Goal: Task Accomplishment & Management: Manage account settings

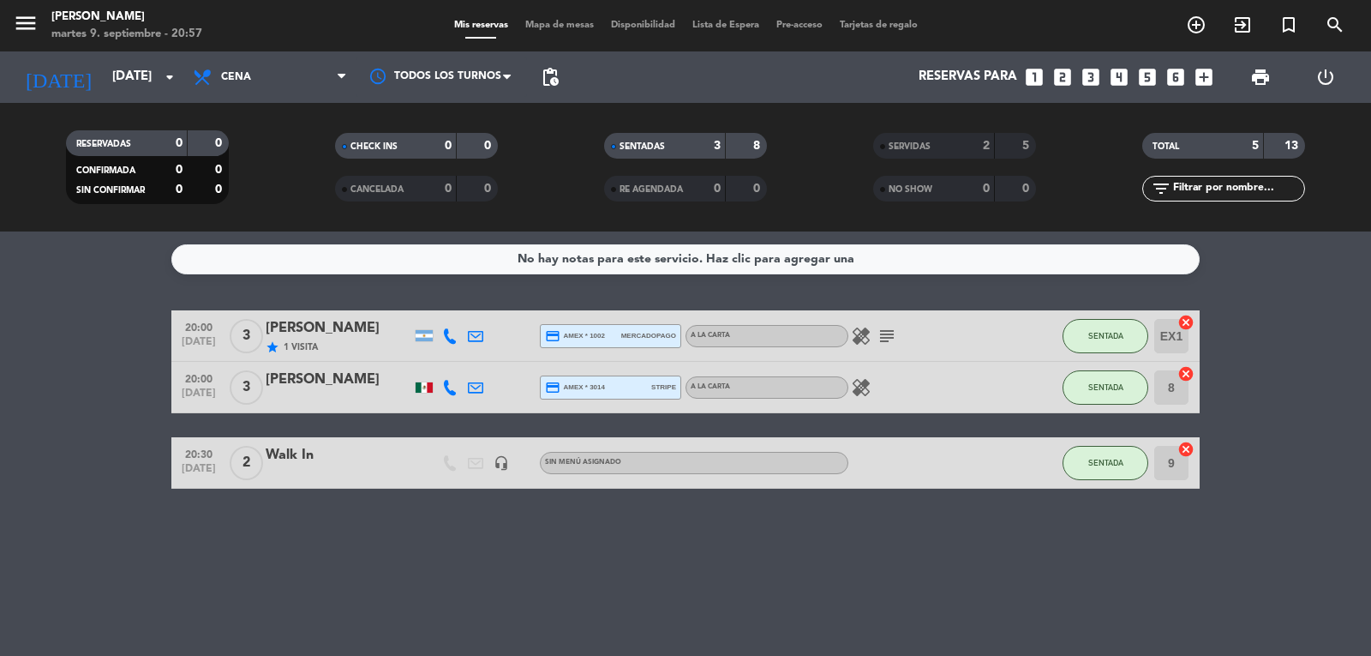
click at [97, 390] on bookings-row "20:00 [DATE] 3 [PERSON_NAME] star 1 Visita credit_card amex * 1002 mercadopago …" at bounding box center [685, 399] width 1371 height 178
click at [105, 425] on bookings-row "20:00 [DATE] 3 [PERSON_NAME] star 2 Visitas credit_card amex * 1002 mercadopago…" at bounding box center [685, 399] width 1371 height 178
click at [133, 88] on input "[DATE]" at bounding box center [186, 77] width 165 height 33
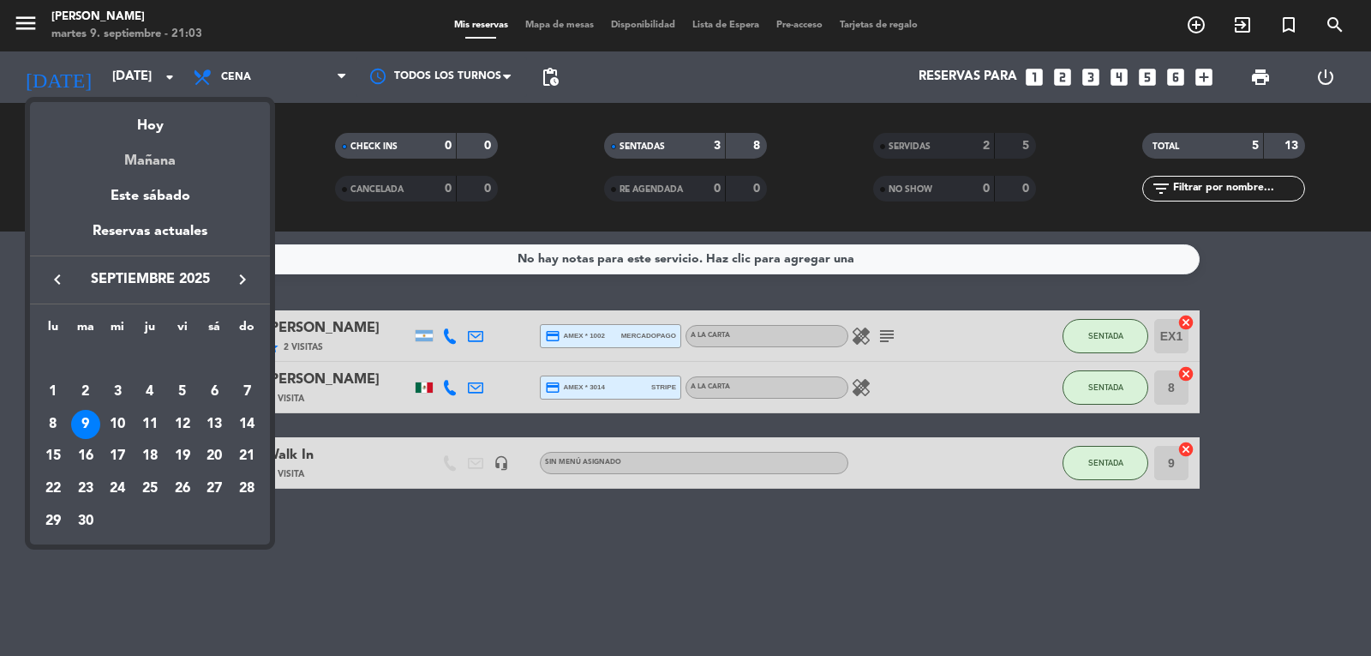
click at [178, 164] on div "Mañana" at bounding box center [150, 154] width 240 height 35
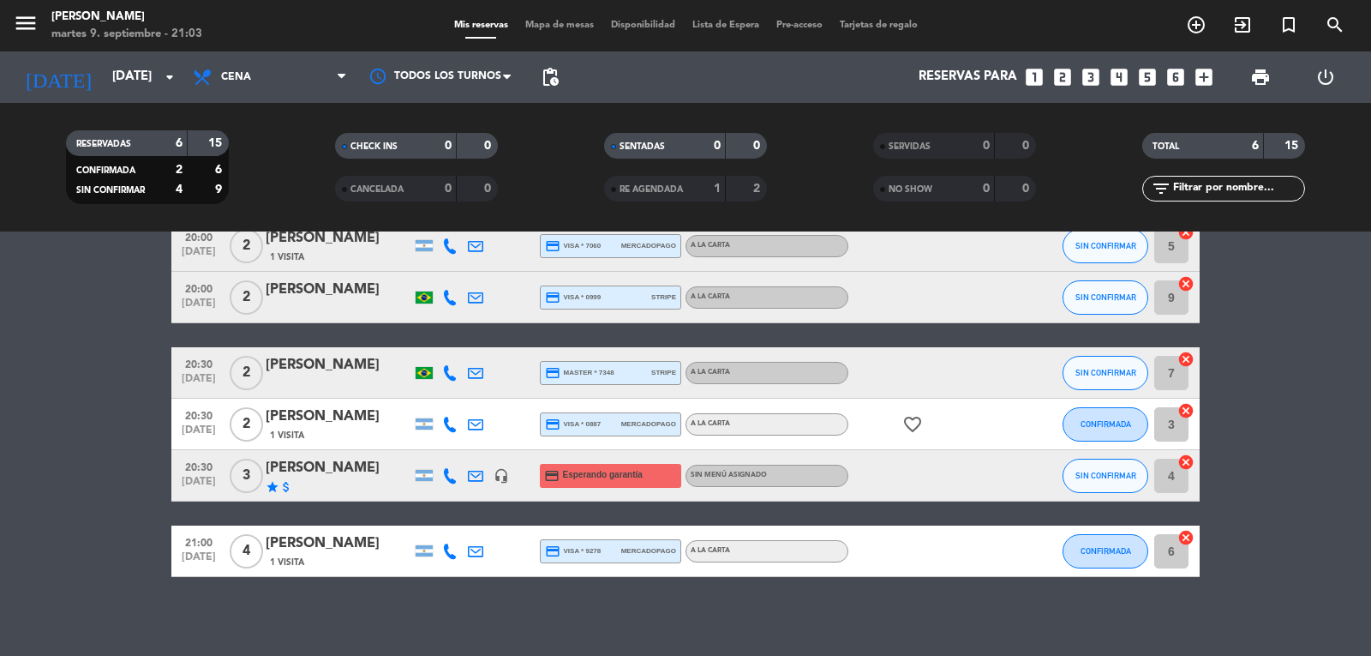
scroll to position [97, 0]
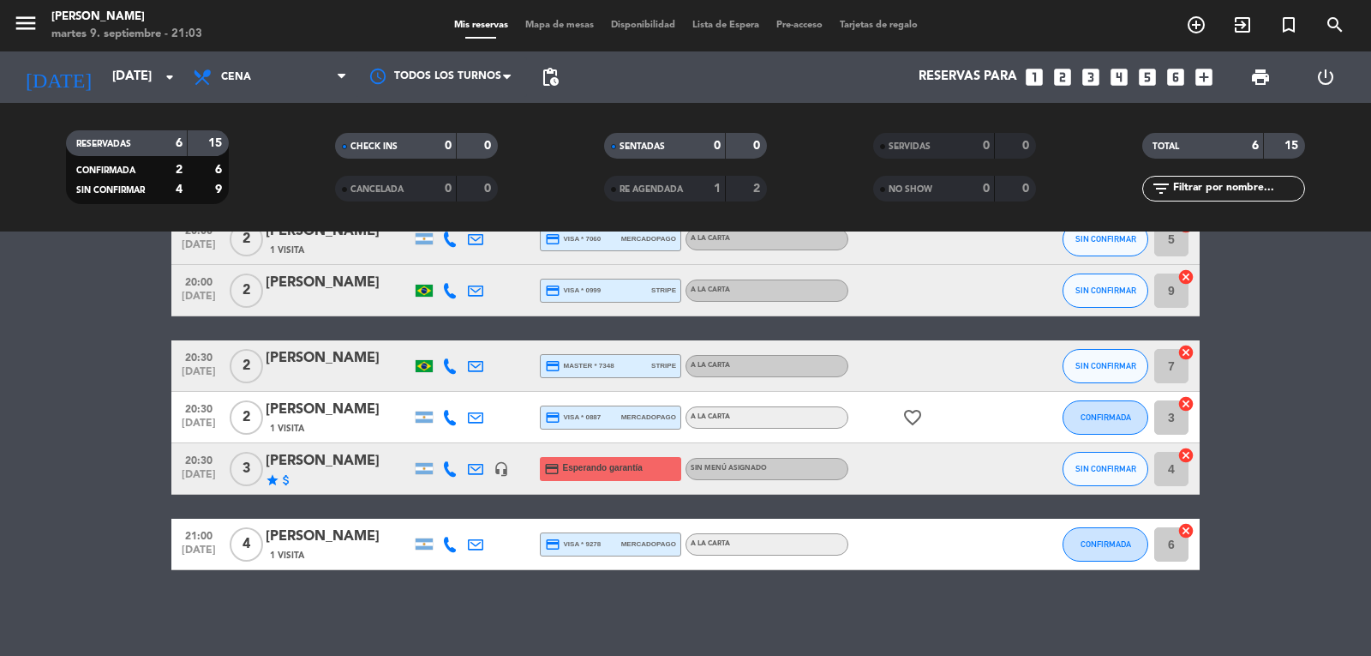
click at [450, 537] on icon at bounding box center [449, 544] width 15 height 15
click at [443, 465] on icon at bounding box center [449, 468] width 15 height 15
click at [430, 396] on div at bounding box center [424, 417] width 26 height 51
click at [453, 425] on div at bounding box center [450, 417] width 26 height 51
click at [449, 421] on icon at bounding box center [449, 417] width 15 height 15
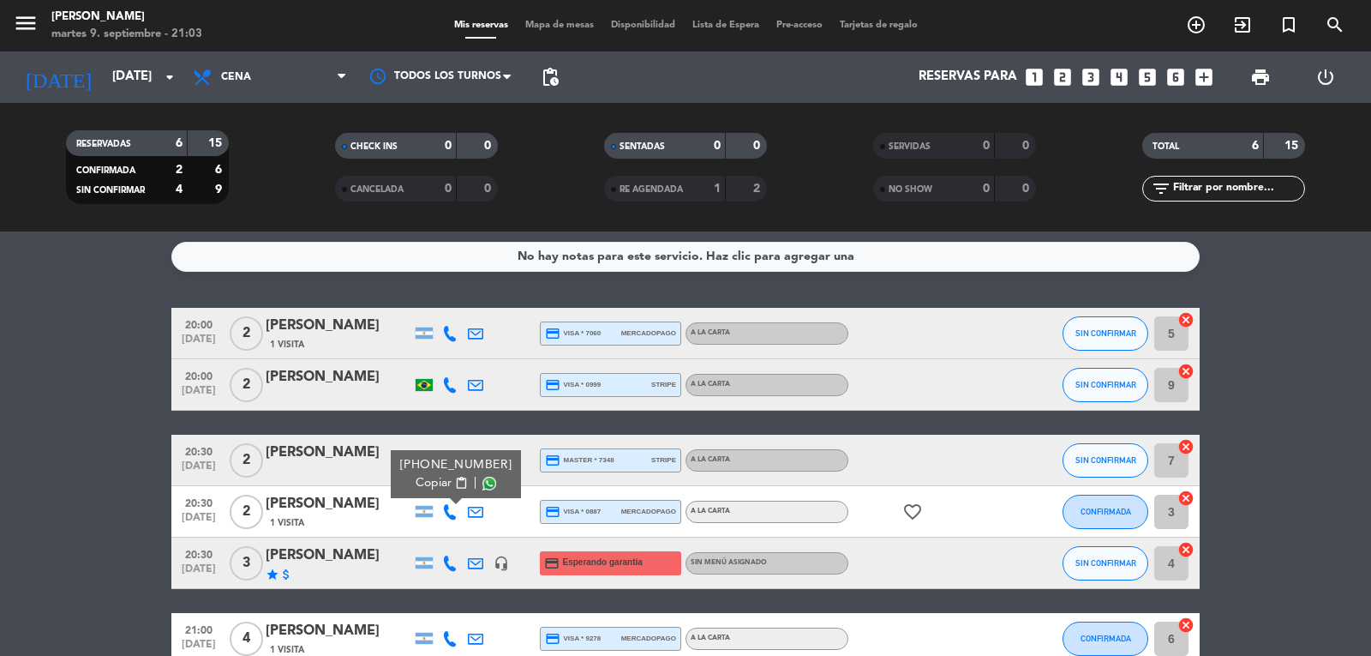
scroll to position [0, 0]
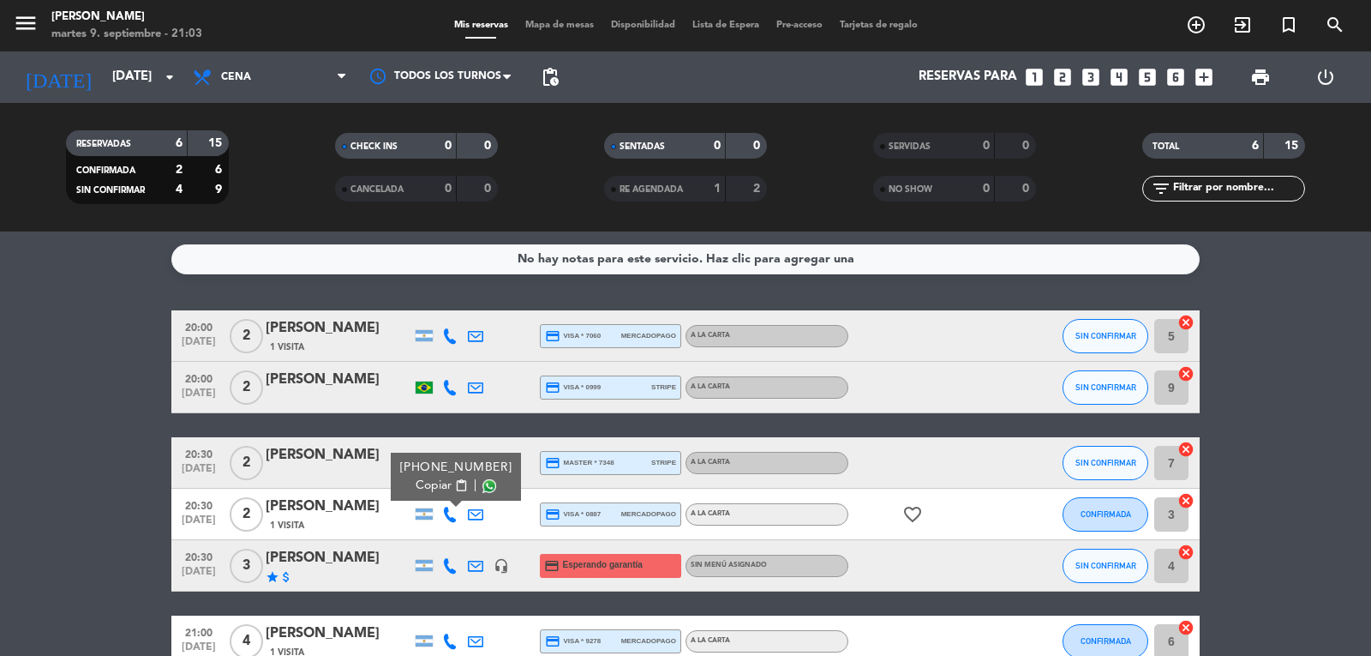
click at [452, 343] on icon at bounding box center [449, 335] width 15 height 15
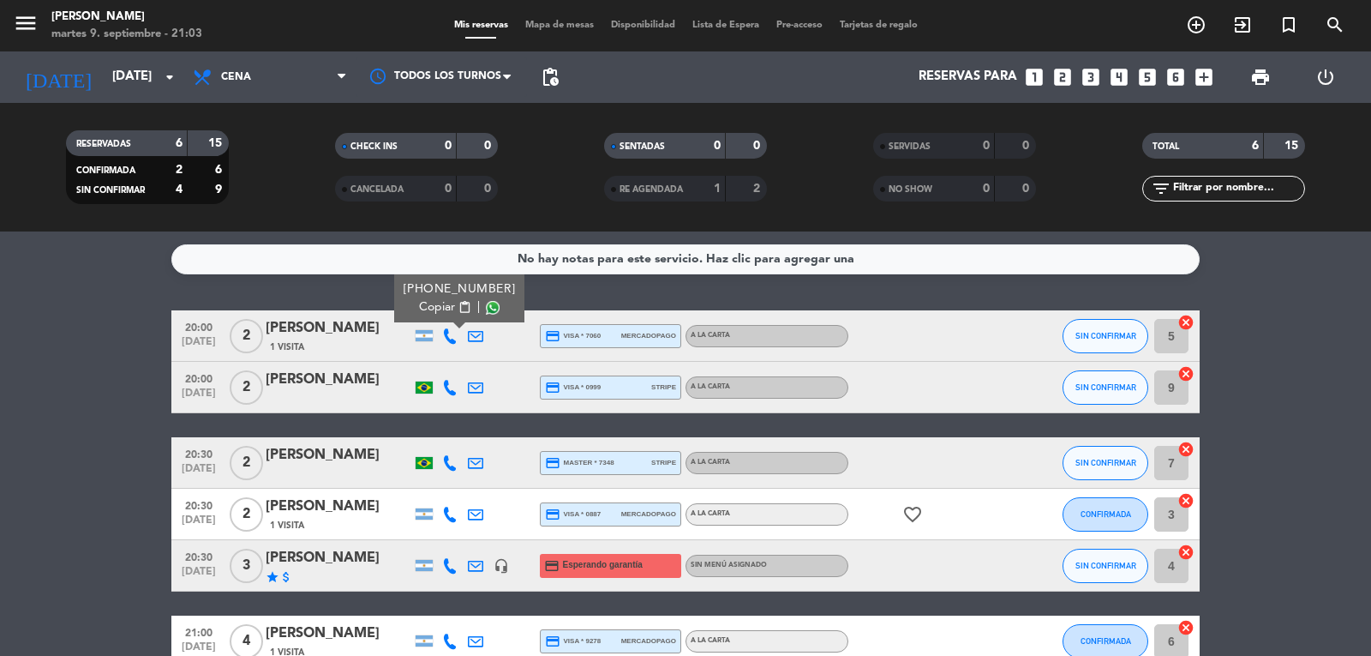
click at [387, 351] on div "1 Visita" at bounding box center [339, 346] width 146 height 15
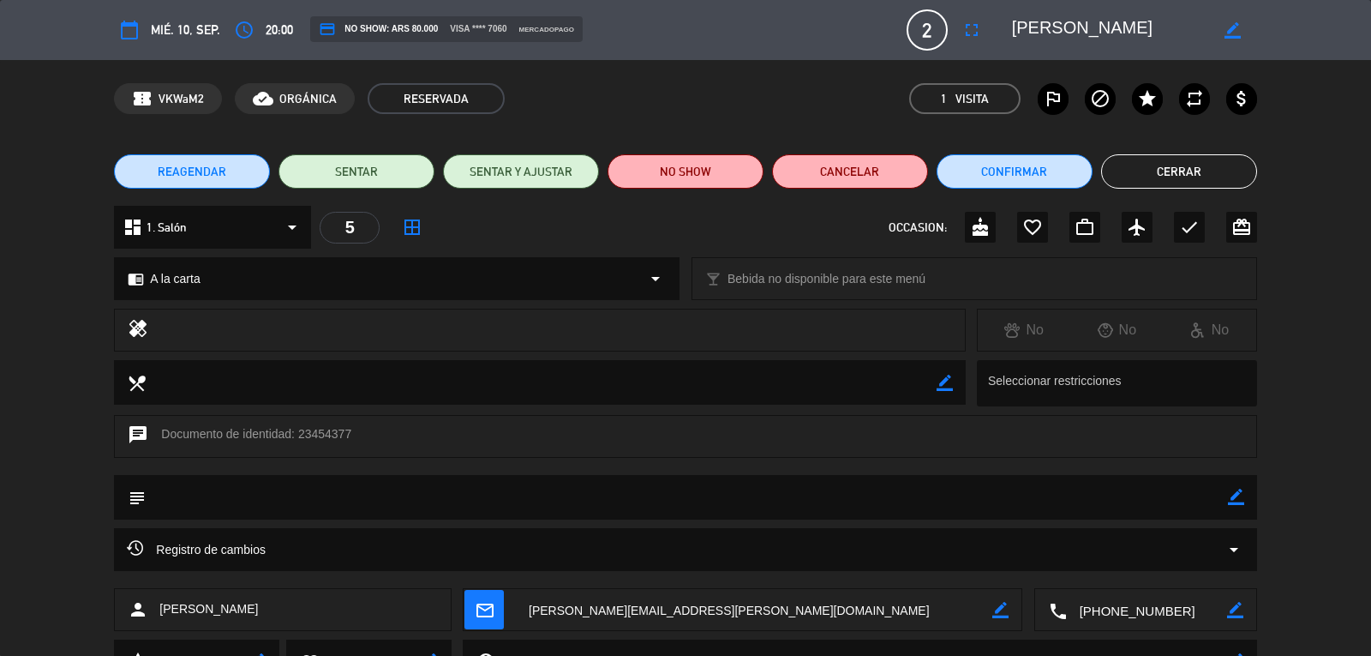
click at [1157, 155] on button "Cerrar" at bounding box center [1179, 171] width 156 height 34
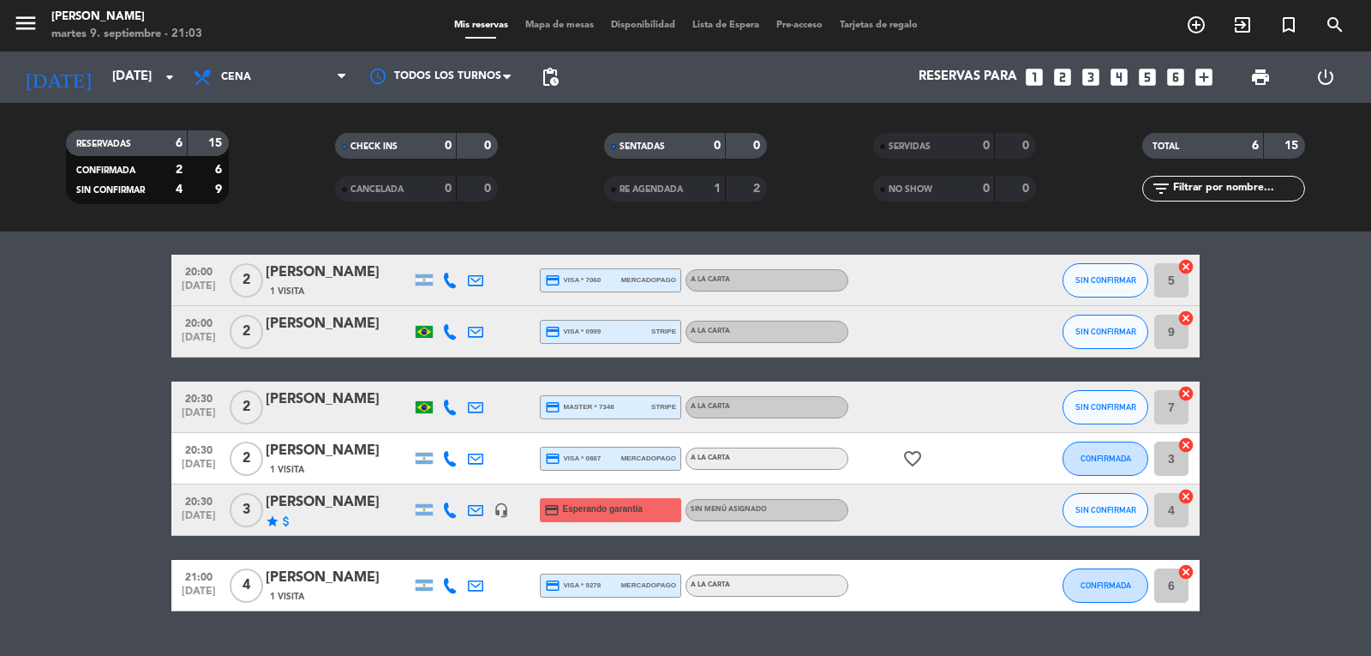
scroll to position [97, 0]
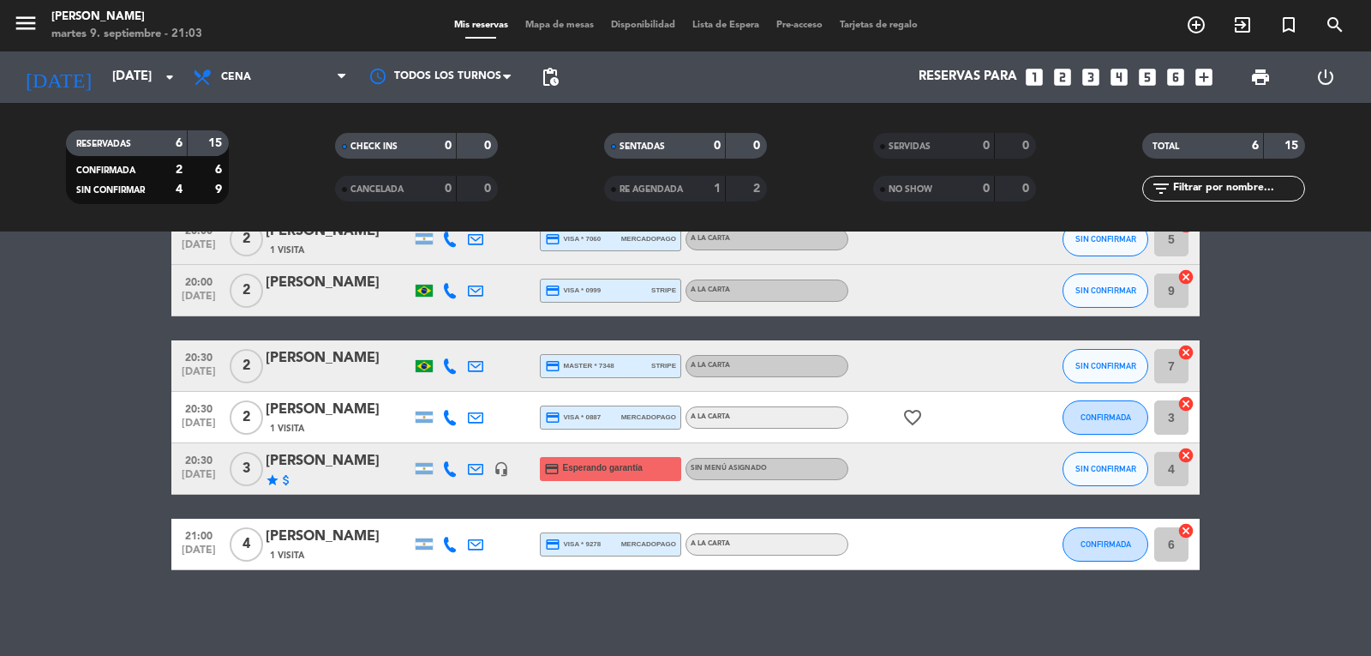
click at [284, 479] on icon "attach_money" at bounding box center [286, 480] width 14 height 14
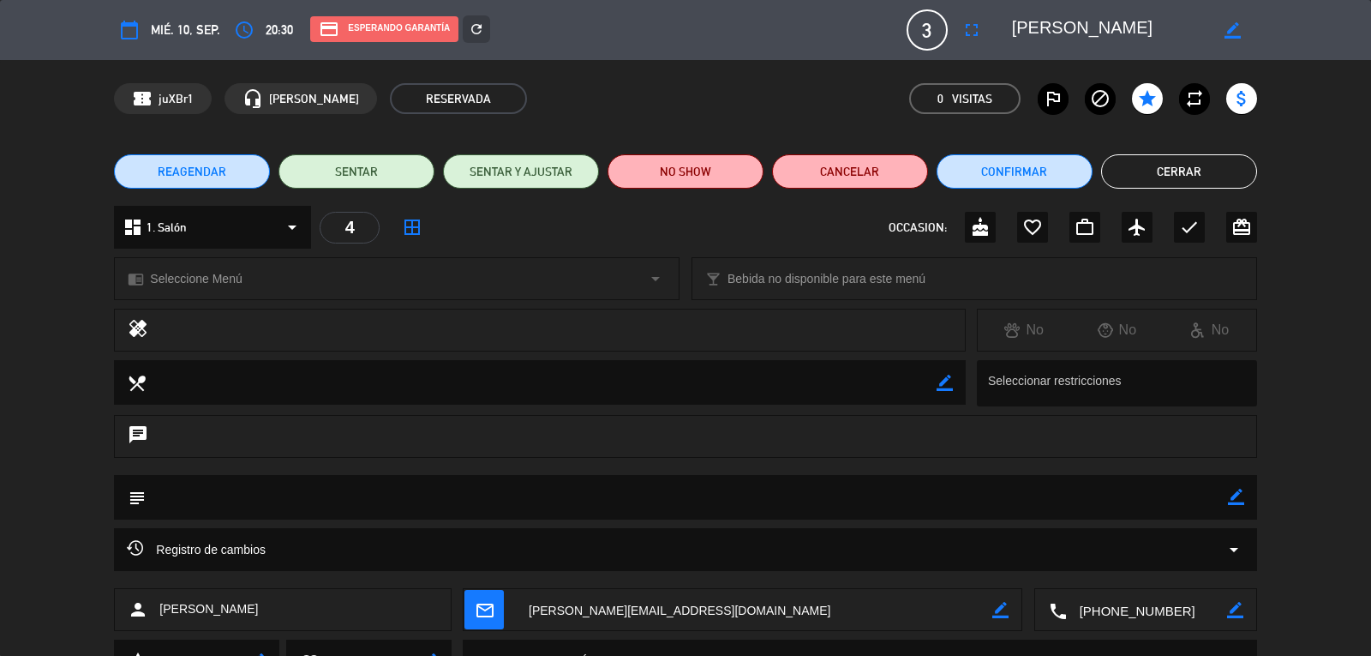
click at [1240, 164] on button "Cerrar" at bounding box center [1179, 171] width 156 height 34
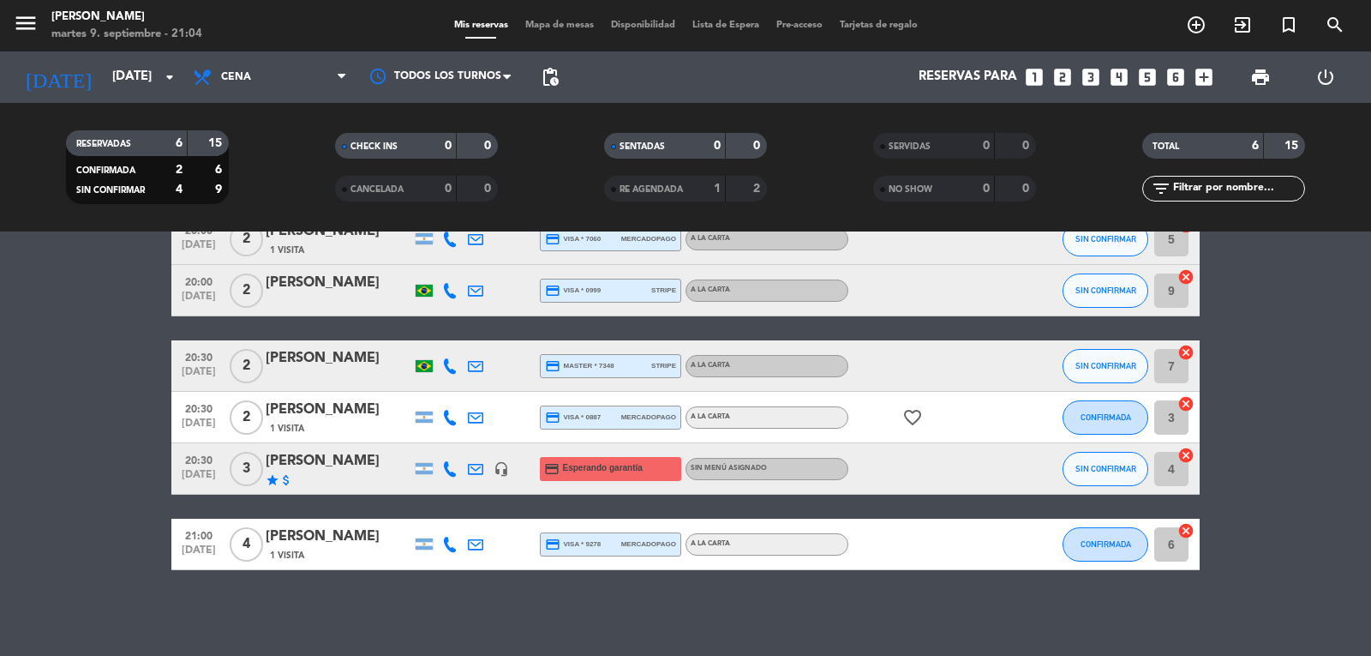
click at [290, 476] on icon "attach_money" at bounding box center [286, 480] width 14 height 14
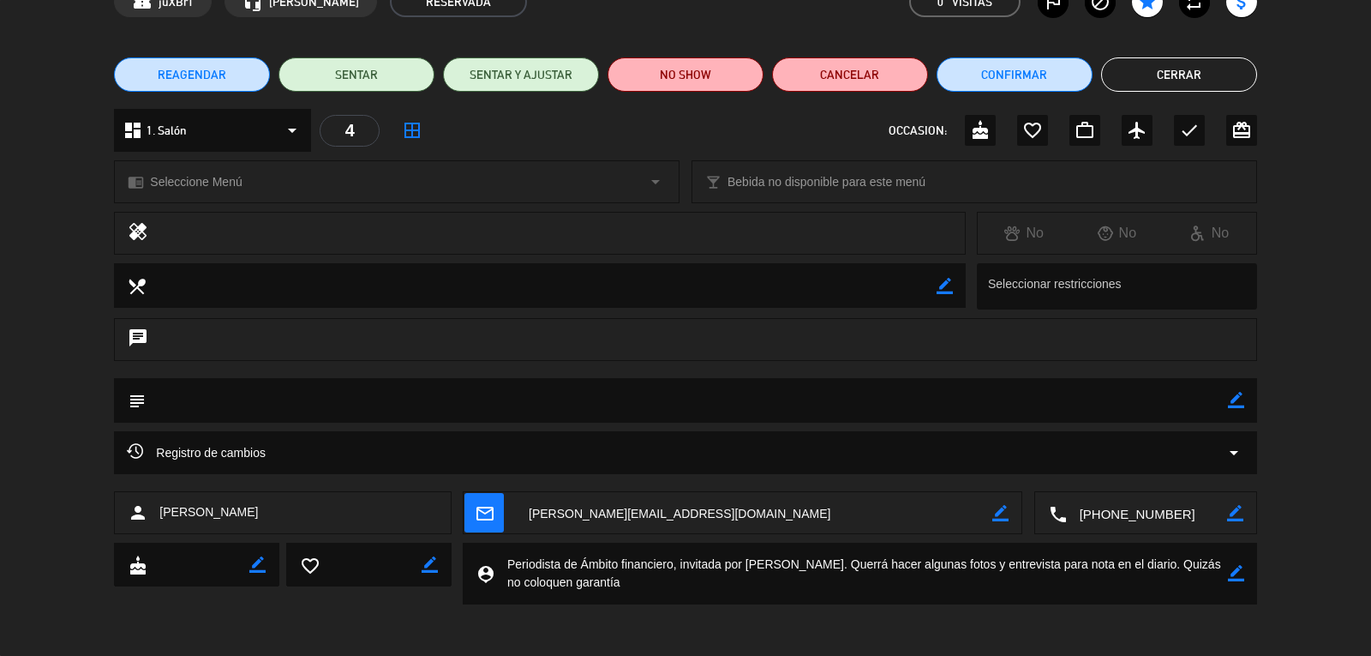
click at [1293, 497] on div "person [PERSON_NAME] mail_outline border_color local_phone border_color" at bounding box center [685, 516] width 1371 height 51
click at [1197, 75] on button "Cerrar" at bounding box center [1179, 74] width 156 height 34
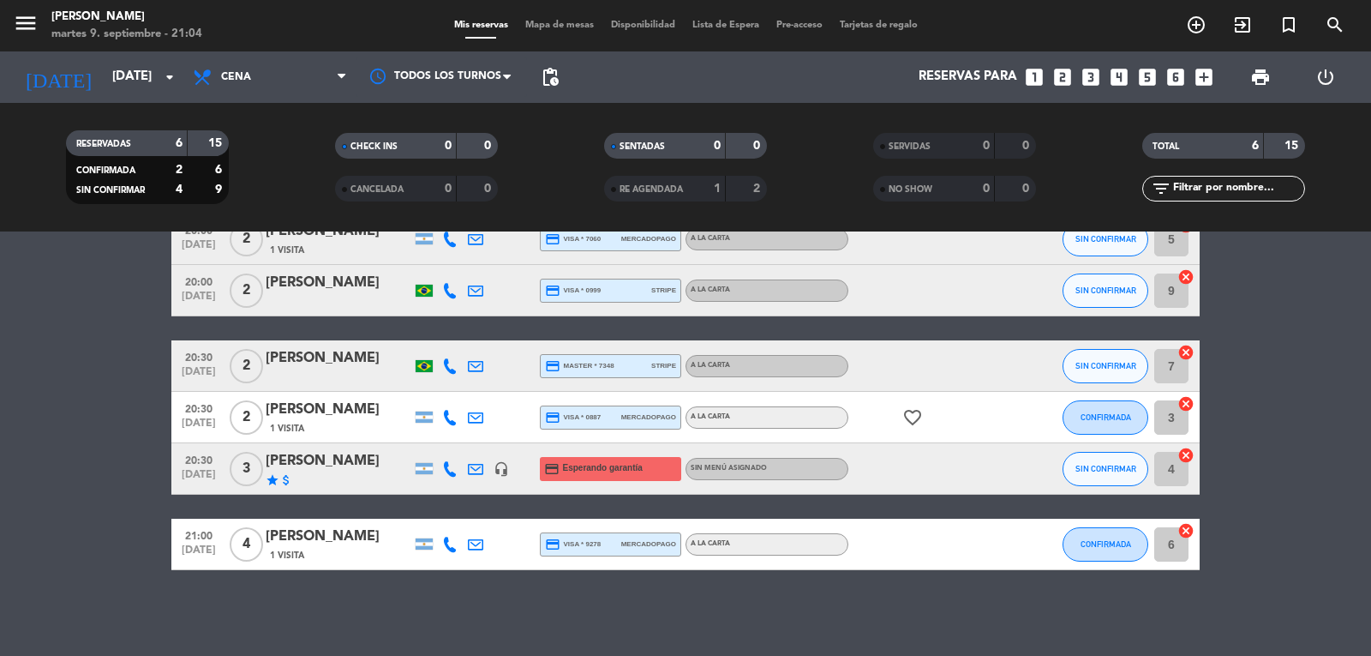
click at [104, 468] on bookings-row "20:00 [DATE] 2 [PERSON_NAME] 1 Visita credit_card visa * 7060 mercadopago A la …" at bounding box center [685, 391] width 1371 height 357
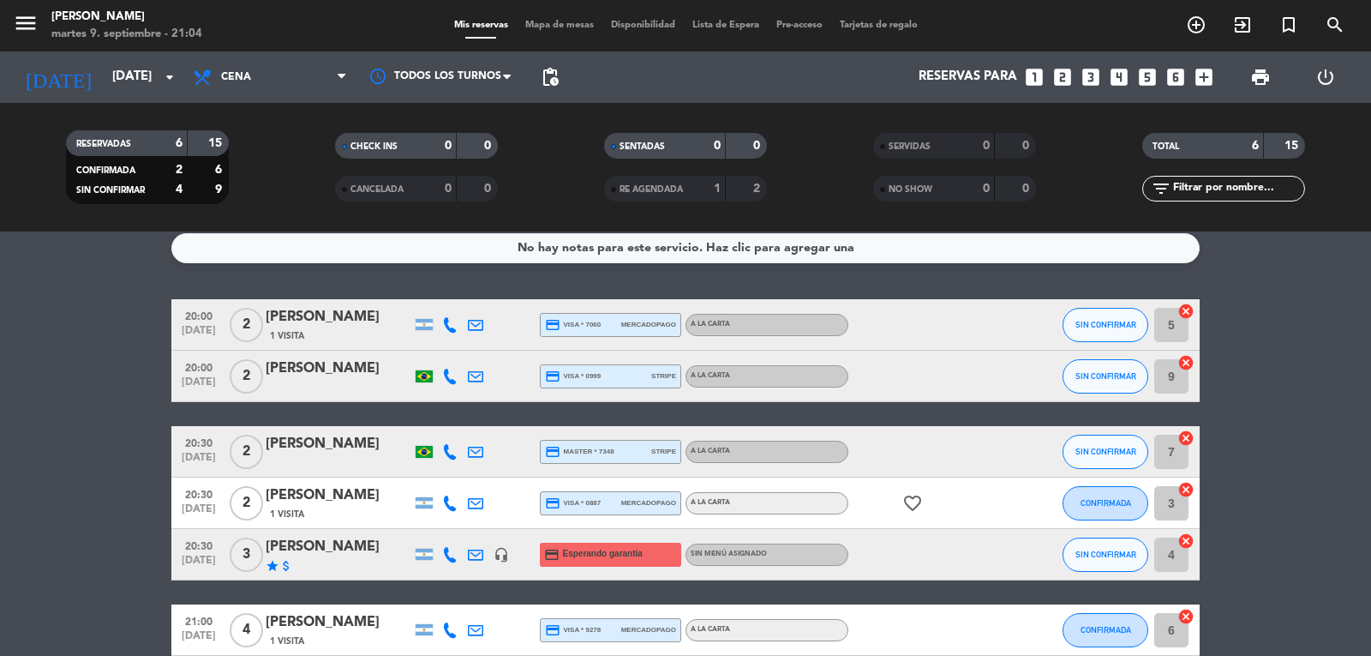
scroll to position [0, 0]
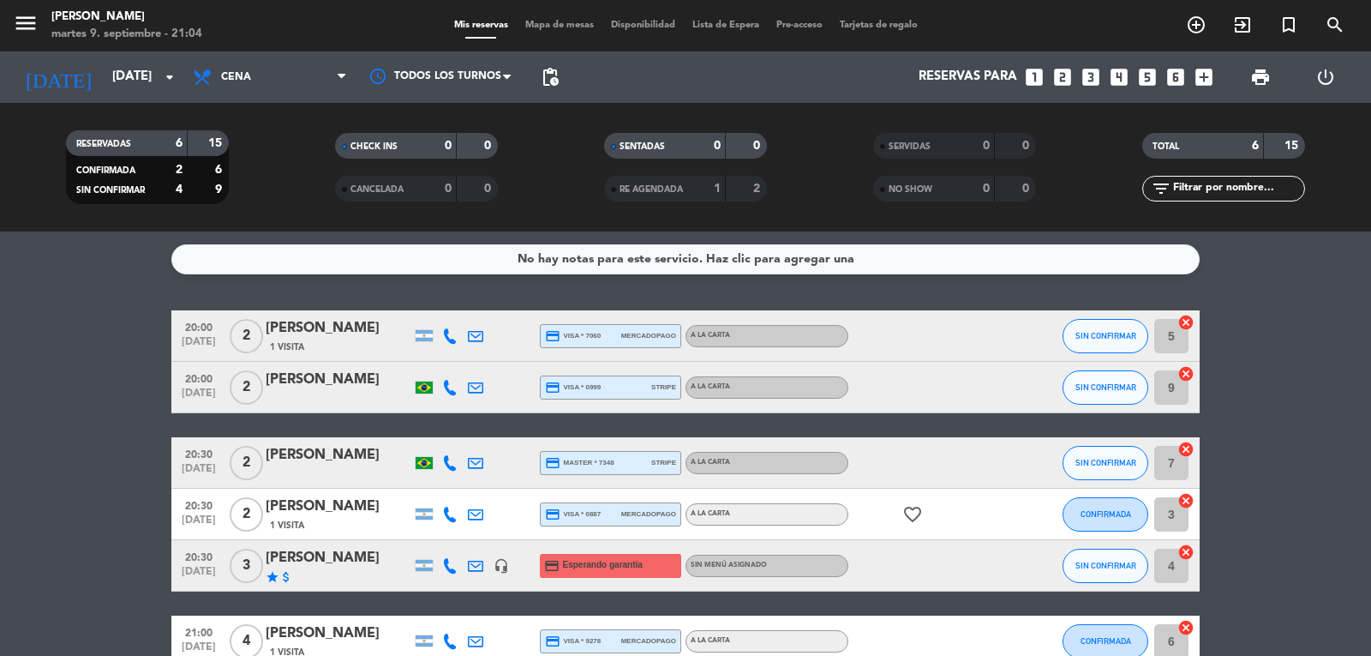
click at [96, 478] on bookings-row "20:00 [DATE] 2 [PERSON_NAME] 1 Visita credit_card visa * 7060 mercadopago A la …" at bounding box center [685, 488] width 1371 height 357
click at [1335, 330] on bookings-row "20:00 [DATE] 2 [PERSON_NAME] 1 Visita credit_card visa * 7060 mercadopago A la …" at bounding box center [685, 488] width 1371 height 357
click at [158, 69] on input "[DATE]" at bounding box center [186, 77] width 165 height 33
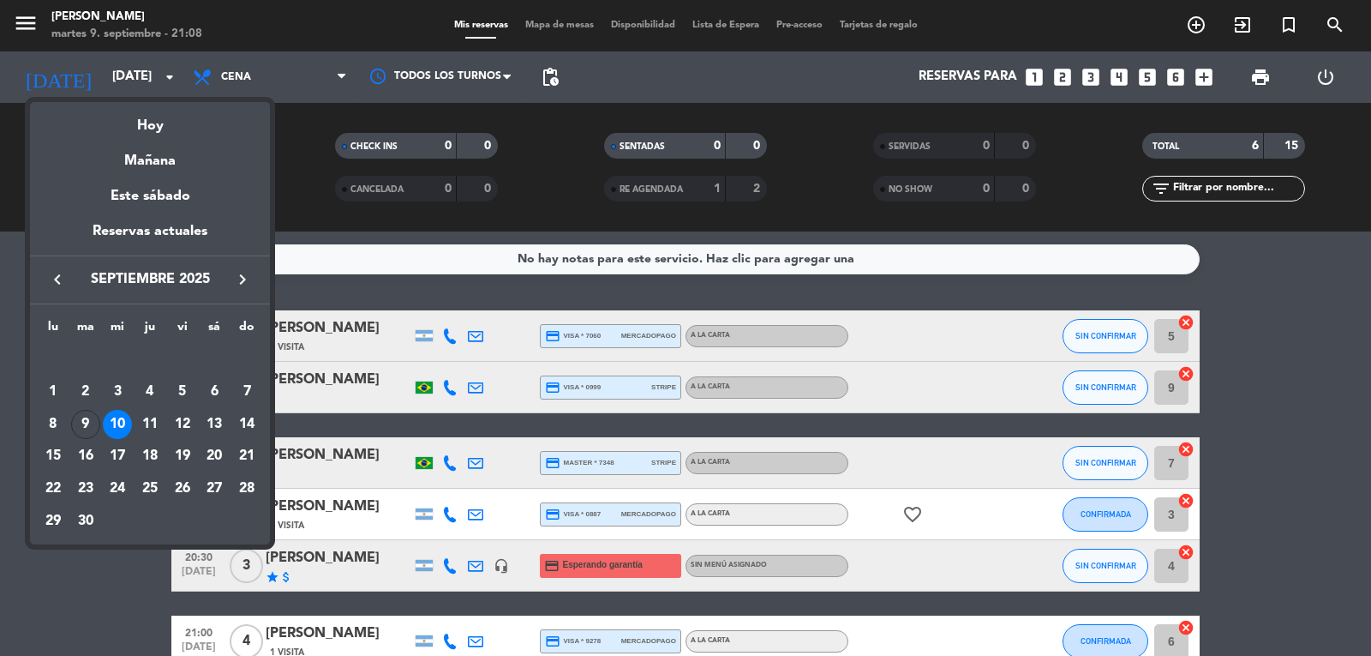
click at [77, 599] on div at bounding box center [685, 328] width 1371 height 656
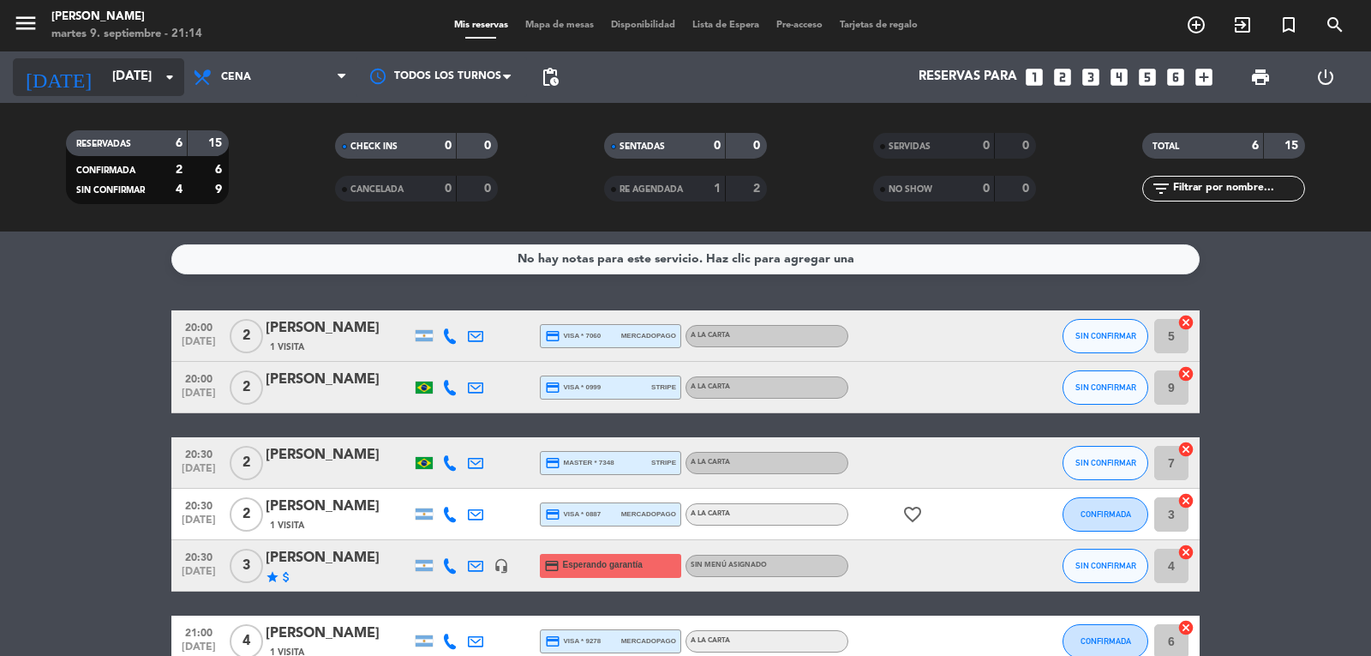
click at [117, 75] on input "[DATE]" at bounding box center [186, 77] width 165 height 33
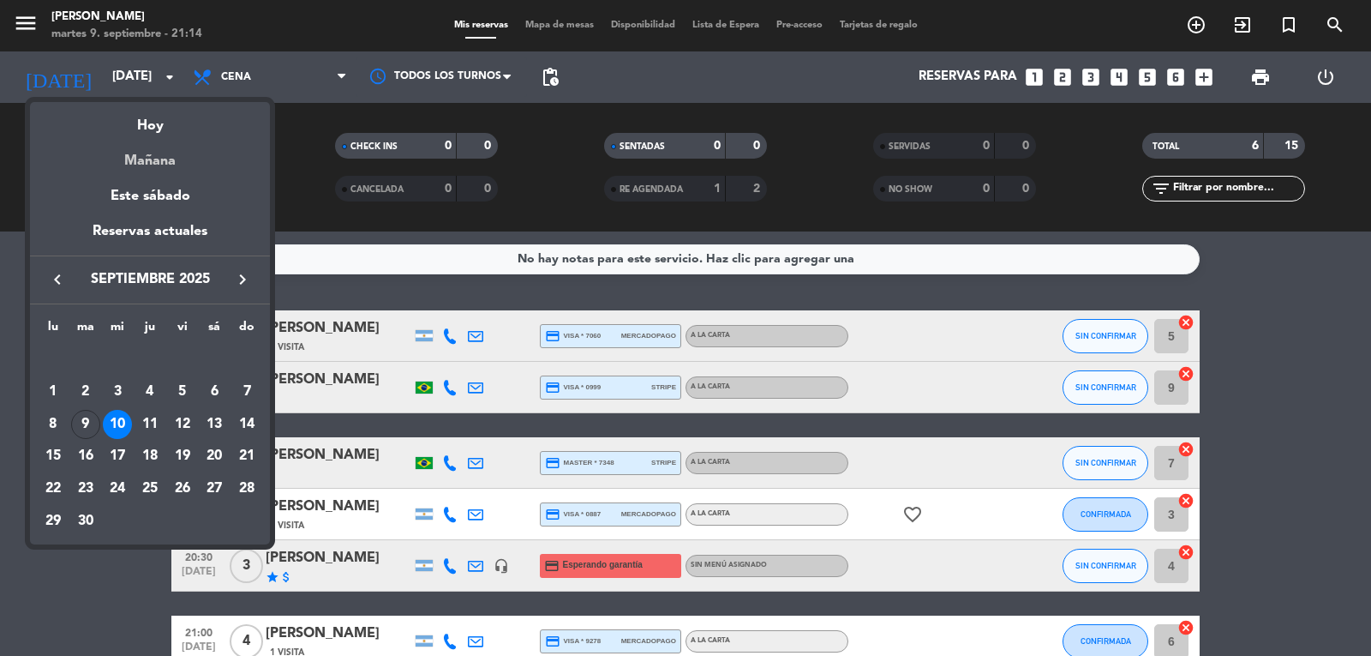
click at [148, 165] on div "Mañana" at bounding box center [150, 154] width 240 height 35
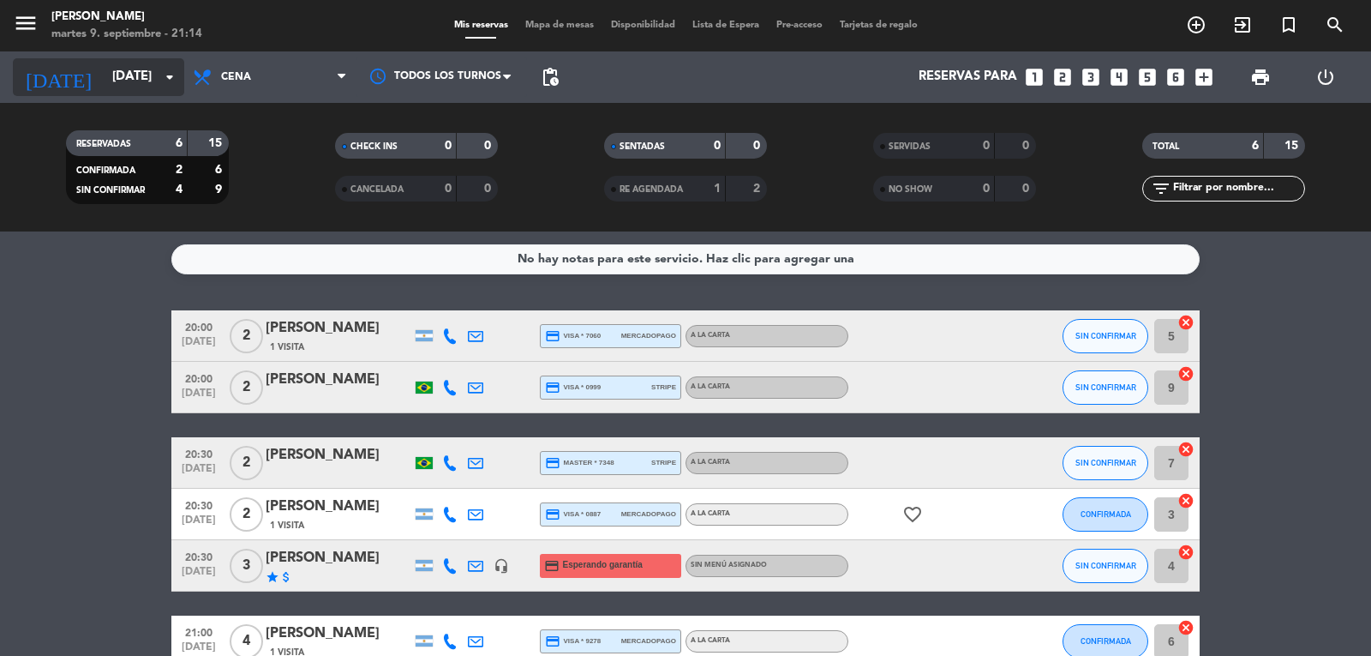
click at [104, 87] on input "[DATE]" at bounding box center [186, 77] width 165 height 33
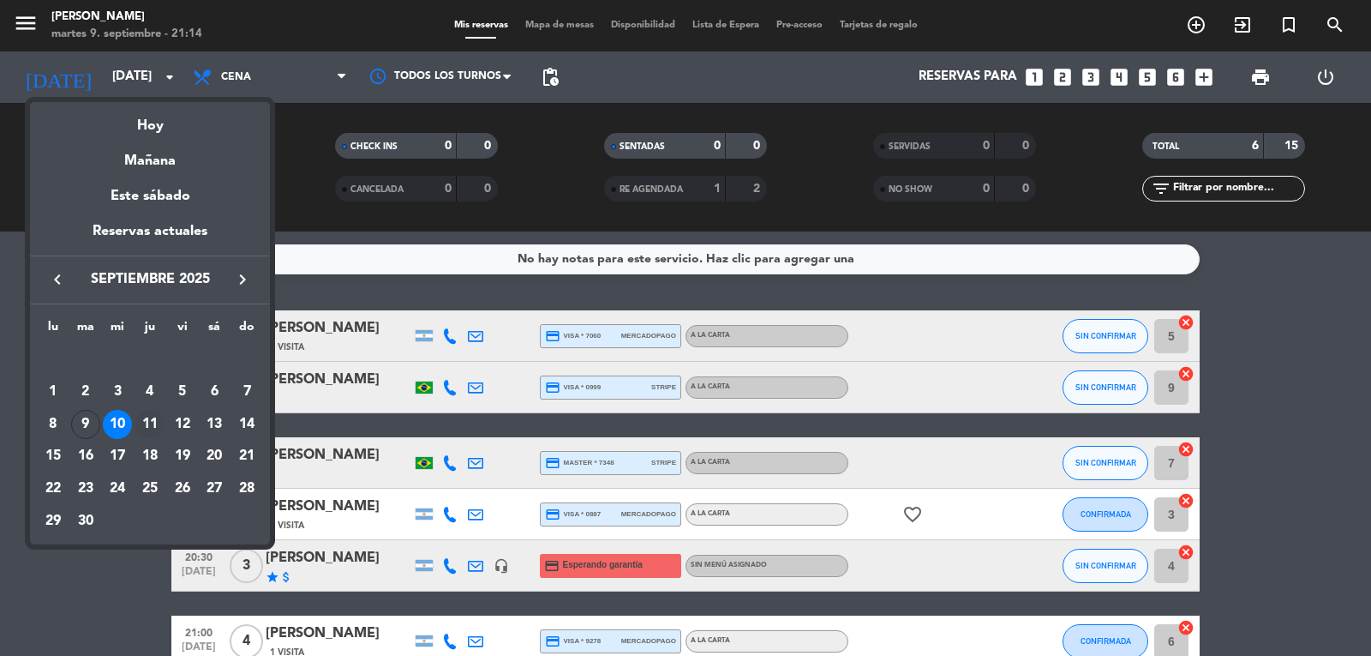
click at [148, 426] on div "11" at bounding box center [149, 424] width 29 height 29
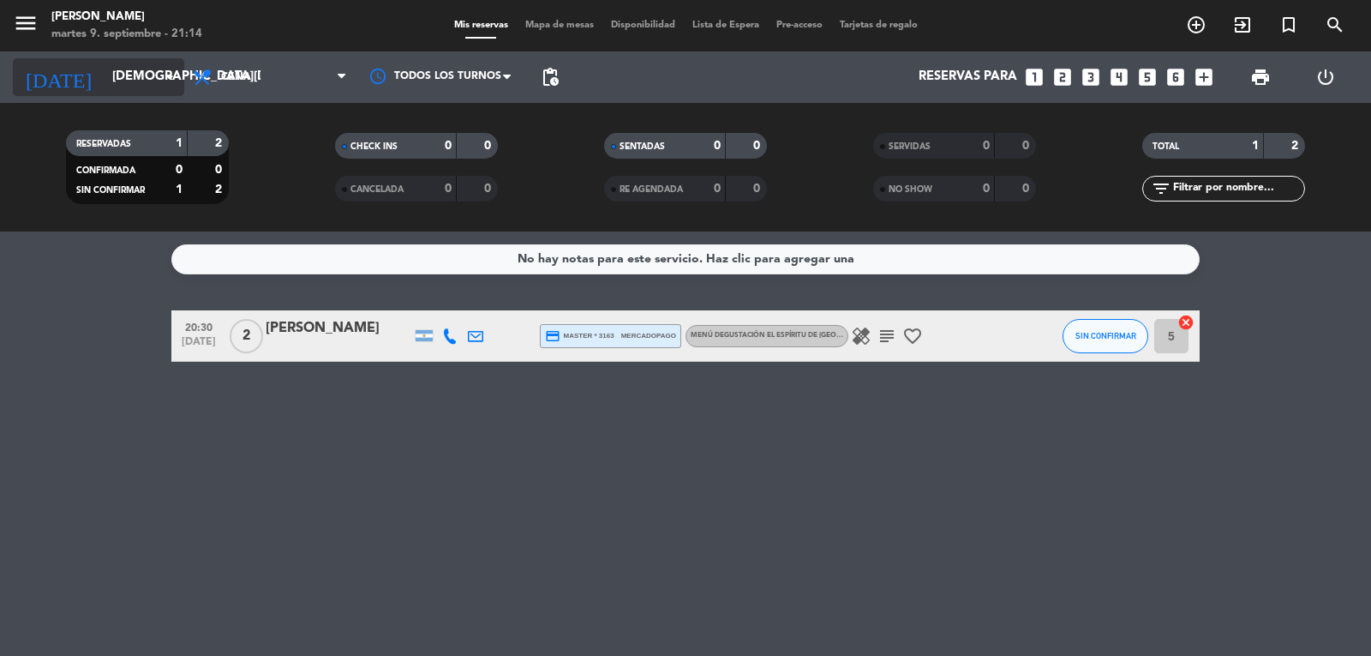
click at [125, 76] on input "[DEMOGRAPHIC_DATA][DATE]" at bounding box center [186, 77] width 165 height 33
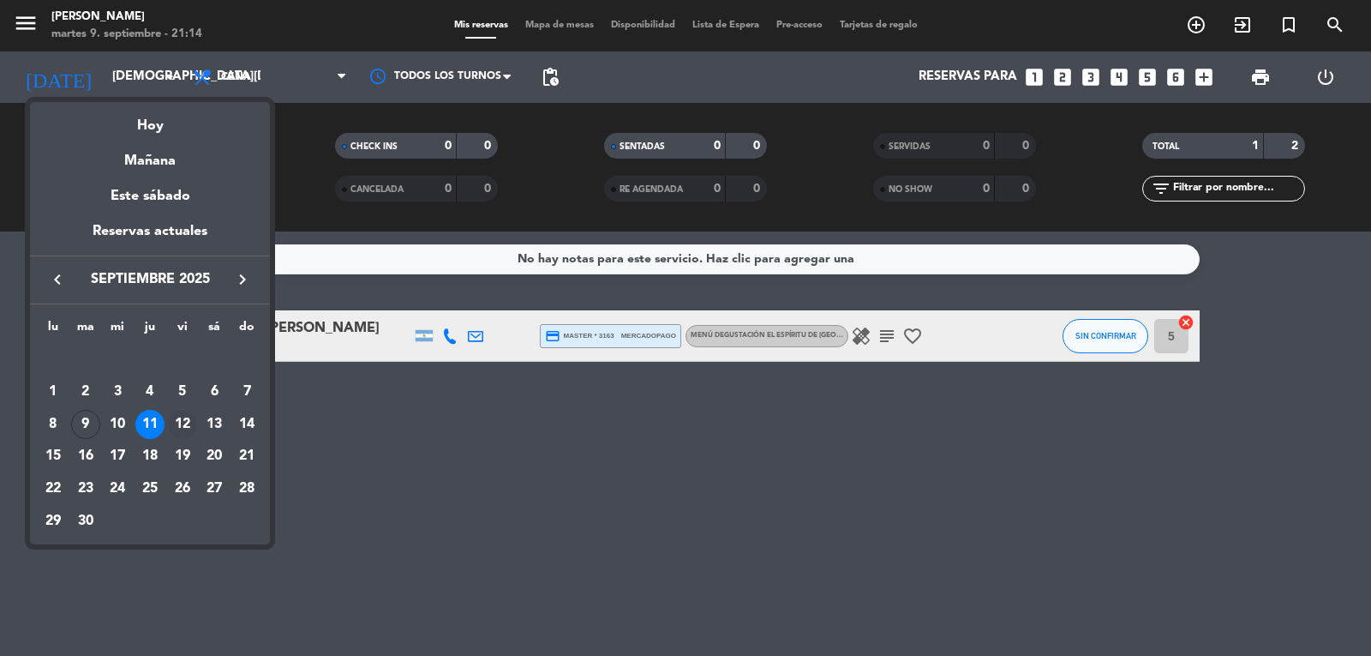
click at [182, 429] on div "12" at bounding box center [182, 424] width 29 height 29
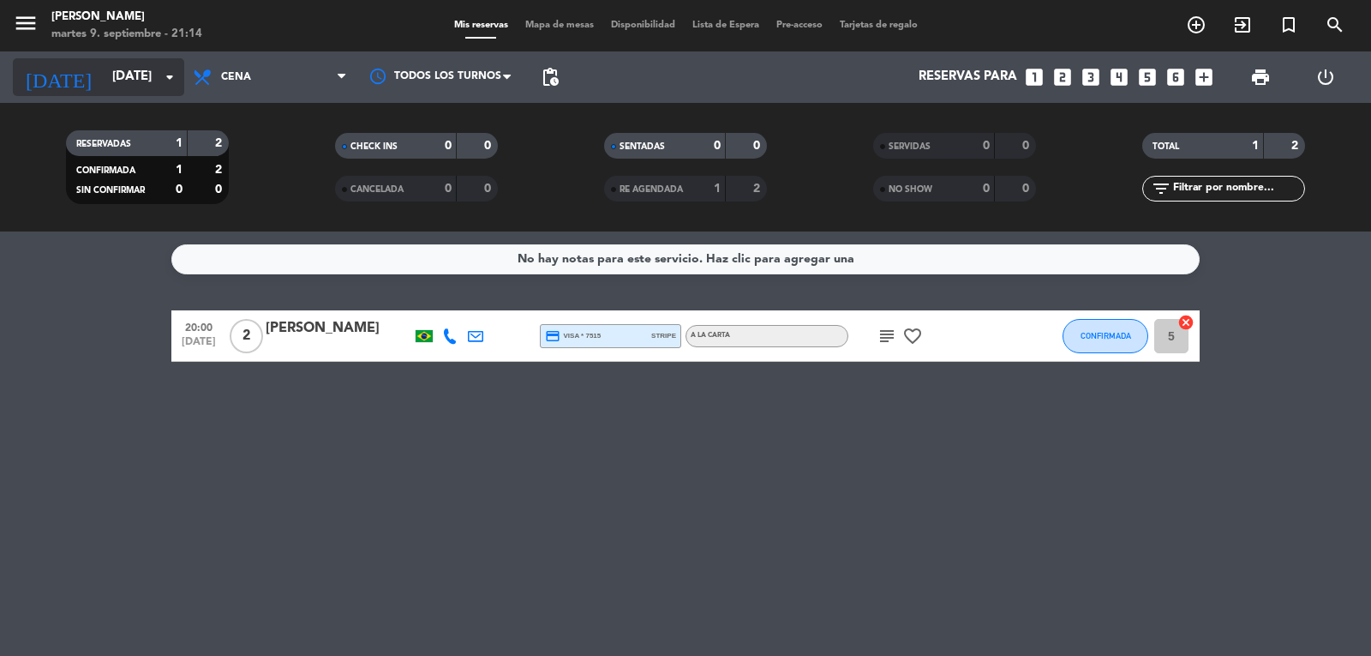
click at [124, 85] on input "[DATE]" at bounding box center [186, 77] width 165 height 33
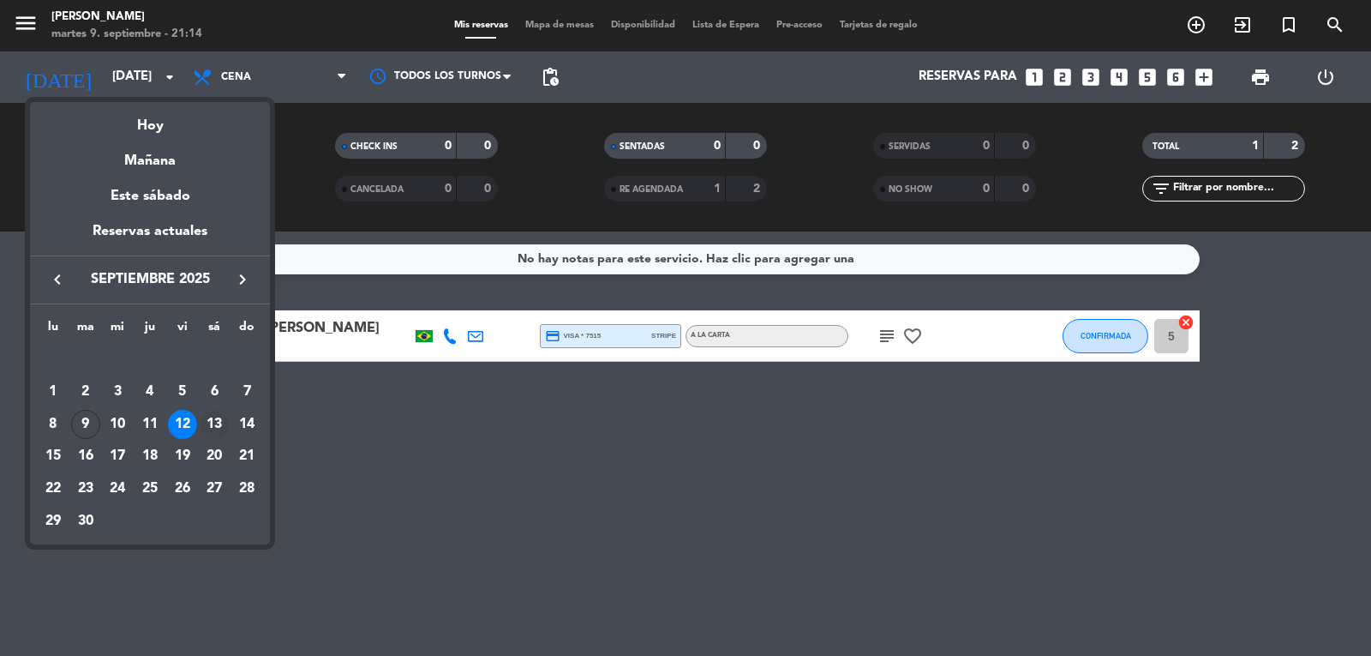
click at [211, 423] on div "13" at bounding box center [214, 424] width 29 height 29
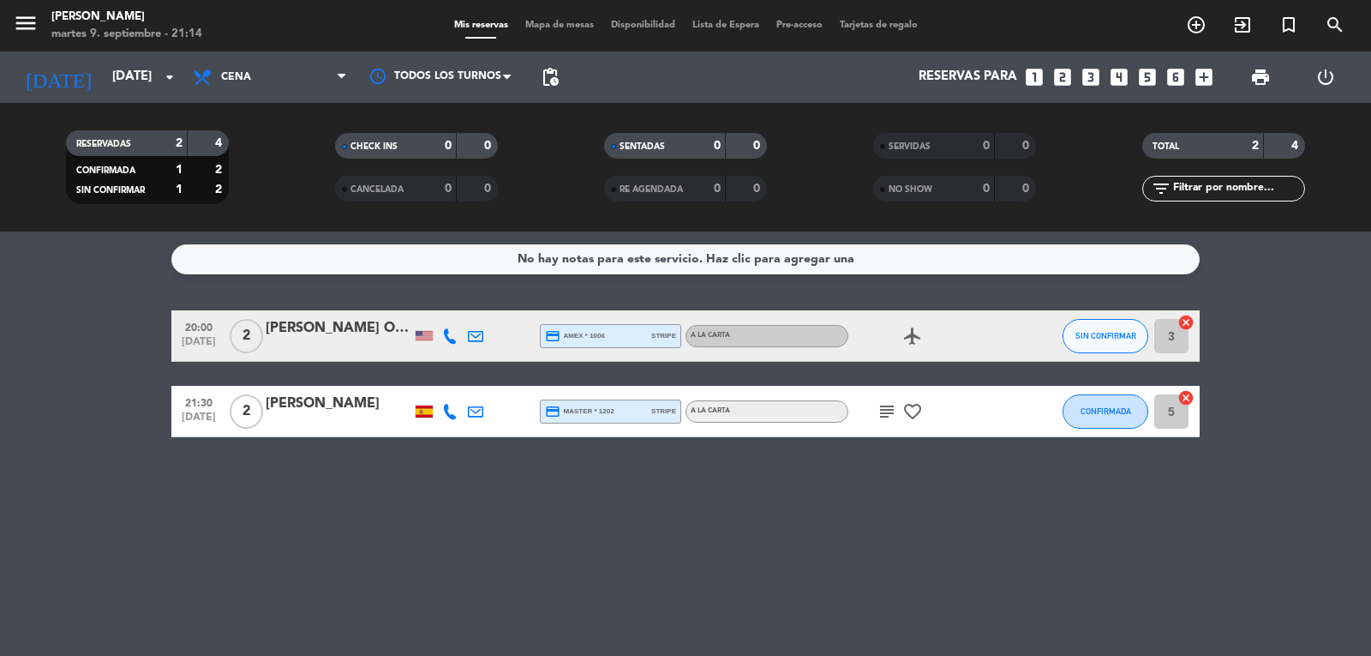
click at [80, 375] on bookings-row "20:00 [DATE] 2 [PERSON_NAME] O'[PERSON_NAME] credit_card amex * 1006 stripe A l…" at bounding box center [685, 373] width 1371 height 127
click at [117, 61] on input "[DATE]" at bounding box center [186, 77] width 165 height 33
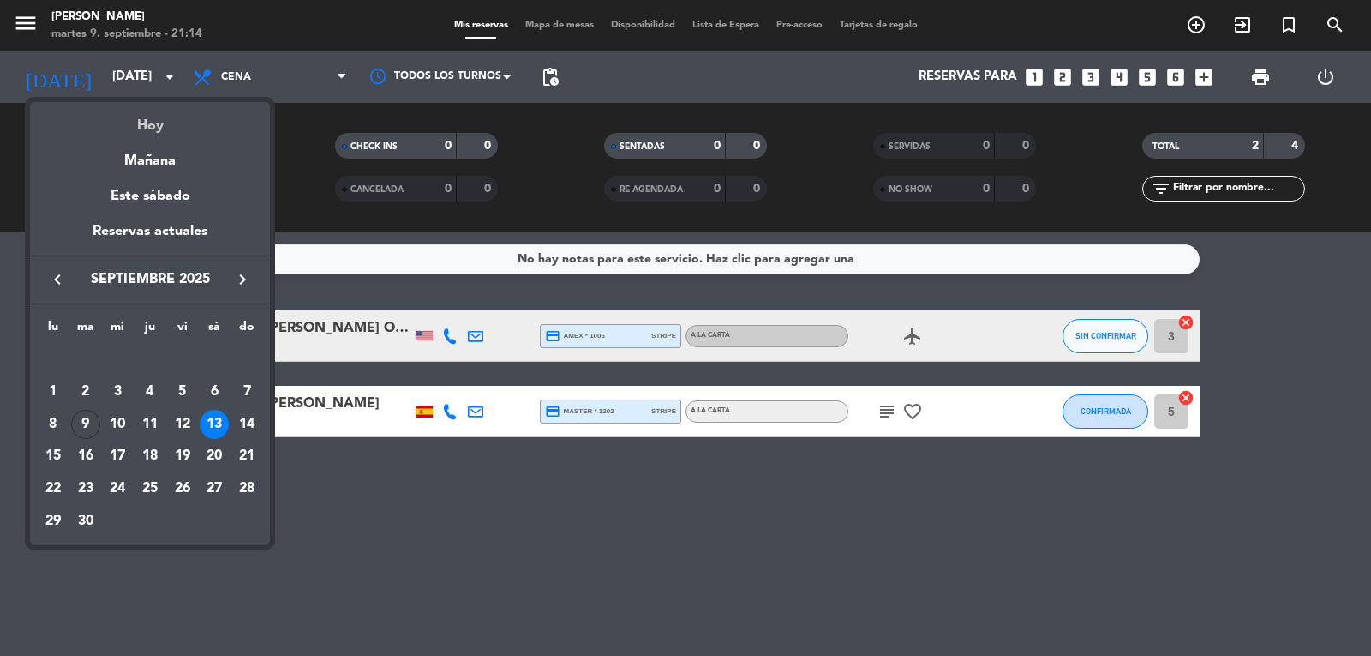
click at [147, 132] on div "Hoy" at bounding box center [150, 119] width 240 height 35
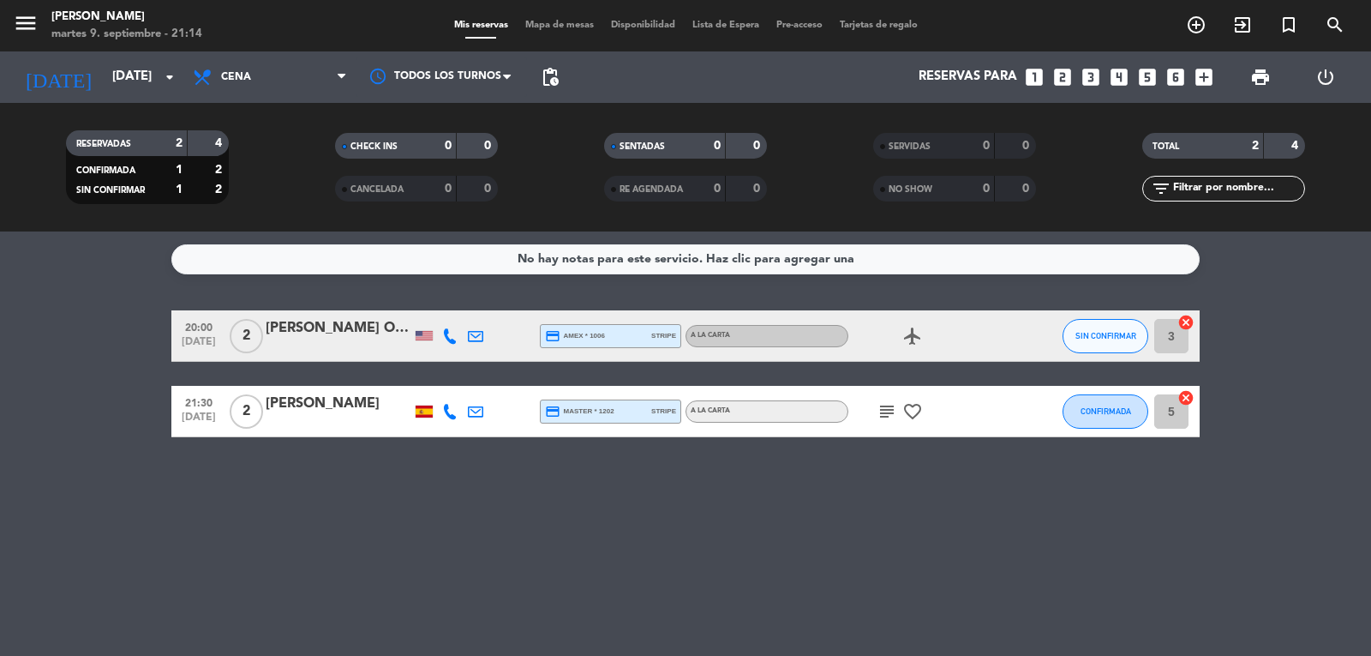
type input "[DATE]"
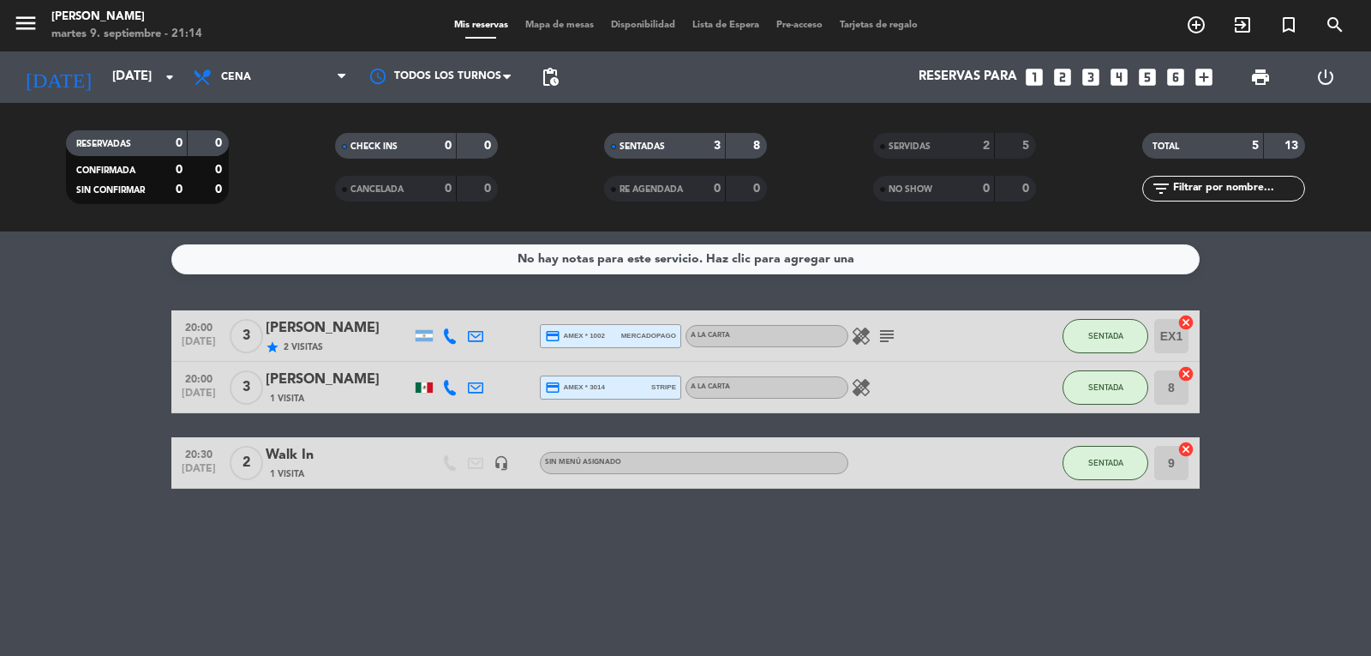
click at [117, 291] on div "No hay notas para este servicio. Haz clic para agregar una 20:00 [DATE] 3 [PERS…" at bounding box center [685, 443] width 1371 height 424
click at [1113, 399] on button "SENTADA" at bounding box center [1106, 387] width 86 height 34
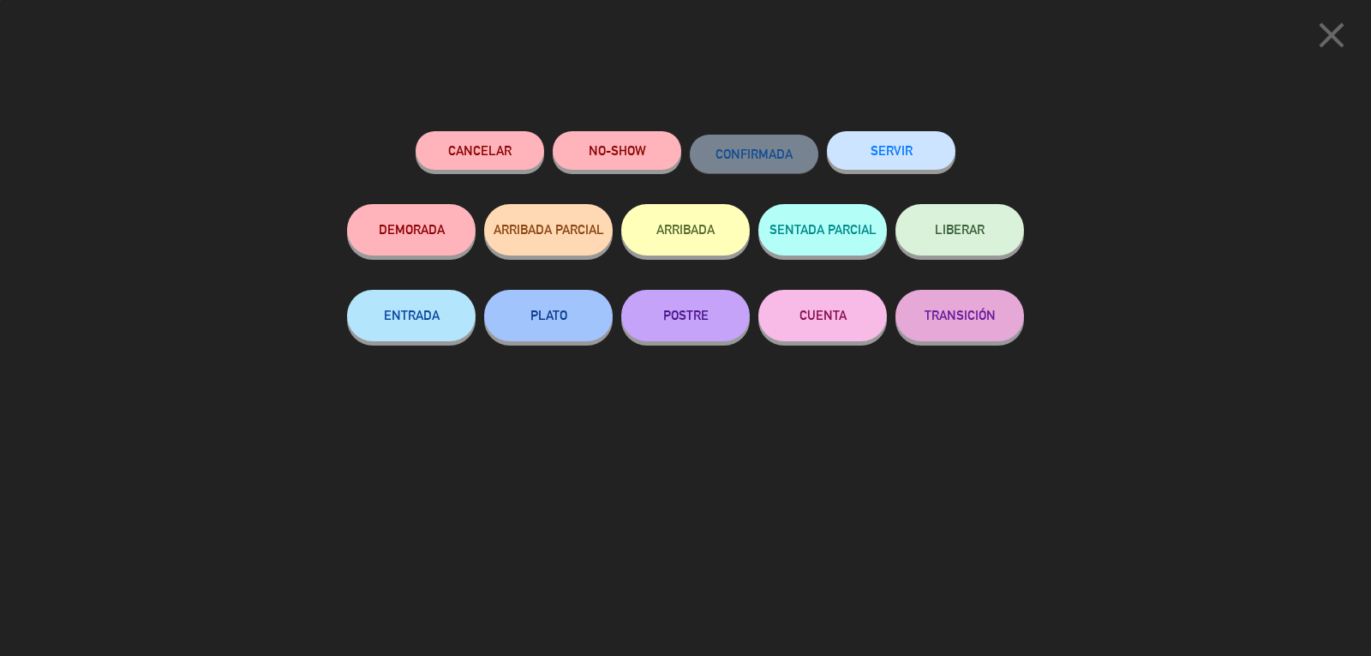
click at [880, 147] on button "SERVIR" at bounding box center [891, 150] width 129 height 39
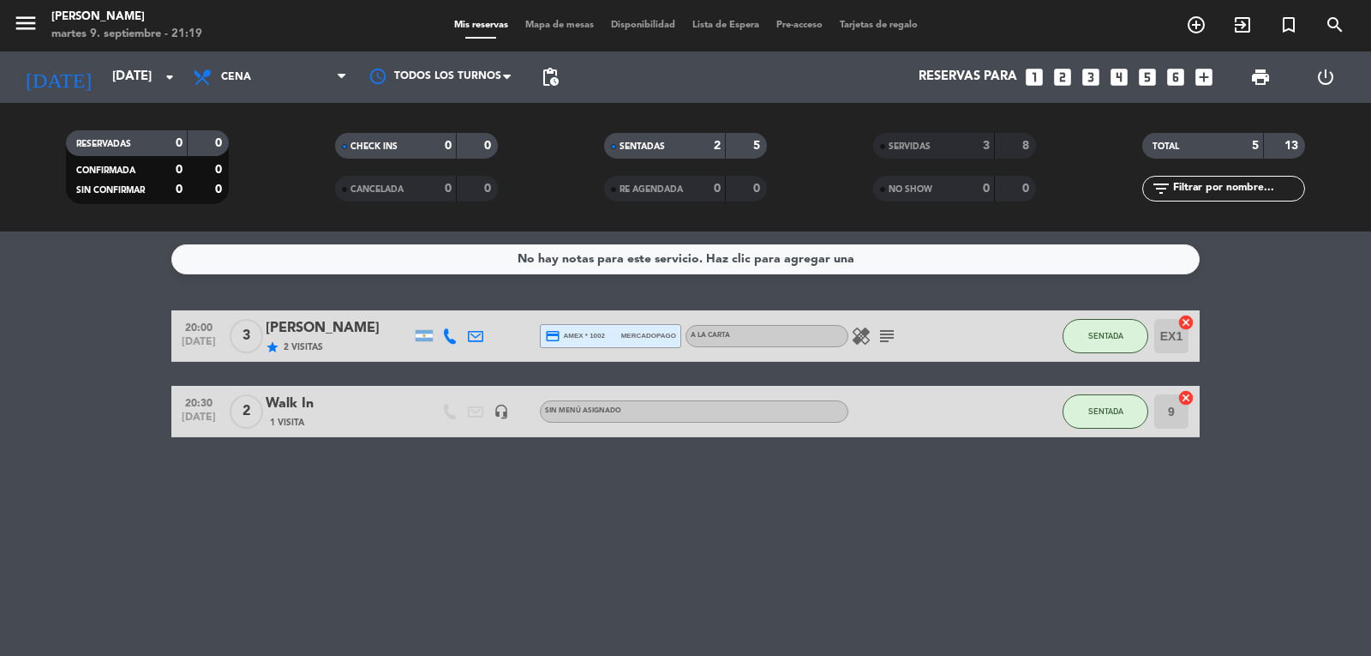
click at [123, 409] on bookings-row "20:00 [DATE] 3 [PERSON_NAME] star 2 Visitas credit_card amex * 1002 mercadopago…" at bounding box center [685, 373] width 1371 height 127
click at [974, 519] on div "No hay notas para este servicio. Haz clic para agregar una 20:00 [DATE] 3 [PERS…" at bounding box center [685, 443] width 1371 height 424
click at [665, 518] on div "No hay notas para este servicio. Haz clic para agregar una 20:00 [DATE] 3 [PERS…" at bounding box center [685, 443] width 1371 height 424
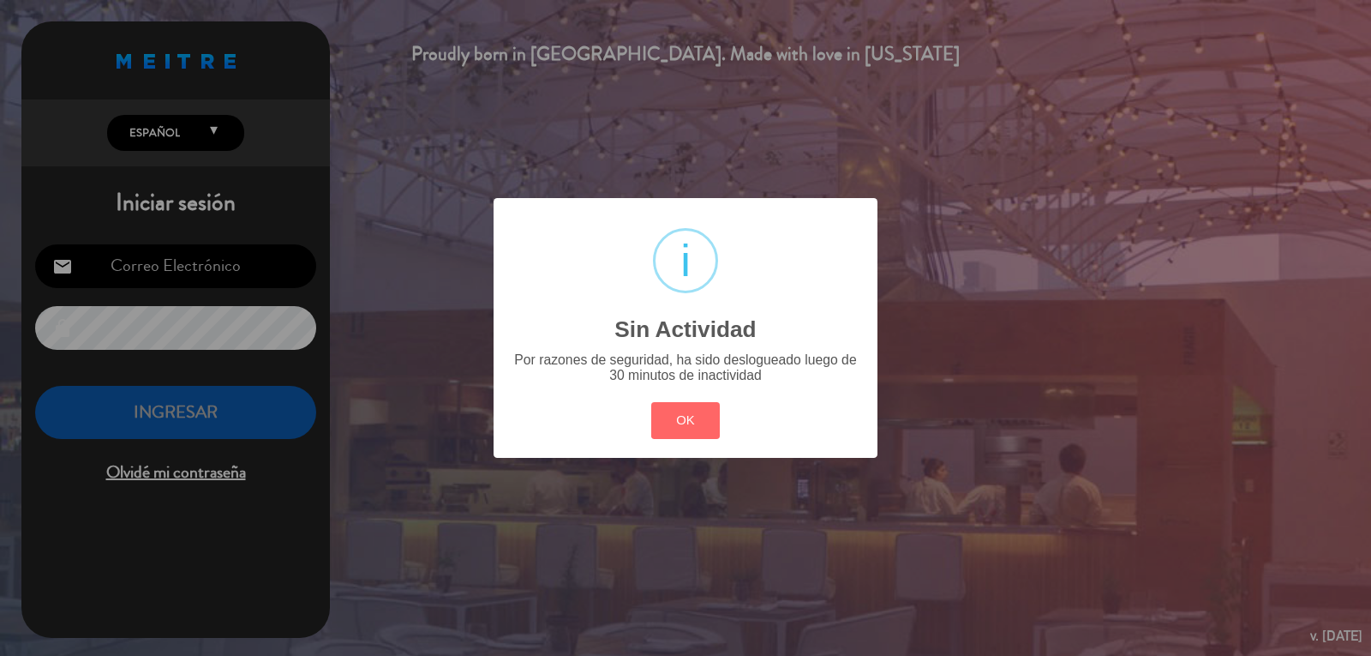
type input "[PERSON_NAME][EMAIL_ADDRESS][DOMAIN_NAME]"
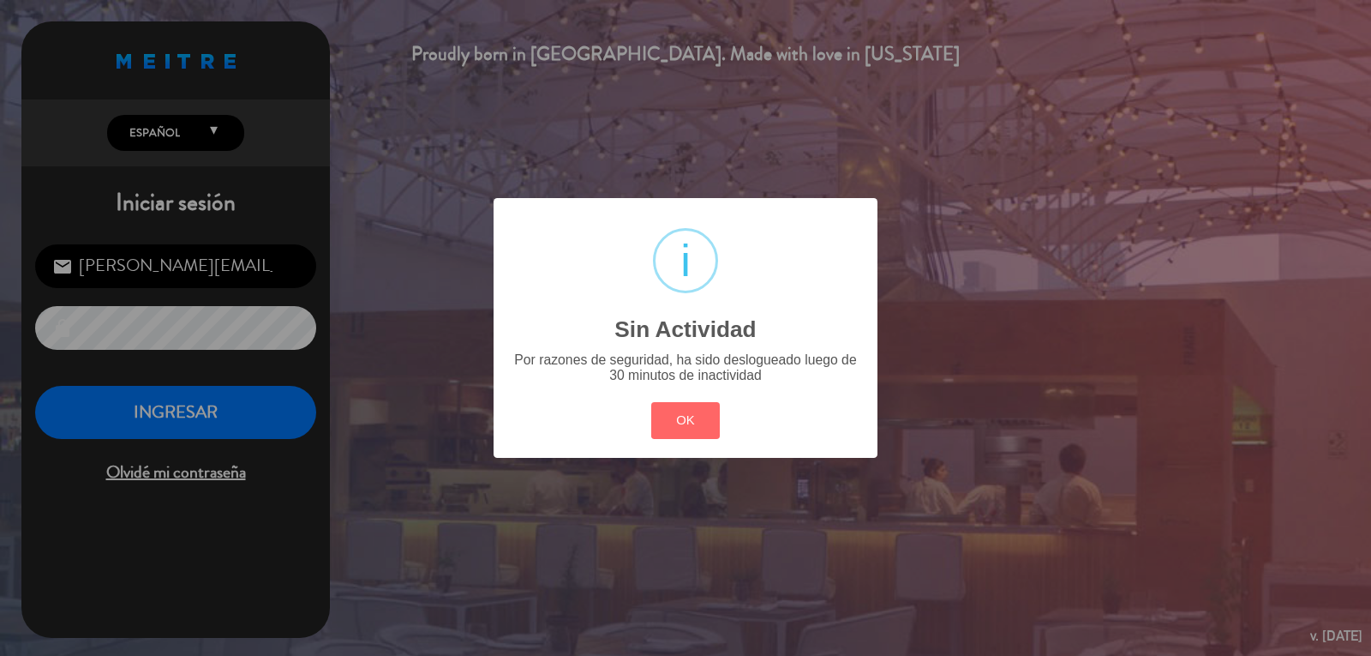
click at [700, 441] on div "OK Cancel" at bounding box center [685, 420] width 77 height 45
click at [663, 432] on button "OK" at bounding box center [685, 420] width 69 height 37
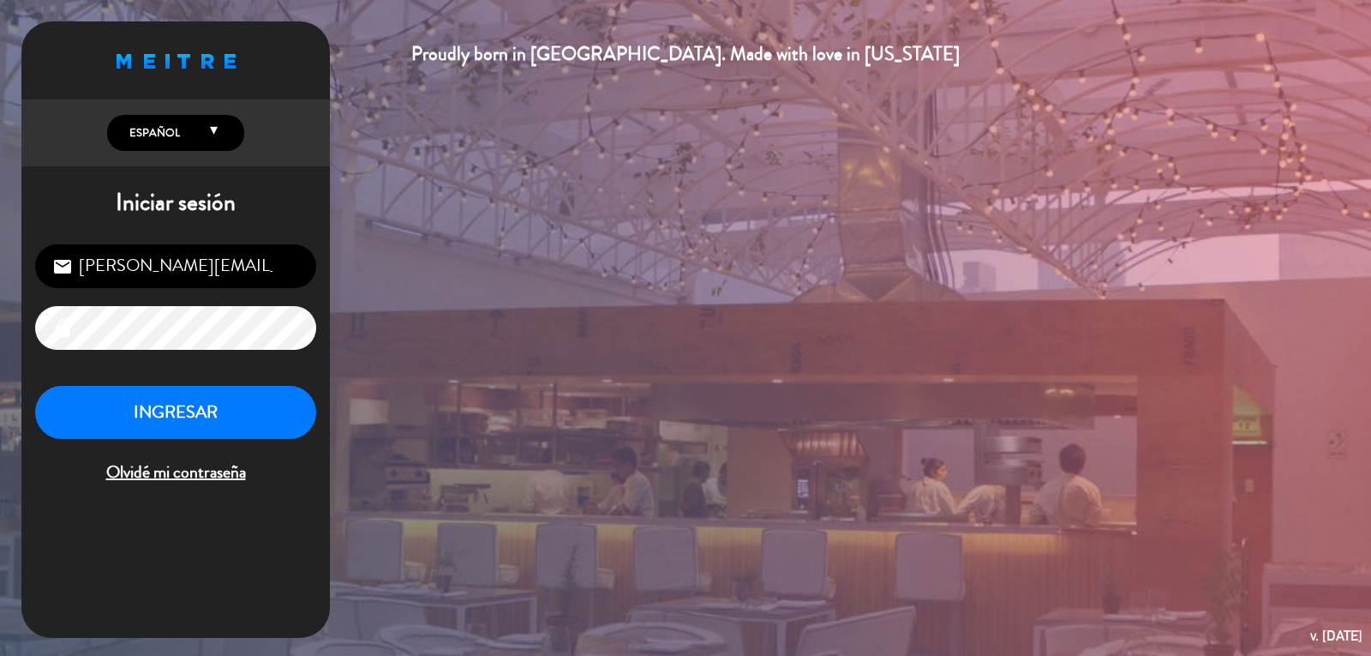
click at [992, 296] on div "Proudly born in [GEOGRAPHIC_DATA]. Made with love in [US_STATE] English Español…" at bounding box center [685, 328] width 1371 height 656
click at [188, 417] on button "INGRESAR" at bounding box center [175, 413] width 281 height 54
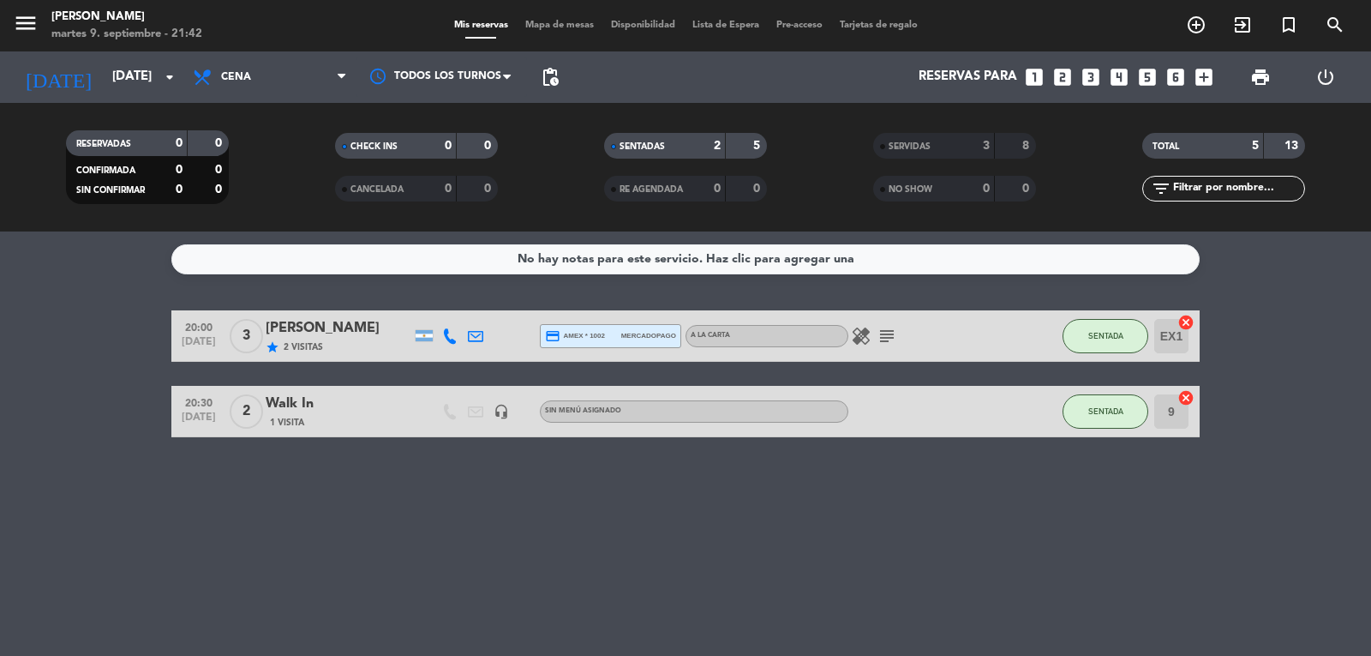
click at [773, 488] on div "No hay notas para este servicio. Haz clic para agregar una 20:00 [DATE] 3 [PERS…" at bounding box center [685, 443] width 1371 height 424
click at [1120, 333] on span "SENTADA" at bounding box center [1106, 335] width 35 height 9
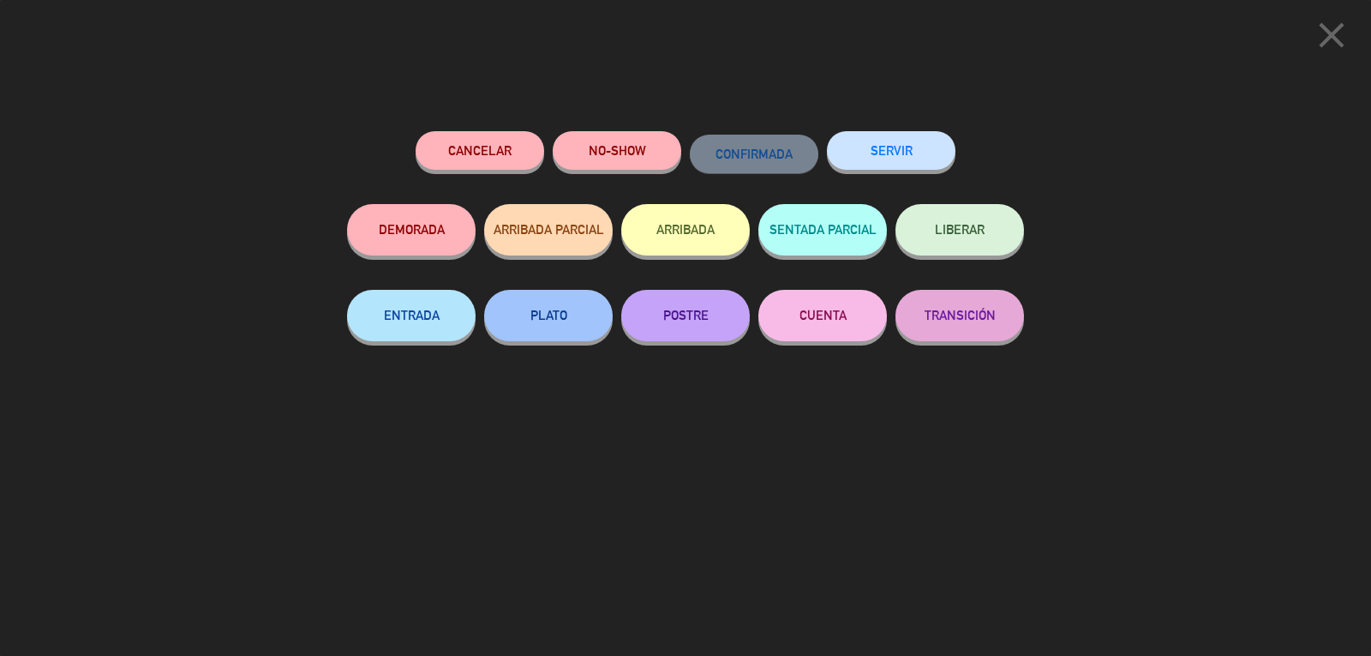
click at [887, 149] on button "SERVIR" at bounding box center [891, 150] width 129 height 39
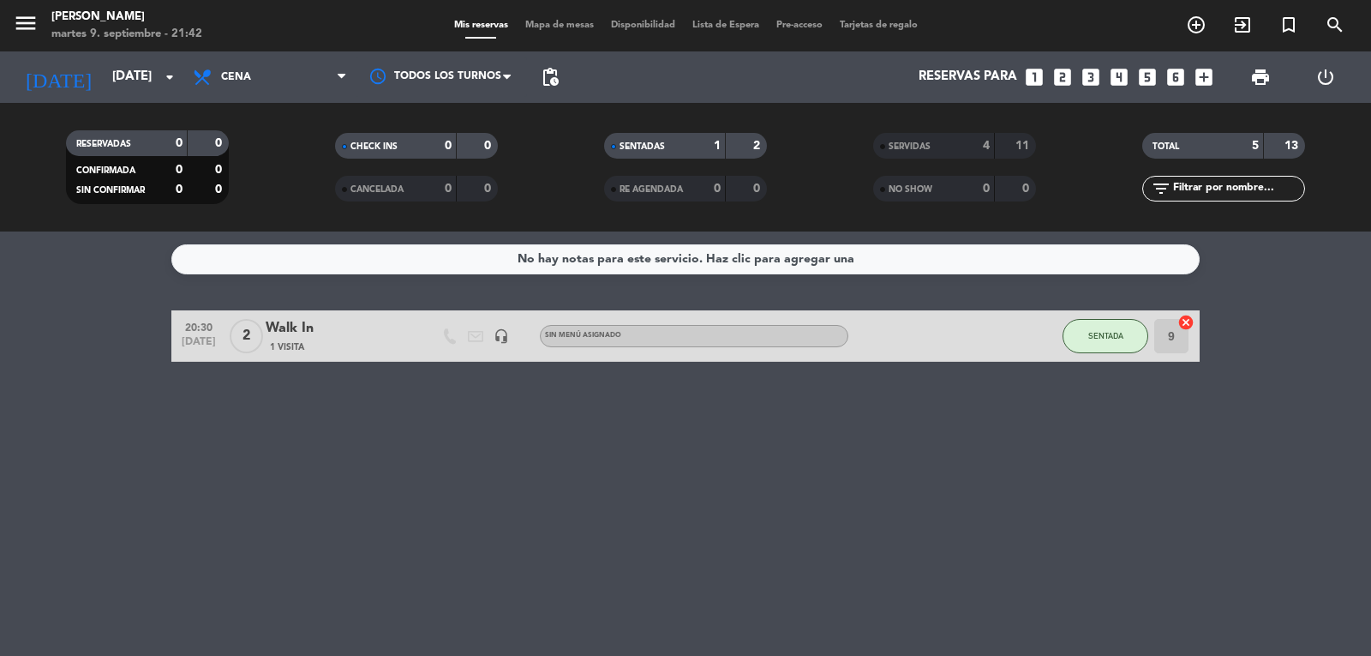
click at [1059, 77] on icon "looks_two" at bounding box center [1063, 77] width 22 height 22
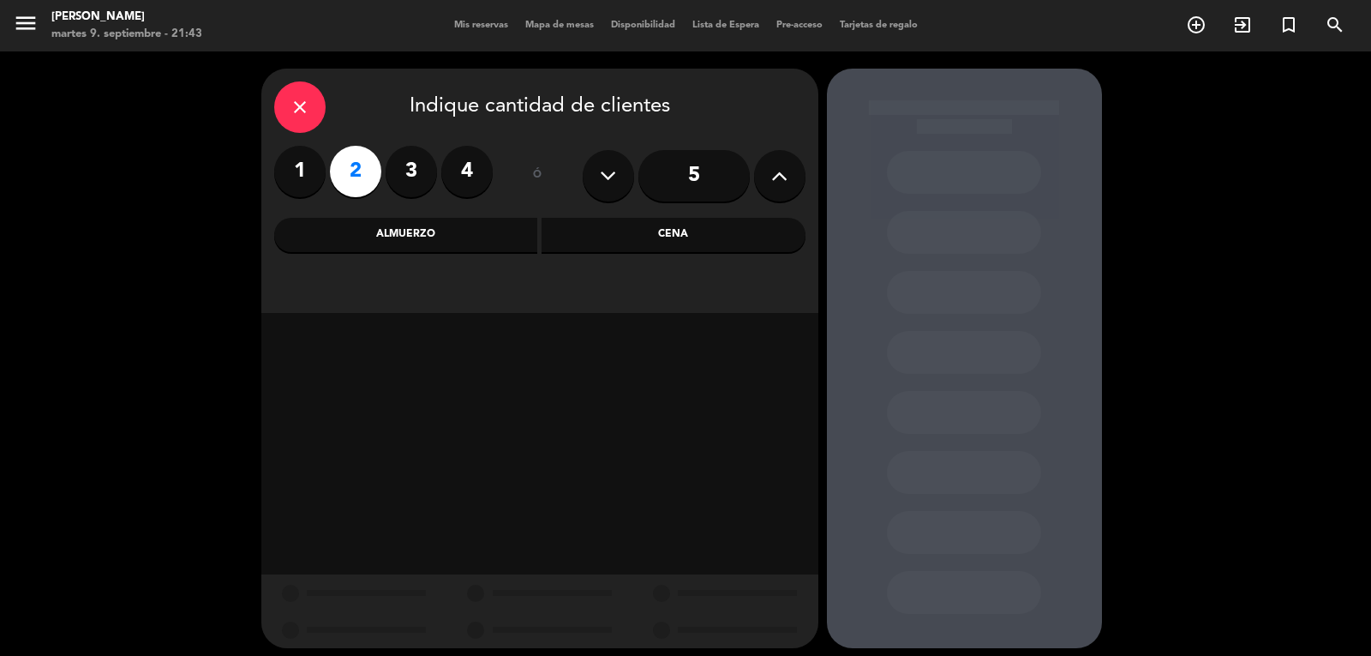
click at [686, 240] on div "Cena" at bounding box center [674, 235] width 264 height 34
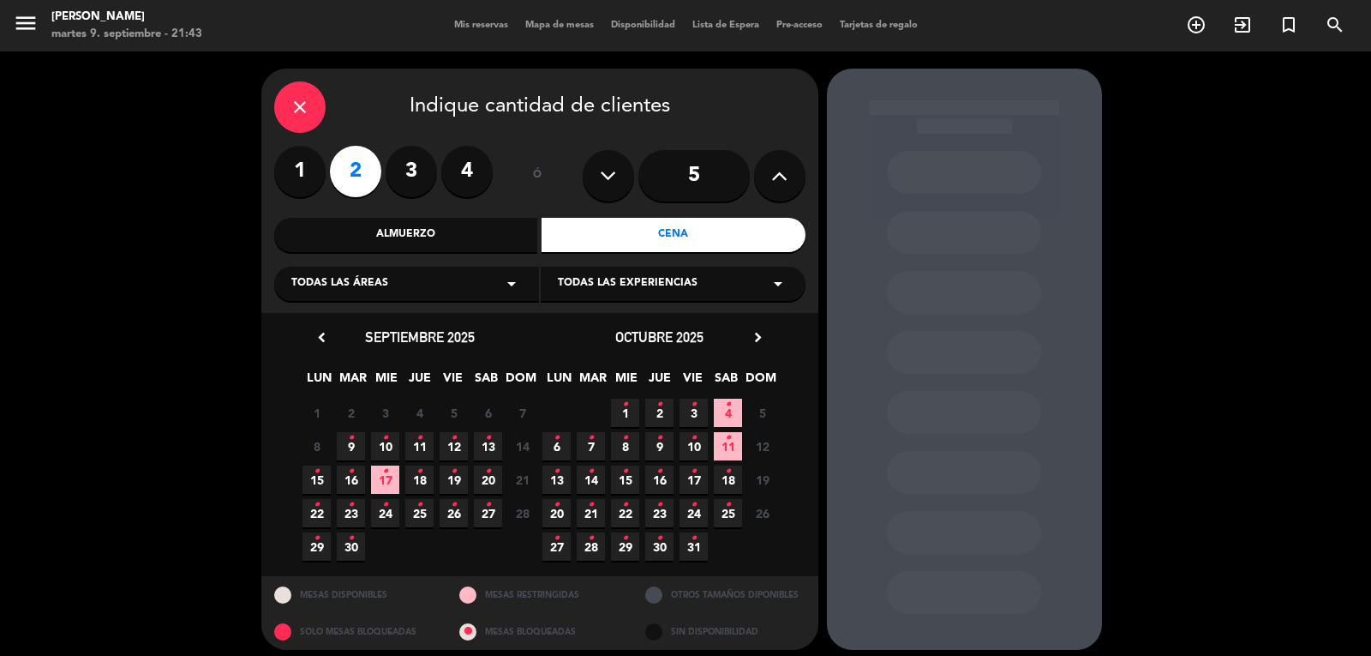
click at [359, 448] on span "9 •" at bounding box center [351, 446] width 28 height 28
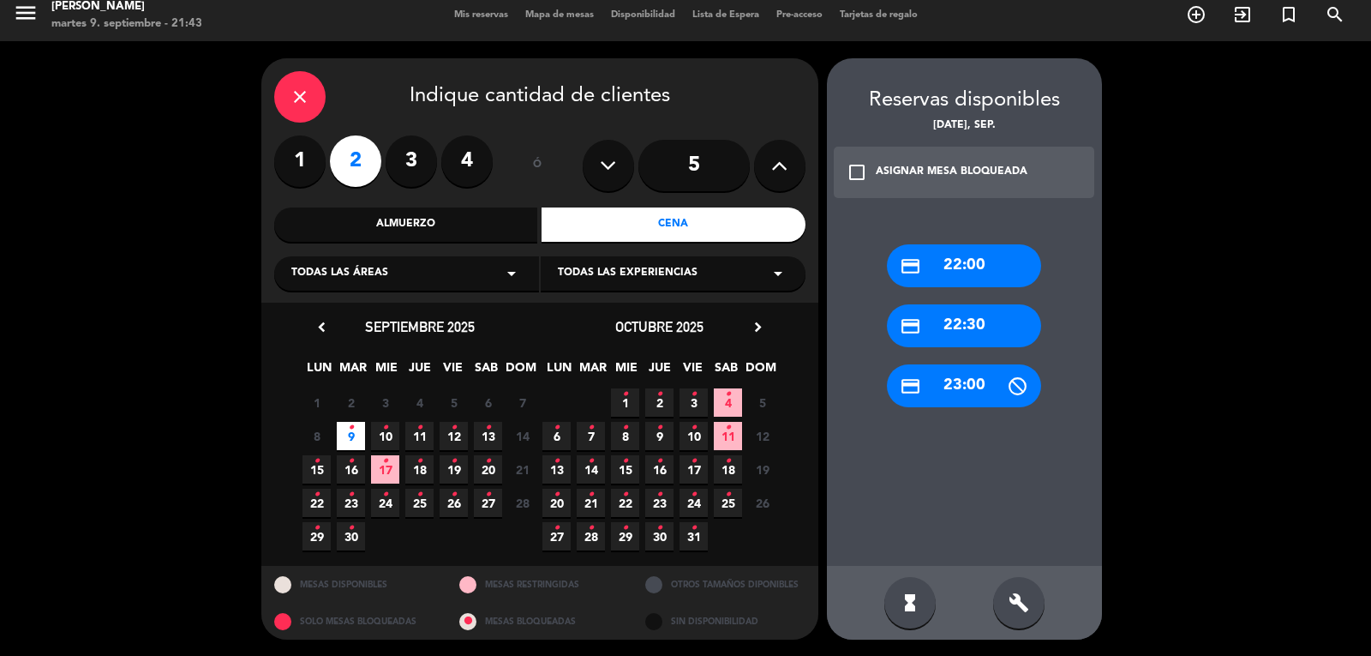
click at [964, 273] on div "credit_card 22:00" at bounding box center [964, 265] width 154 height 43
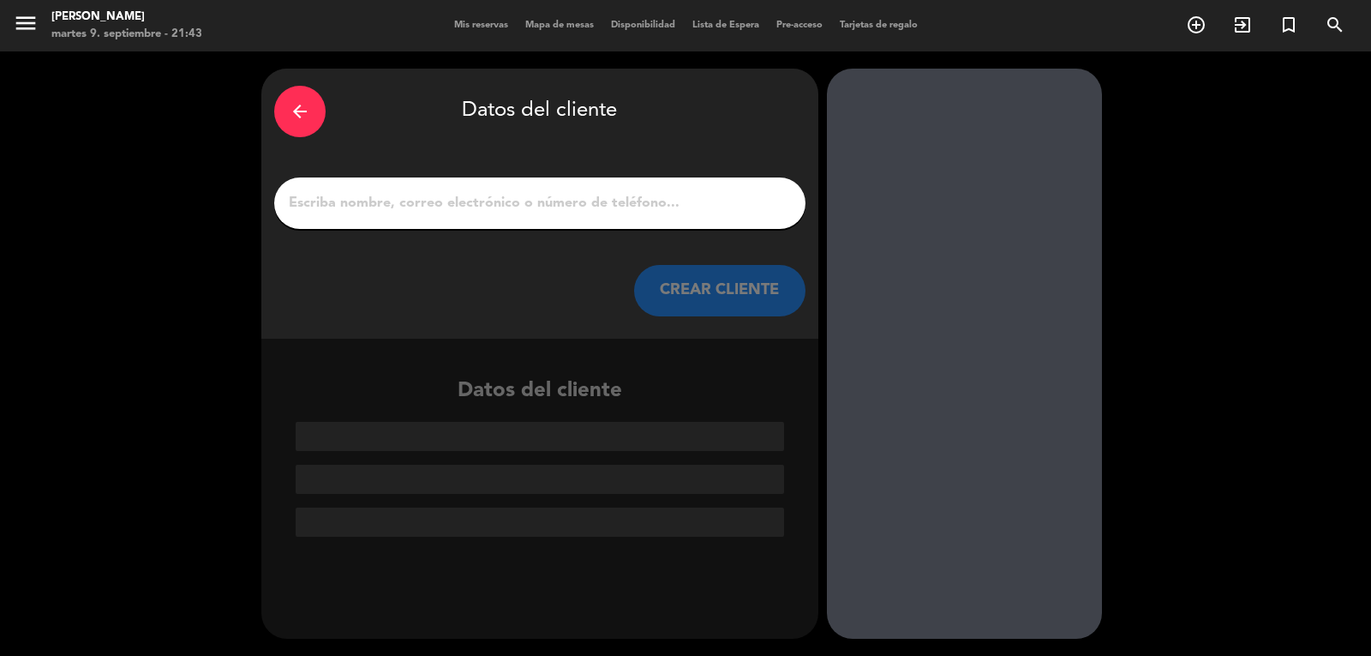
click at [533, 178] on div at bounding box center [539, 202] width 531 height 51
click at [537, 184] on div at bounding box center [539, 202] width 531 height 51
click at [525, 214] on input "1" at bounding box center [540, 203] width 506 height 24
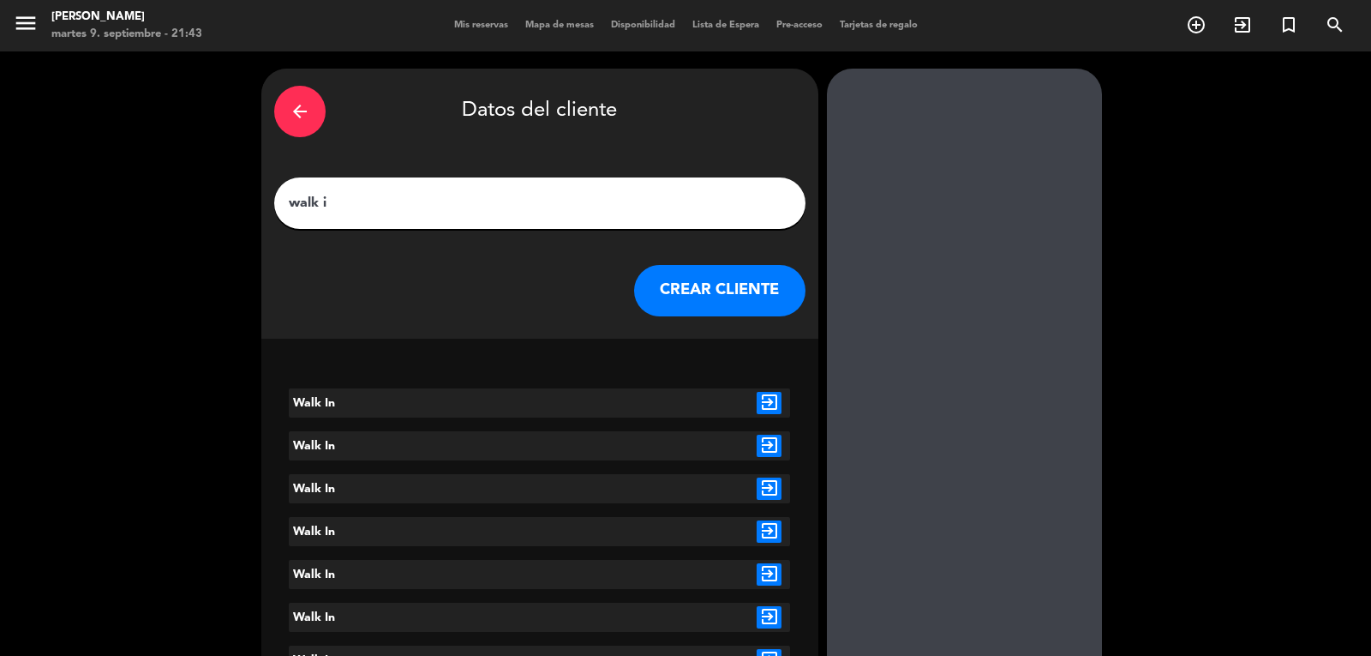
type input "walk i"
click at [765, 399] on icon "exit_to_app" at bounding box center [769, 403] width 25 height 22
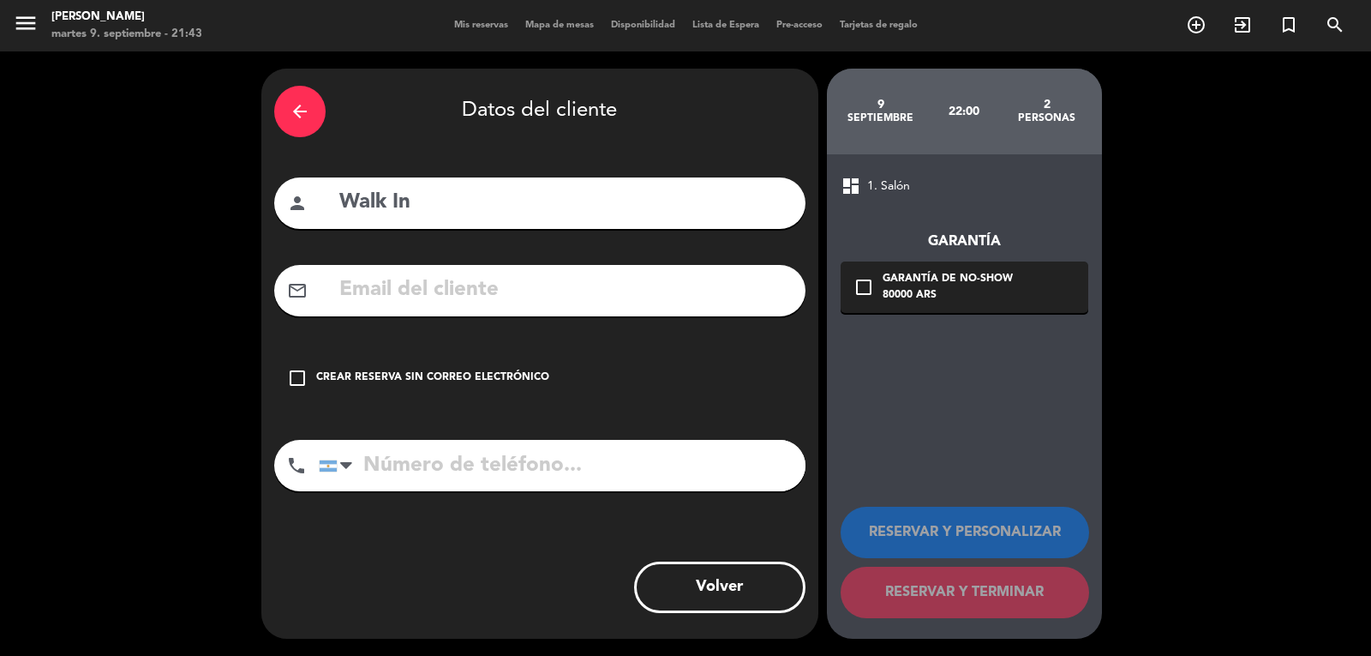
click at [375, 371] on div "Crear reserva sin correo electrónico" at bounding box center [432, 377] width 233 height 17
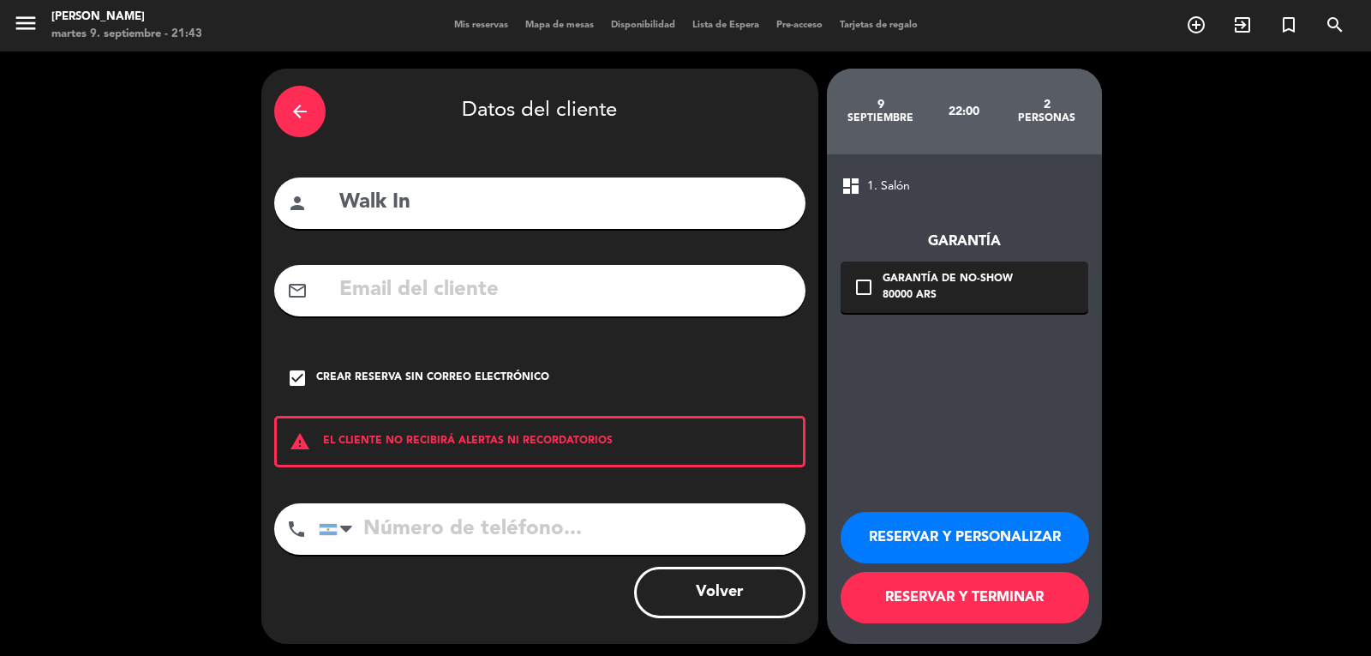
click at [981, 593] on button "RESERVAR Y TERMINAR" at bounding box center [965, 597] width 249 height 51
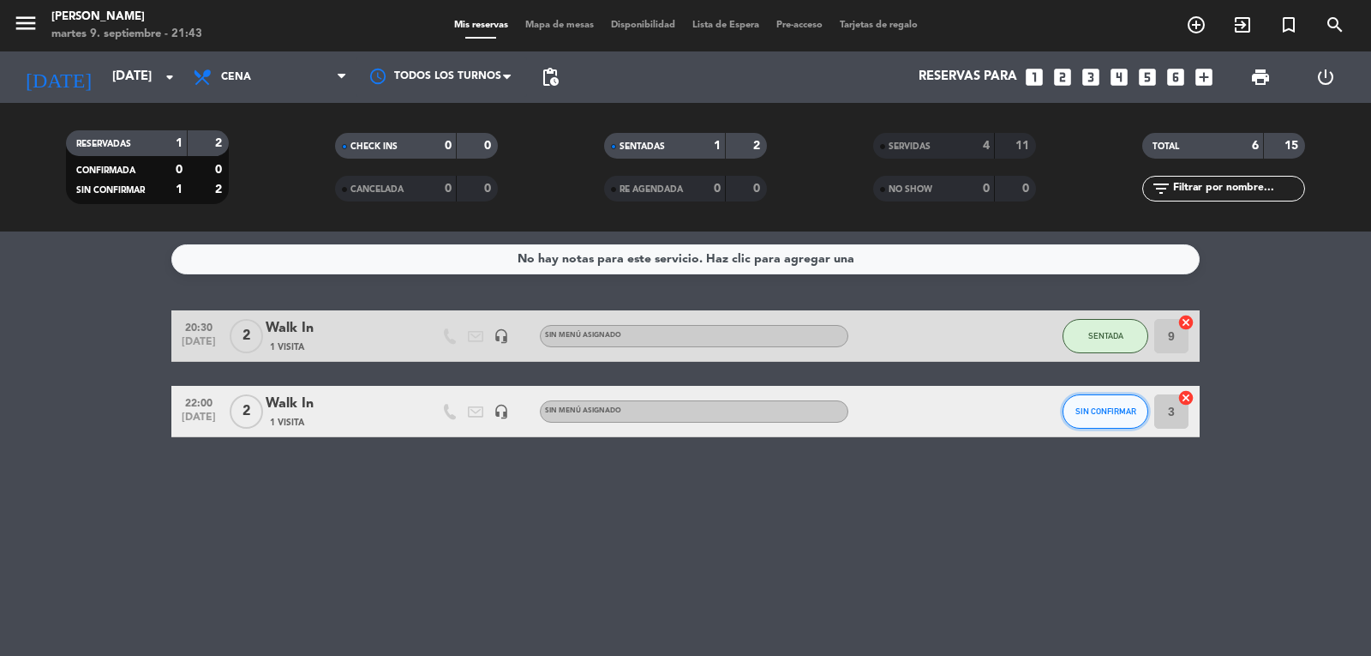
click at [1095, 428] on button "SIN CONFIRMAR" at bounding box center [1106, 411] width 86 height 34
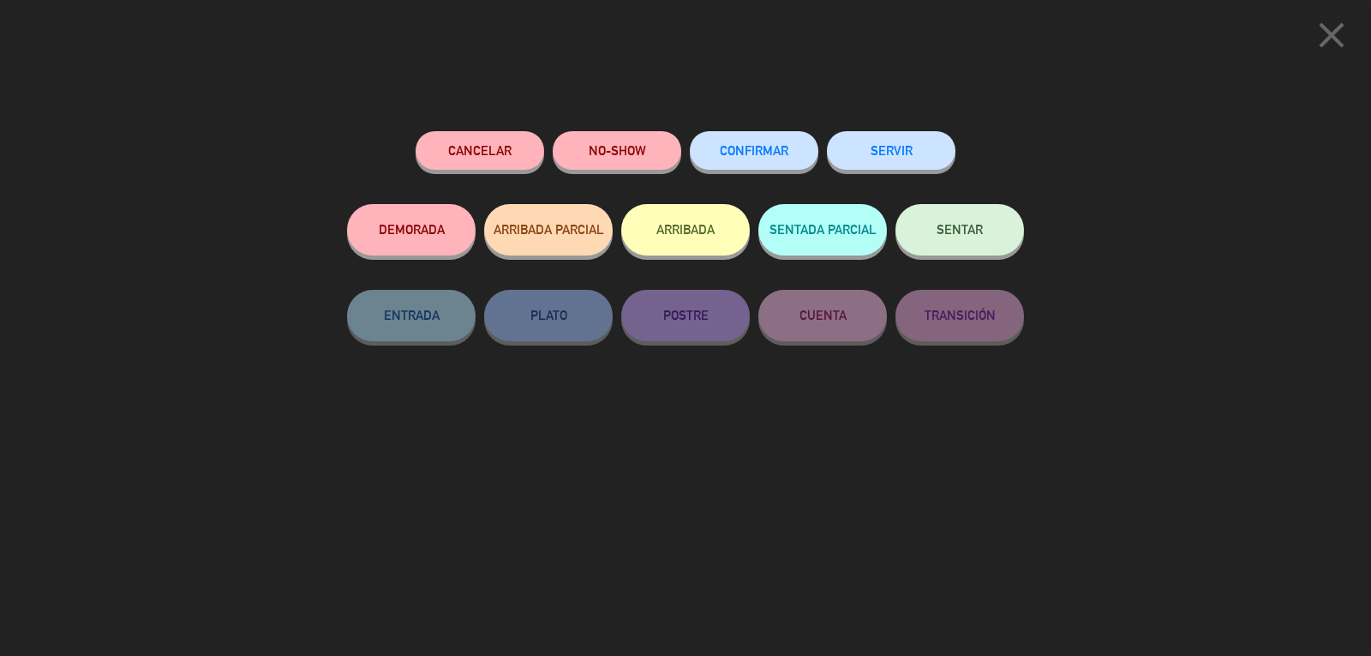
click at [942, 227] on span "SENTAR" at bounding box center [960, 229] width 46 height 15
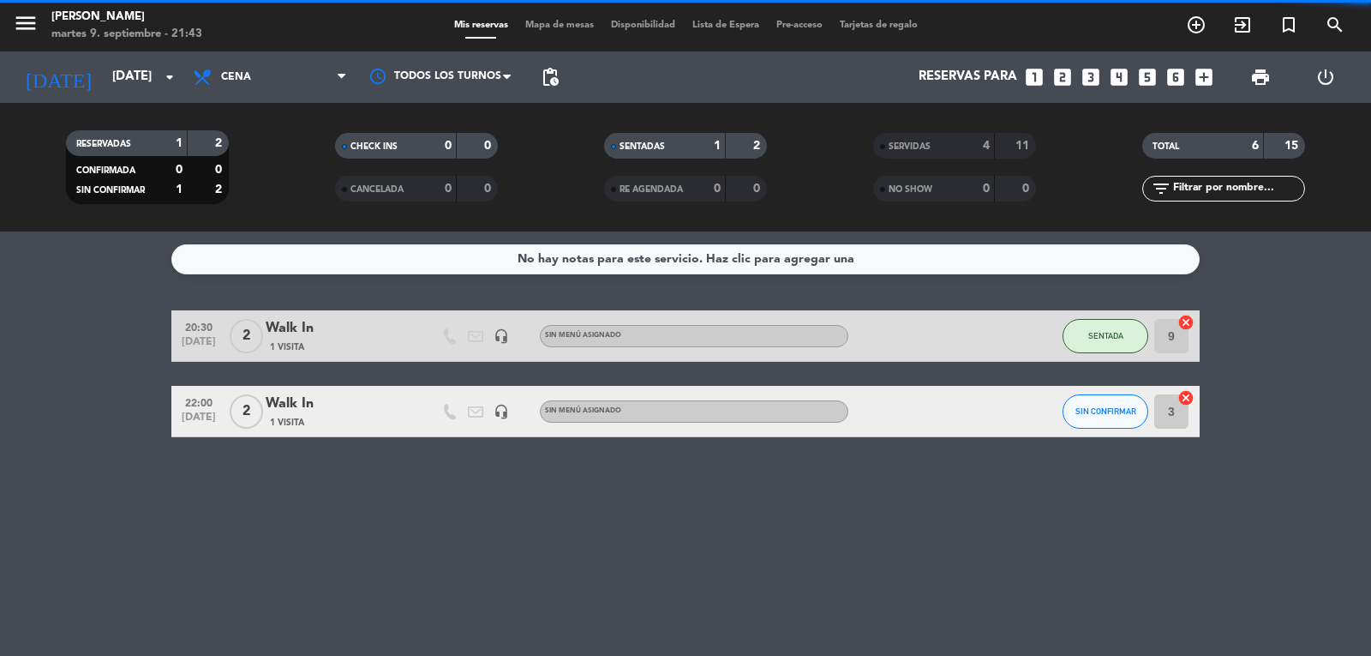
click at [405, 537] on div "No hay notas para este servicio. Haz clic para agregar una 20:30 [DATE] 2 Walk …" at bounding box center [685, 443] width 1371 height 424
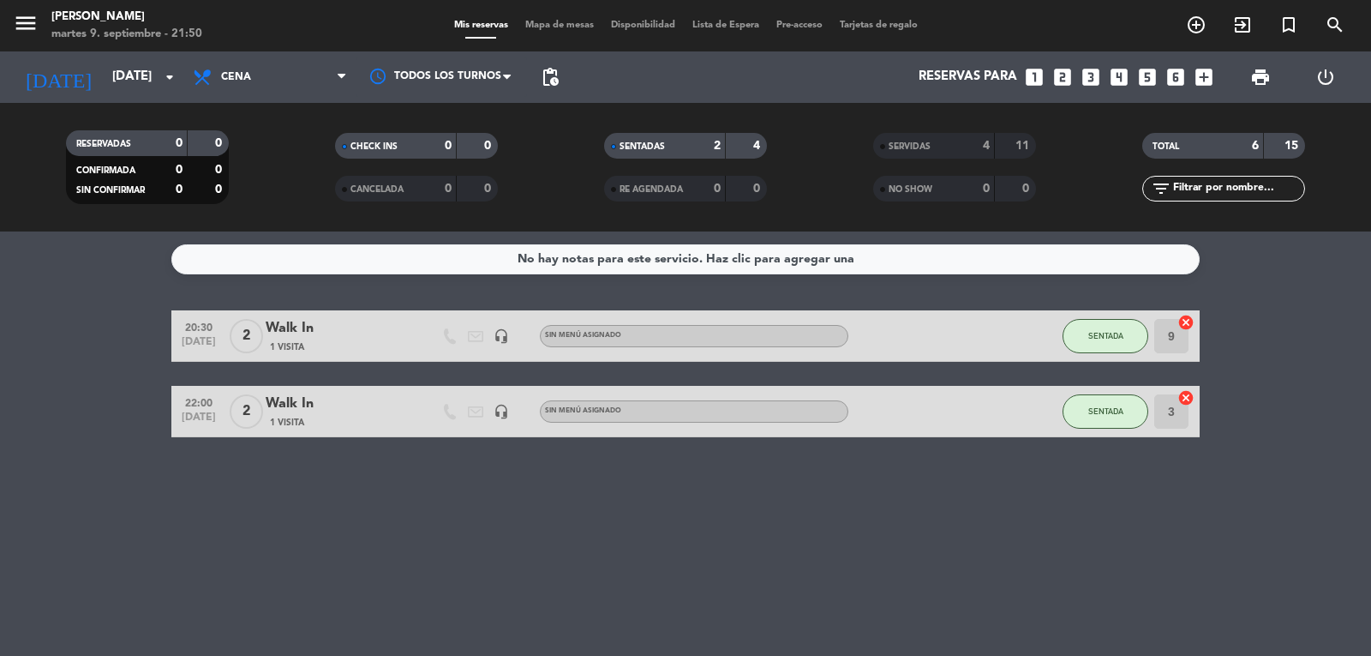
click at [327, 539] on div "No hay notas para este servicio. Haz clic para agregar una 20:30 [DATE] 2 Walk …" at bounding box center [685, 443] width 1371 height 424
click at [231, 508] on div "No hay notas para este servicio. Haz clic para agregar una 20:30 [DATE] 2 Walk …" at bounding box center [685, 443] width 1371 height 424
click at [141, 519] on div "No hay notas para este servicio. Haz clic para agregar una 20:30 [DATE] 2 Walk …" at bounding box center [685, 443] width 1371 height 424
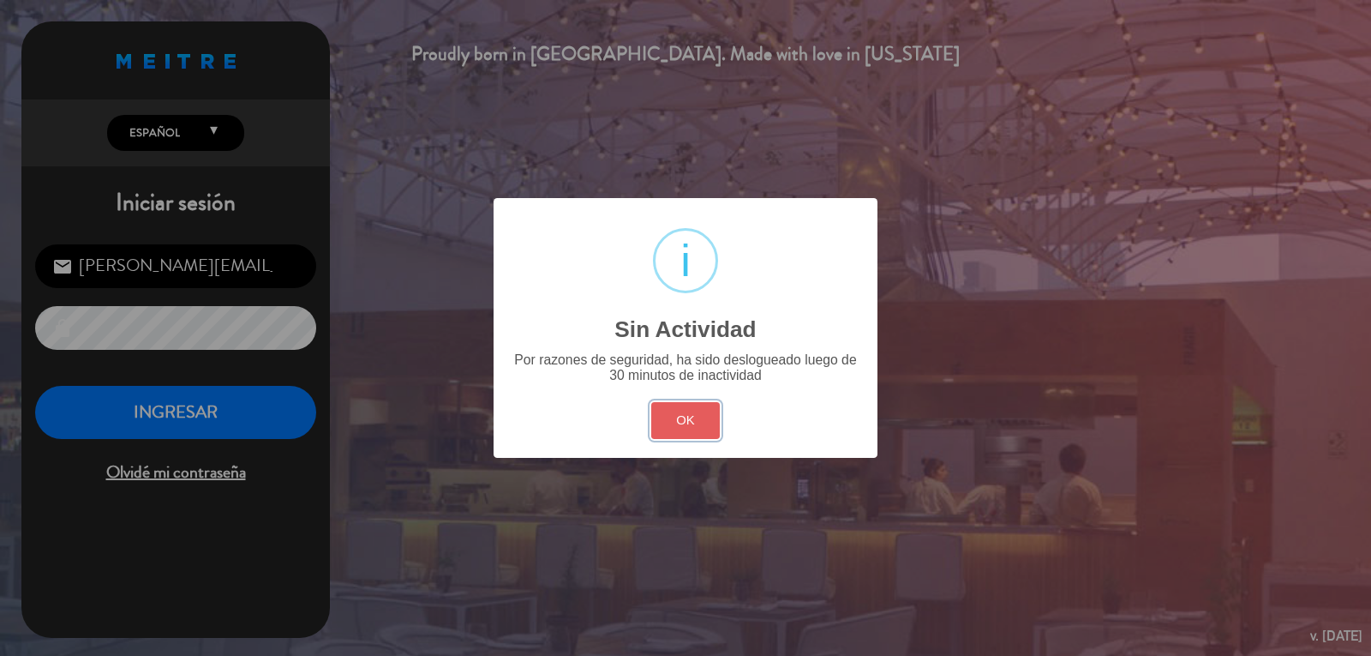
click at [688, 429] on button "OK" at bounding box center [685, 420] width 69 height 37
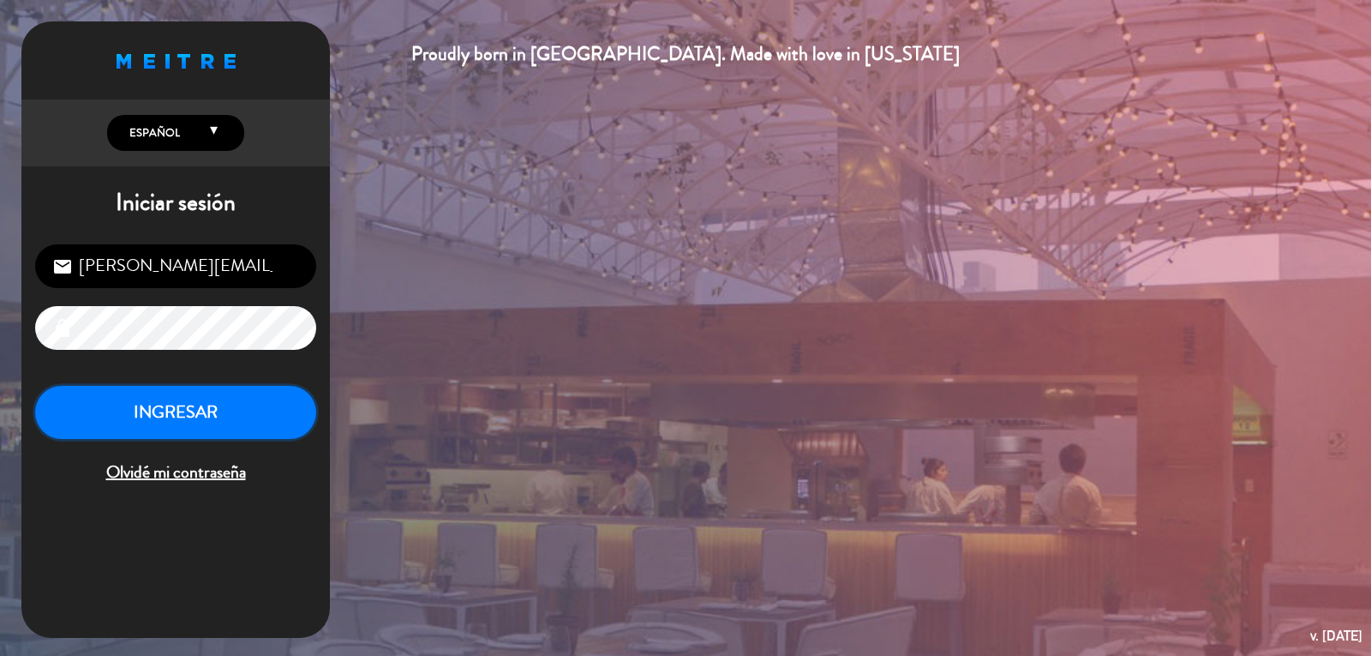
click at [100, 394] on button "INGRESAR" at bounding box center [175, 413] width 281 height 54
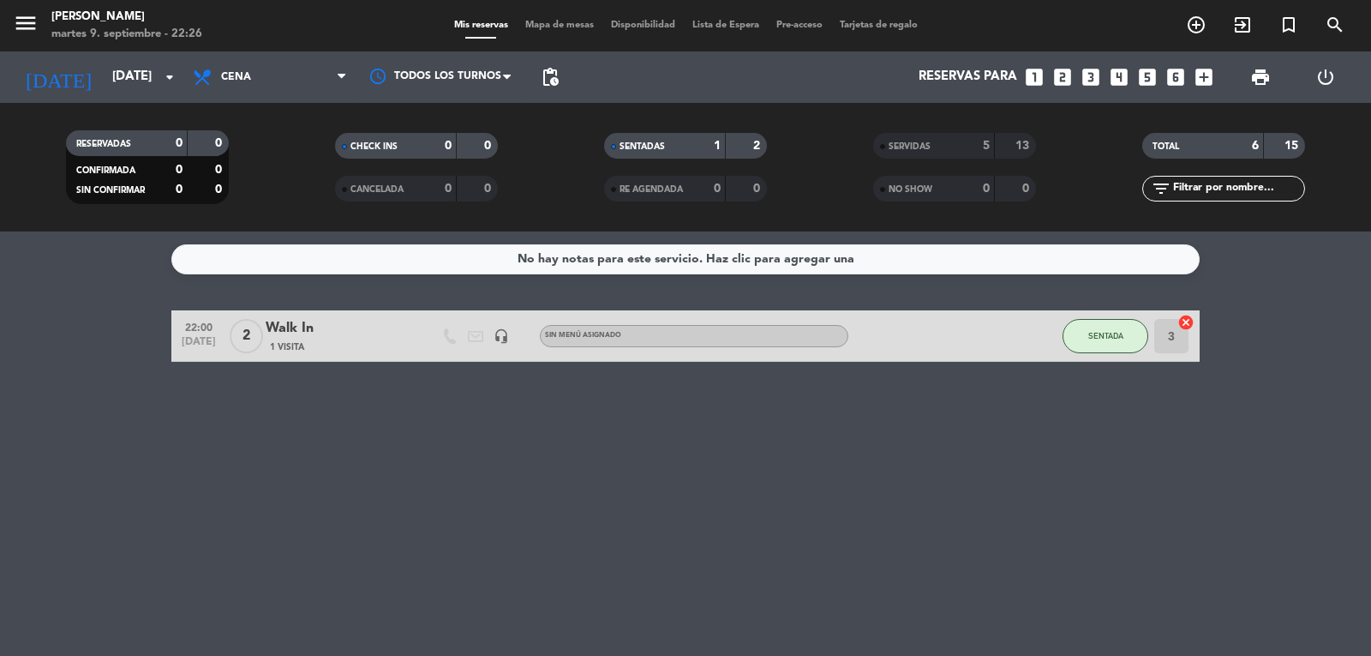
click at [116, 340] on bookings-row "22:00 [DATE] 2 Walk In 1 Visita headset_mic Sin menú asignado SENTADA 3 cancel" at bounding box center [685, 335] width 1371 height 51
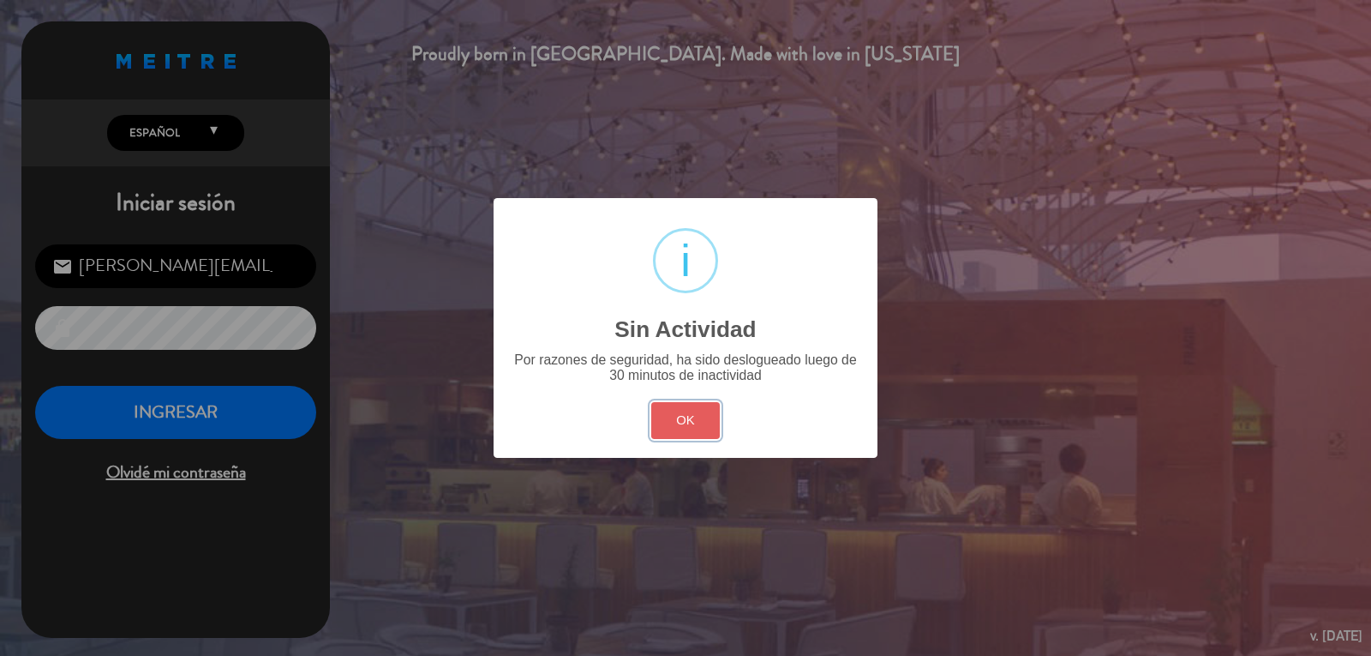
drag, startPoint x: 688, startPoint y: 402, endPoint x: 530, endPoint y: 412, distance: 158.9
click at [689, 402] on button "OK" at bounding box center [685, 420] width 69 height 37
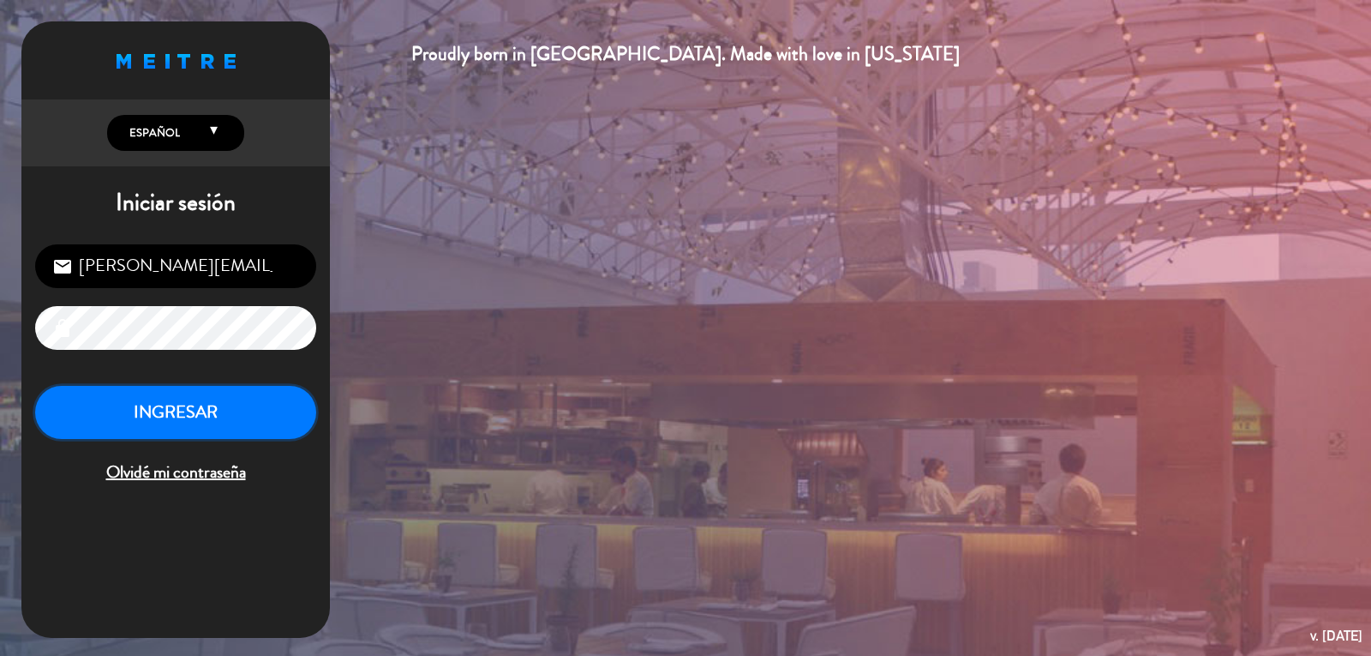
click at [262, 422] on button "INGRESAR" at bounding box center [175, 413] width 281 height 54
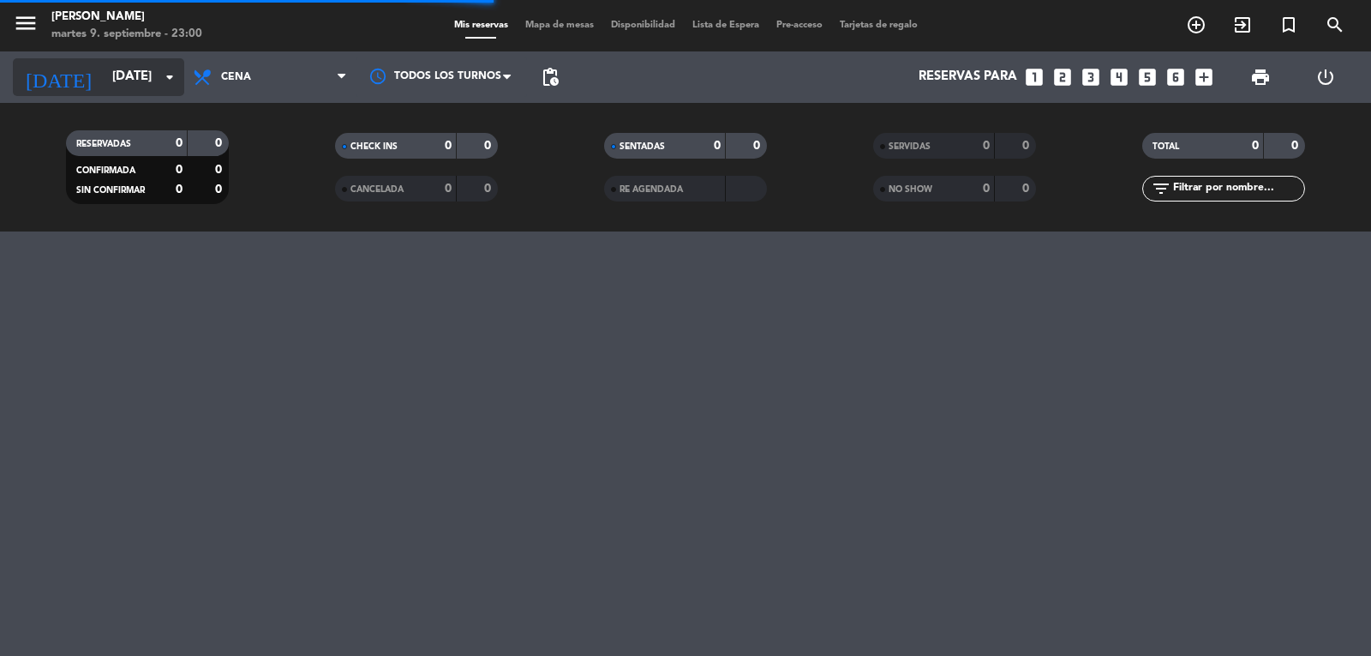
click at [135, 87] on input "[DATE]" at bounding box center [186, 77] width 165 height 33
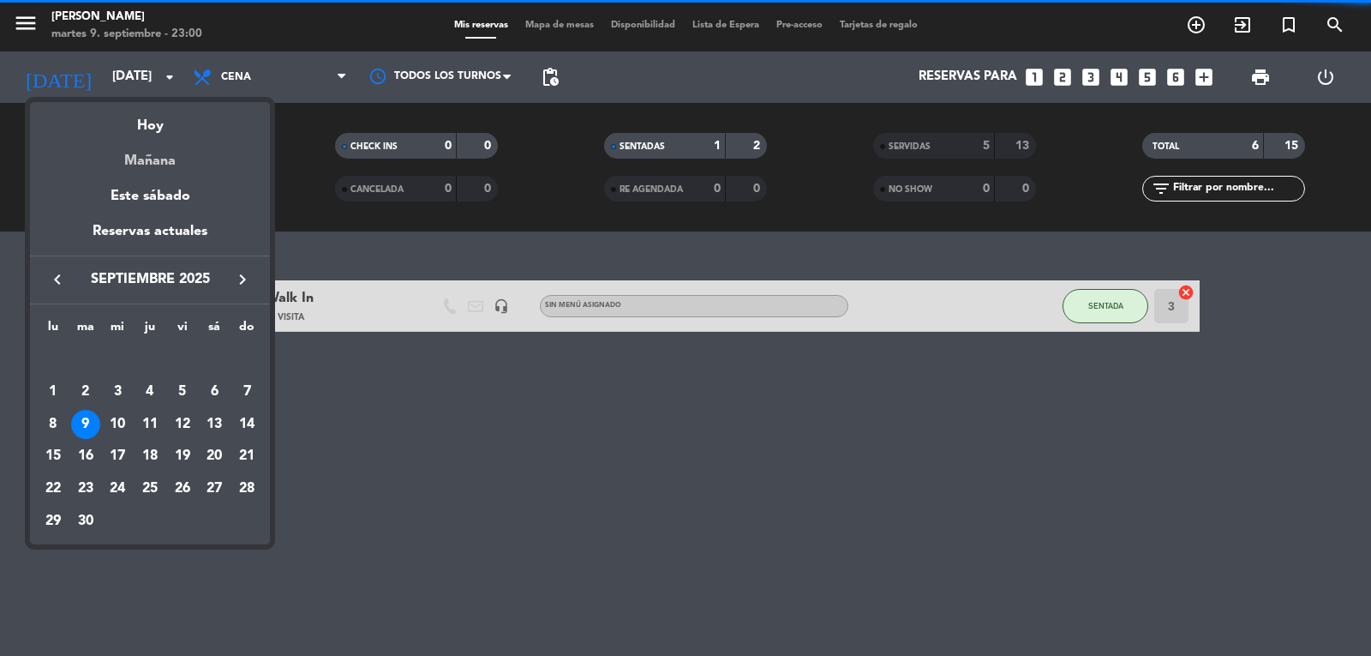
click at [165, 165] on div "Mañana" at bounding box center [150, 154] width 240 height 35
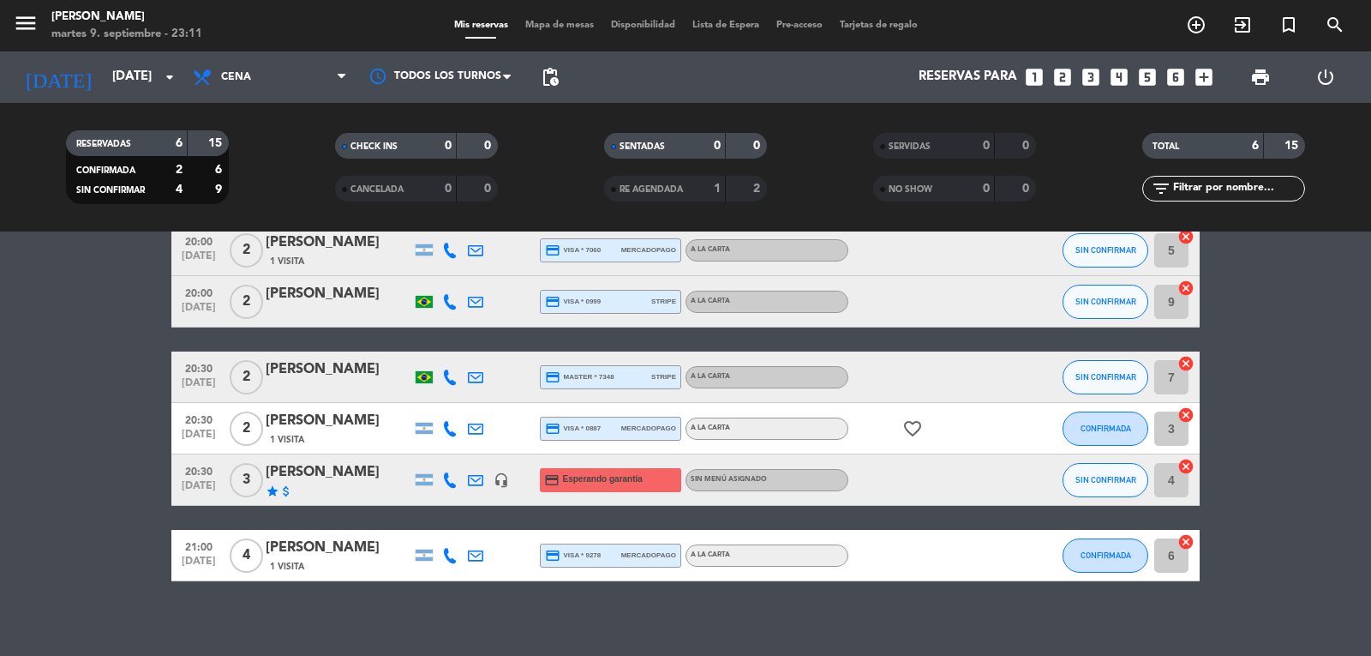
scroll to position [97, 0]
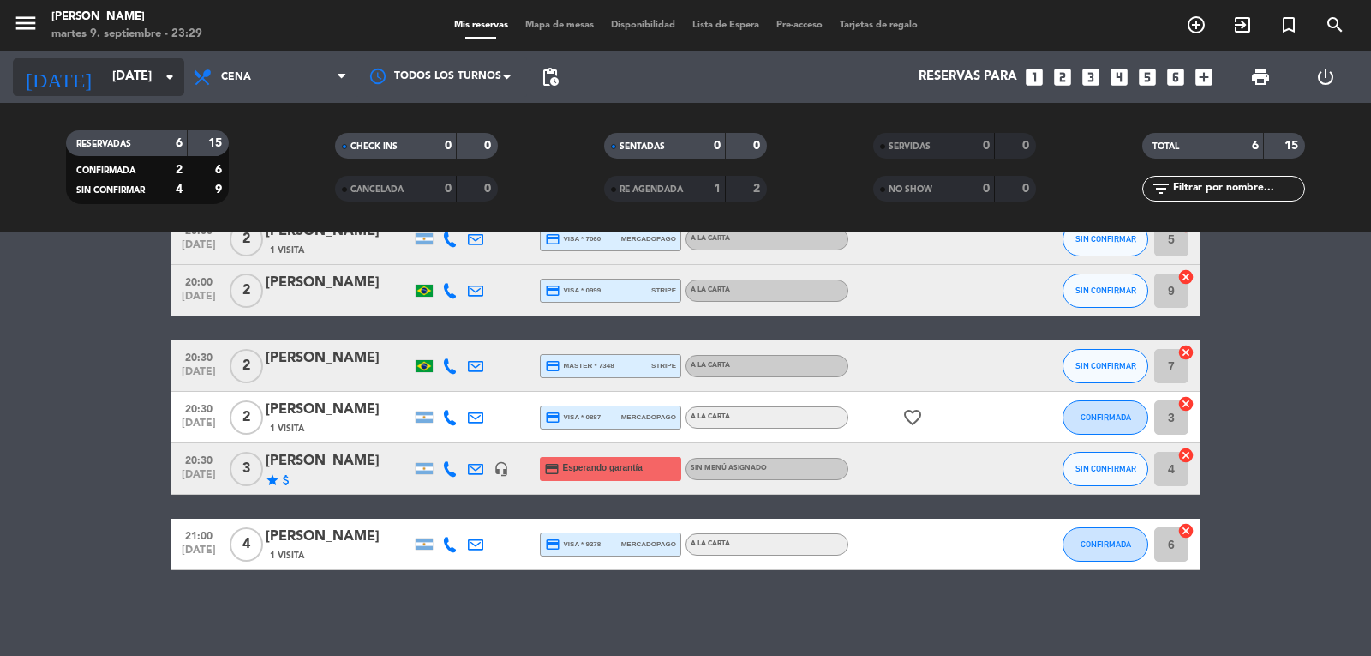
click at [139, 78] on input "[DATE]" at bounding box center [186, 77] width 165 height 33
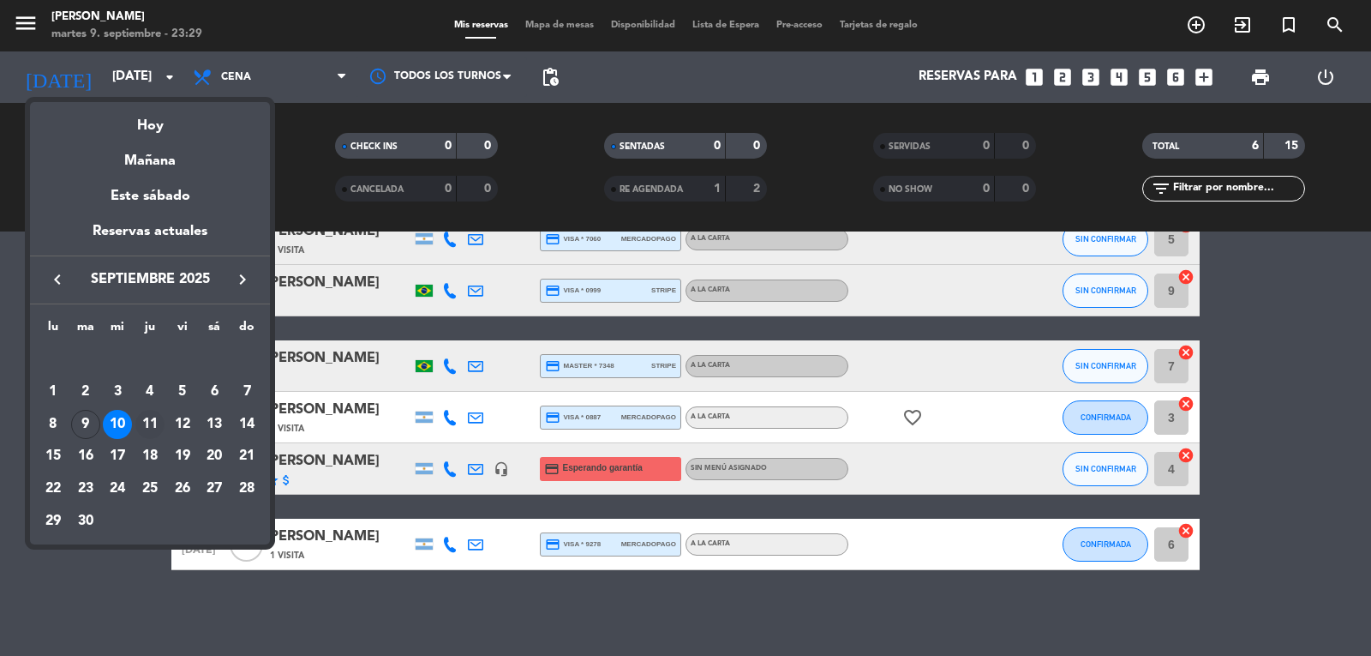
click at [141, 425] on div "11" at bounding box center [149, 424] width 29 height 29
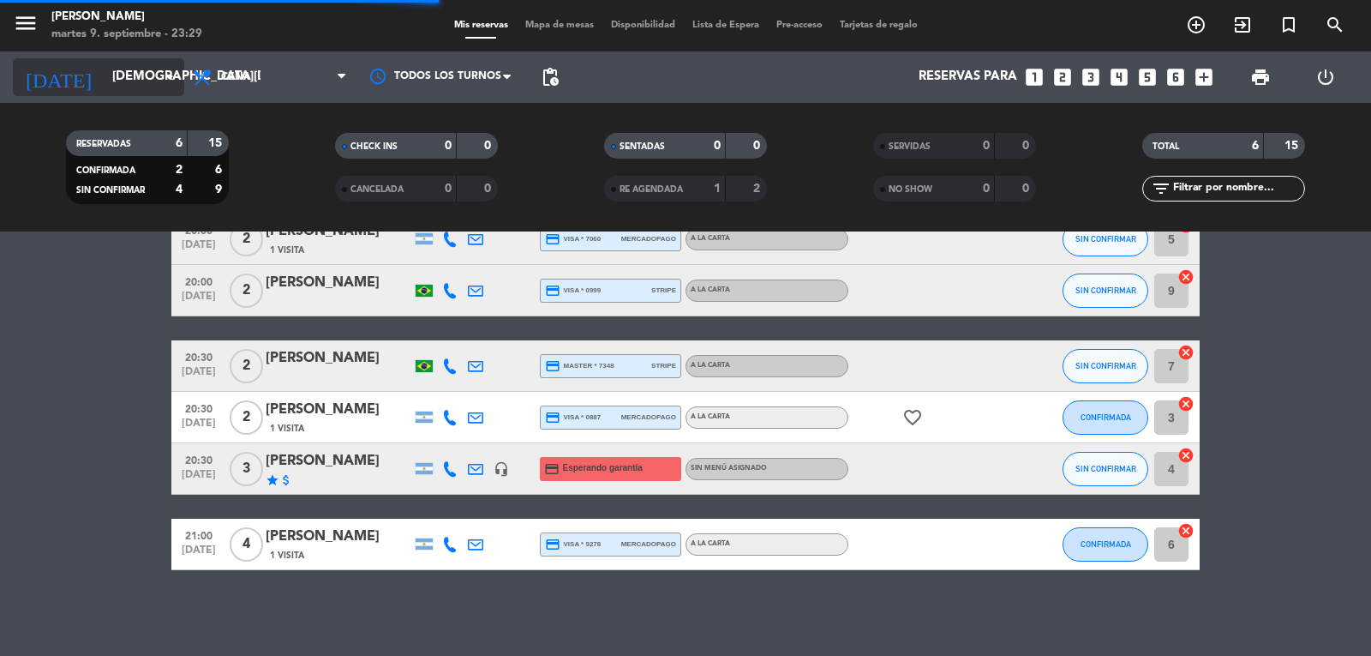
scroll to position [0, 0]
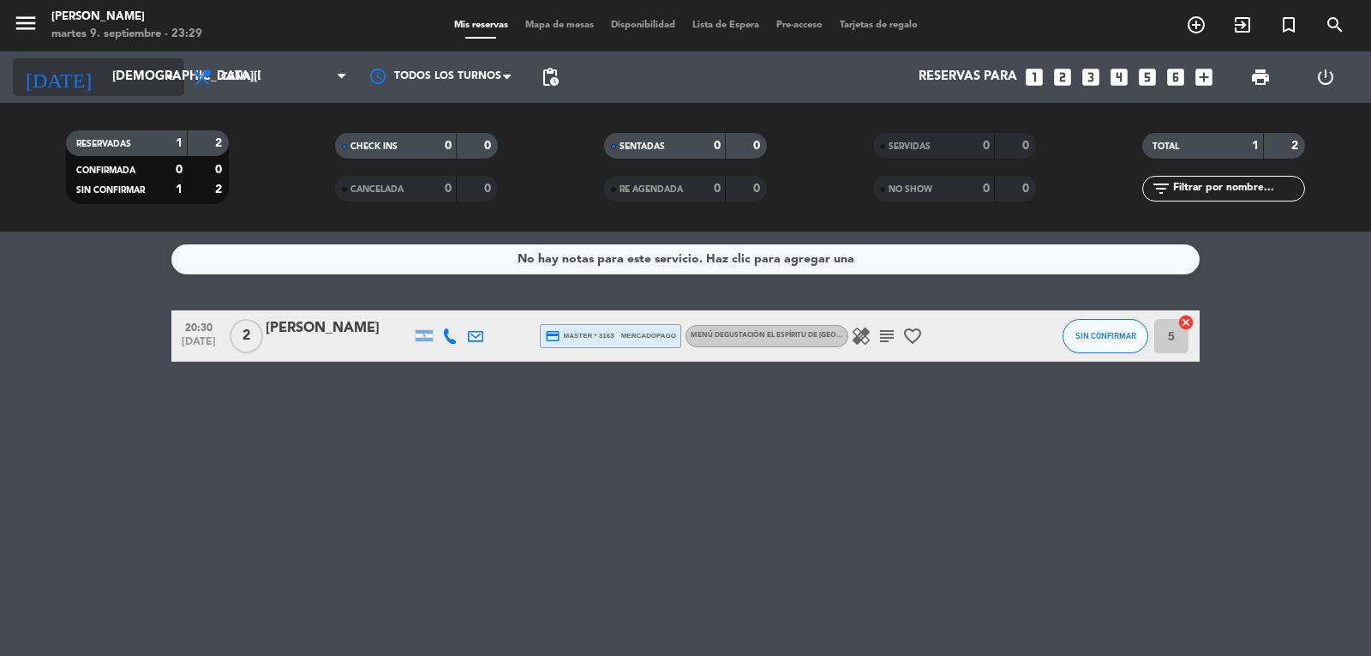
click at [104, 82] on input "[DEMOGRAPHIC_DATA][DATE]" at bounding box center [186, 77] width 165 height 33
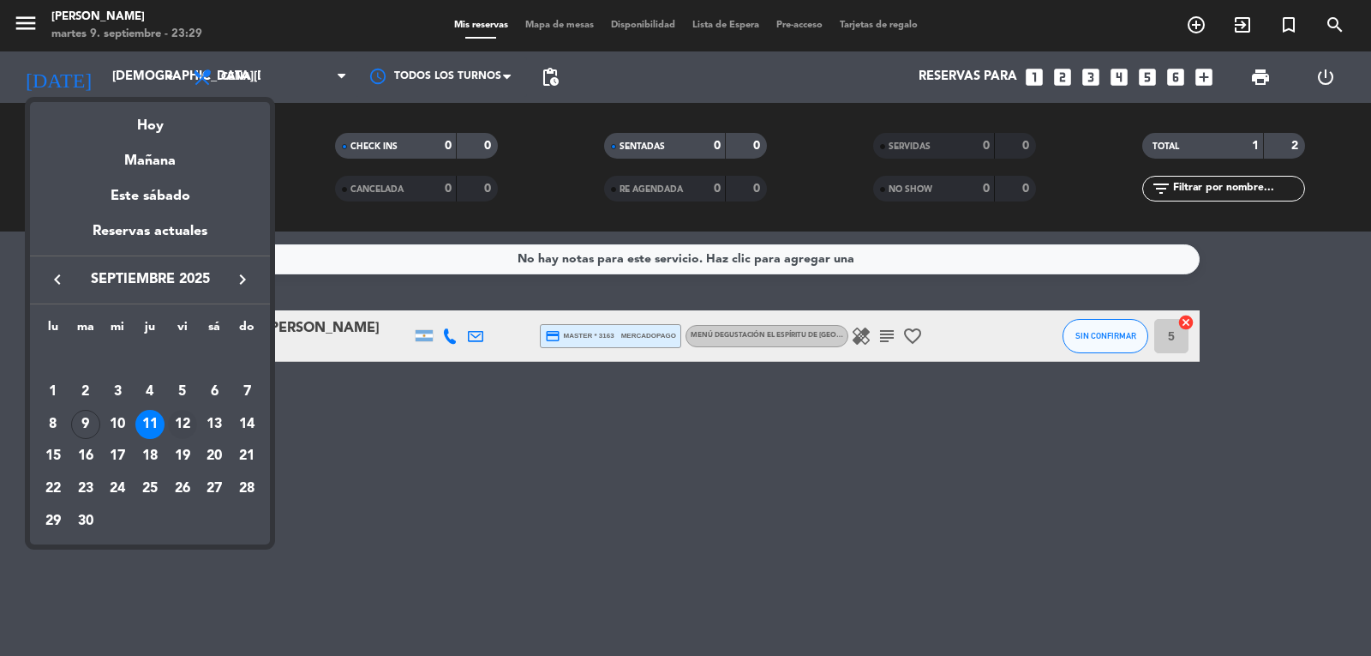
click at [180, 421] on div "12" at bounding box center [182, 424] width 29 height 29
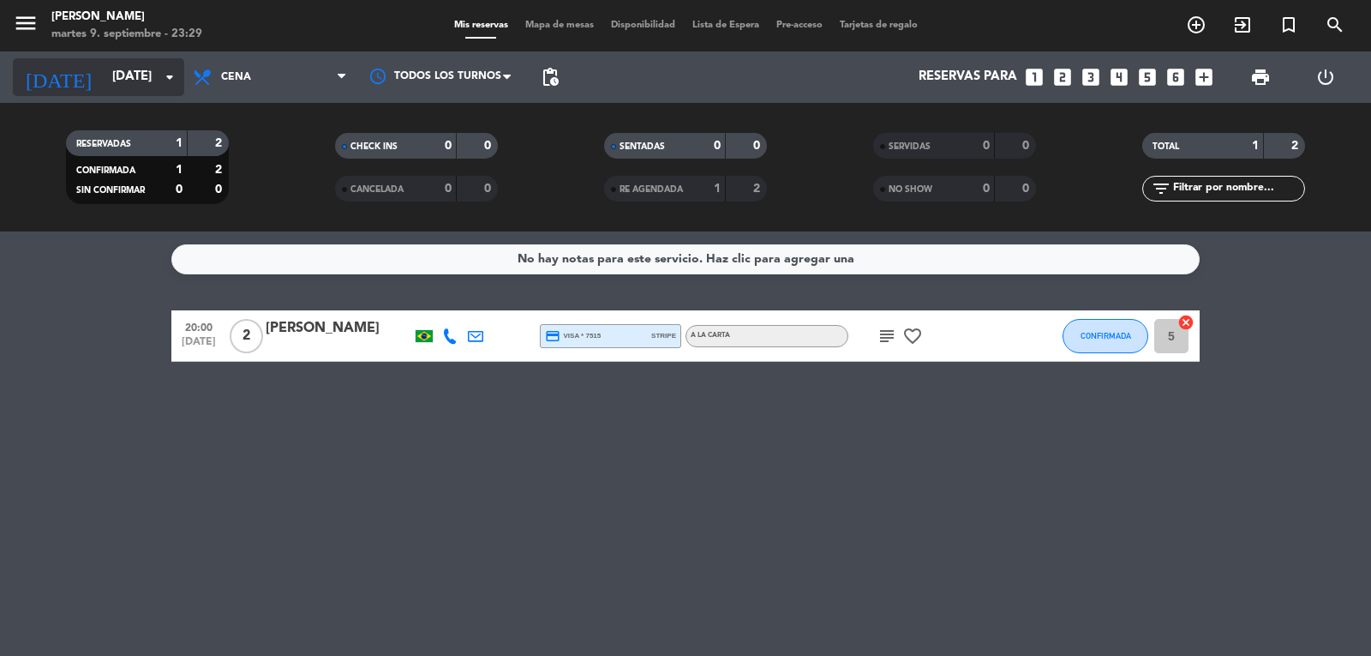
click at [104, 65] on input "[DATE]" at bounding box center [186, 77] width 165 height 33
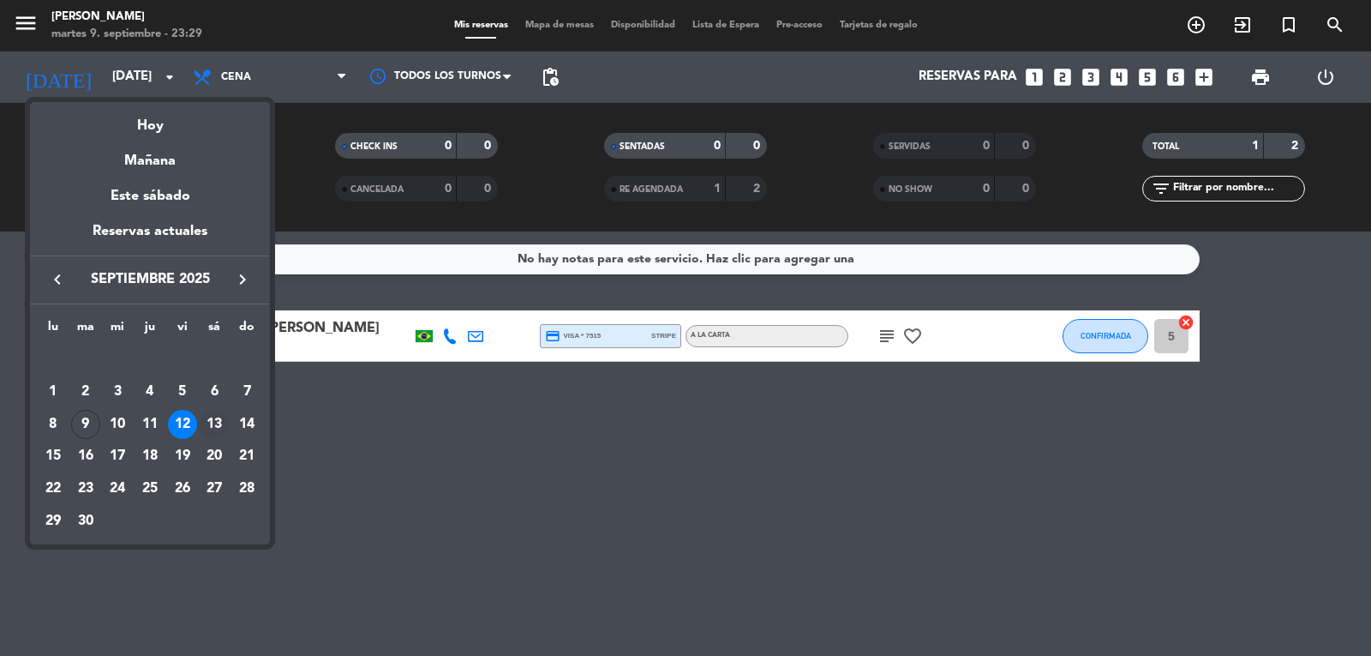
click at [215, 420] on div "13" at bounding box center [214, 424] width 29 height 29
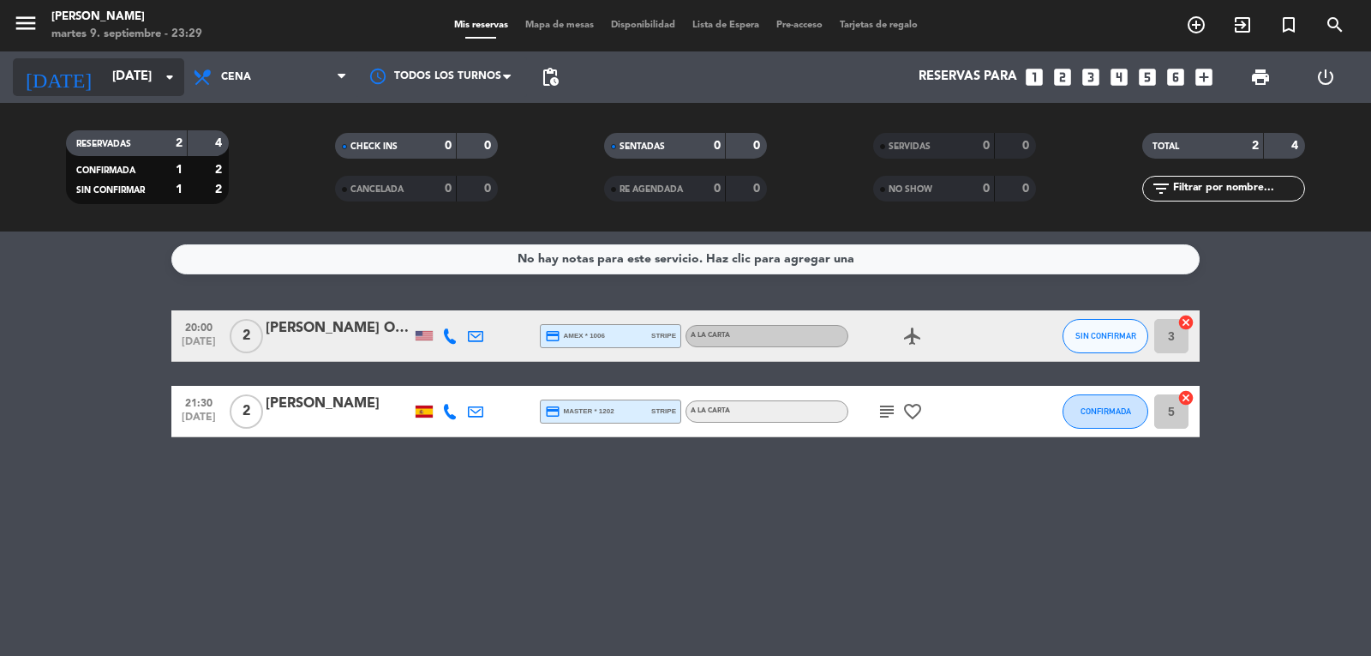
click at [105, 81] on input "[DATE]" at bounding box center [186, 77] width 165 height 33
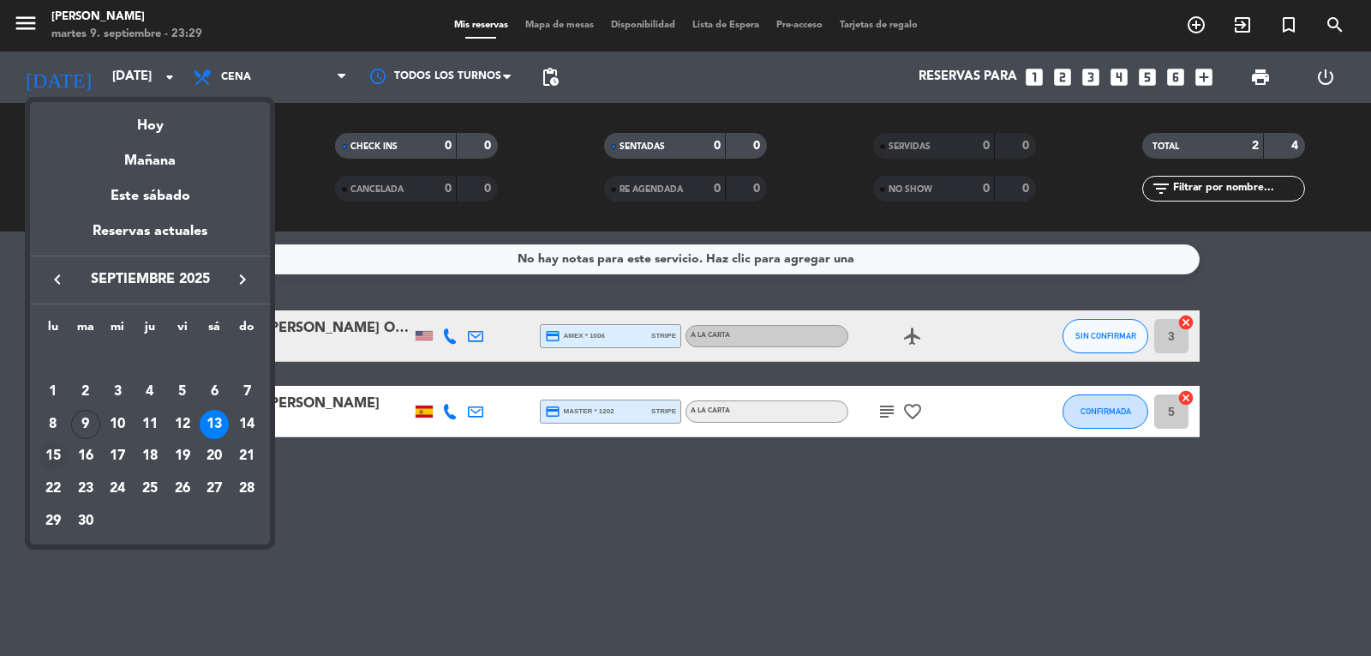
click at [51, 448] on div "15" at bounding box center [53, 455] width 29 height 29
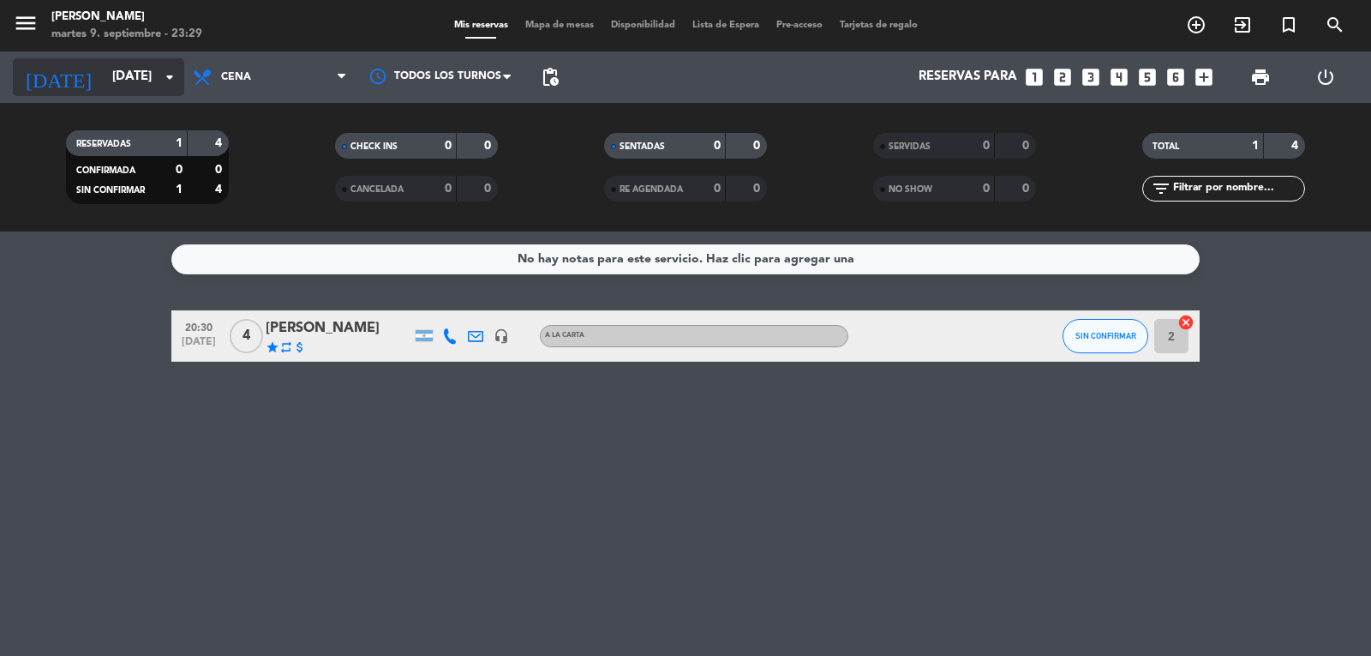
click at [104, 87] on input "[DATE]" at bounding box center [186, 77] width 165 height 33
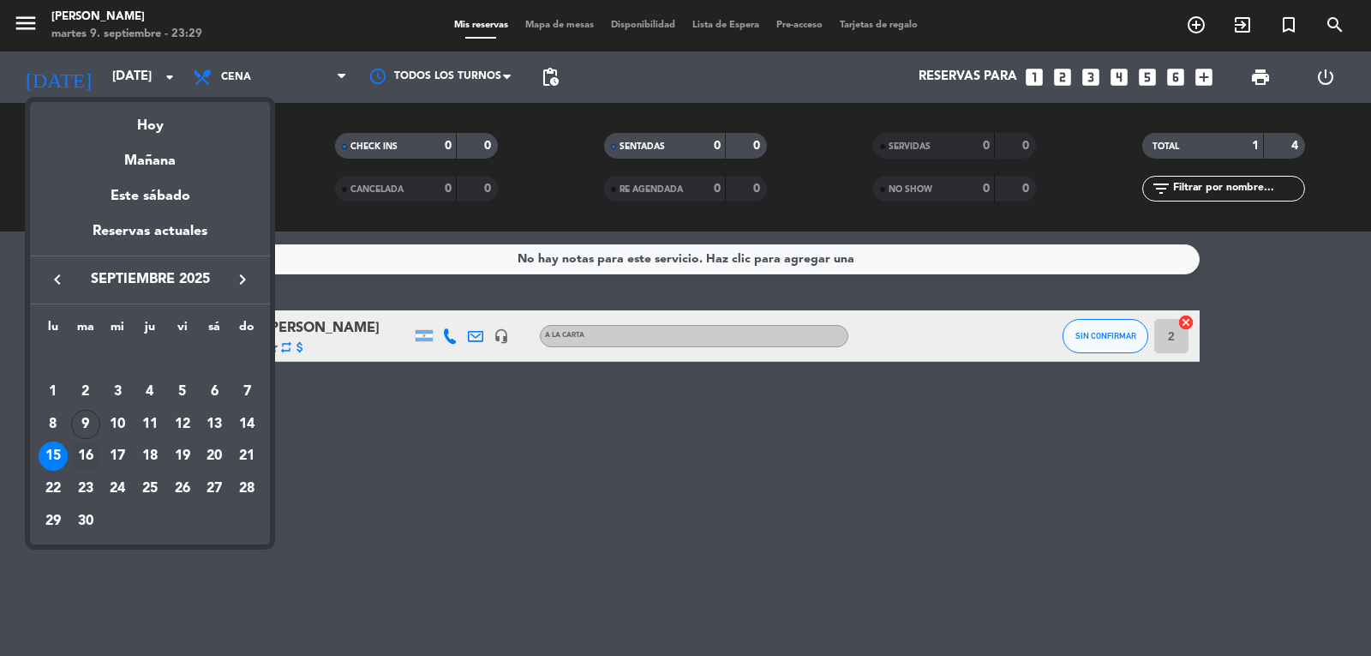
click at [87, 447] on div "16" at bounding box center [85, 455] width 29 height 29
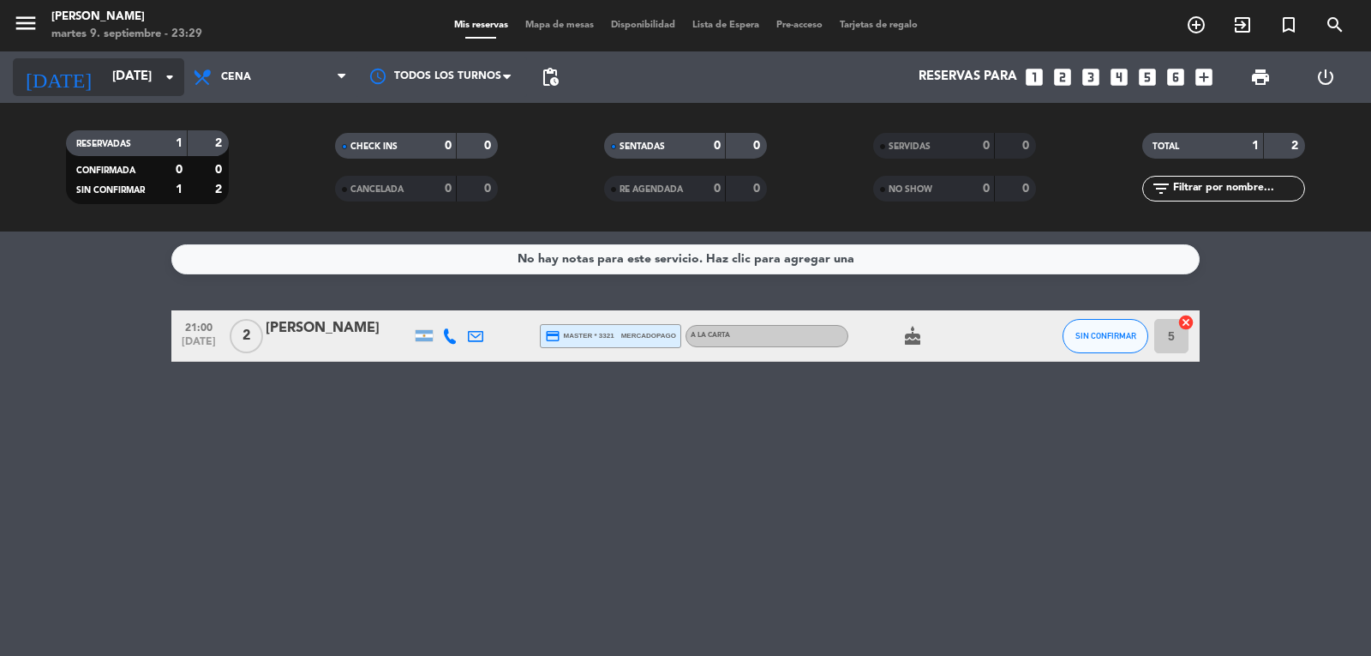
click at [104, 86] on input "[DATE]" at bounding box center [186, 77] width 165 height 33
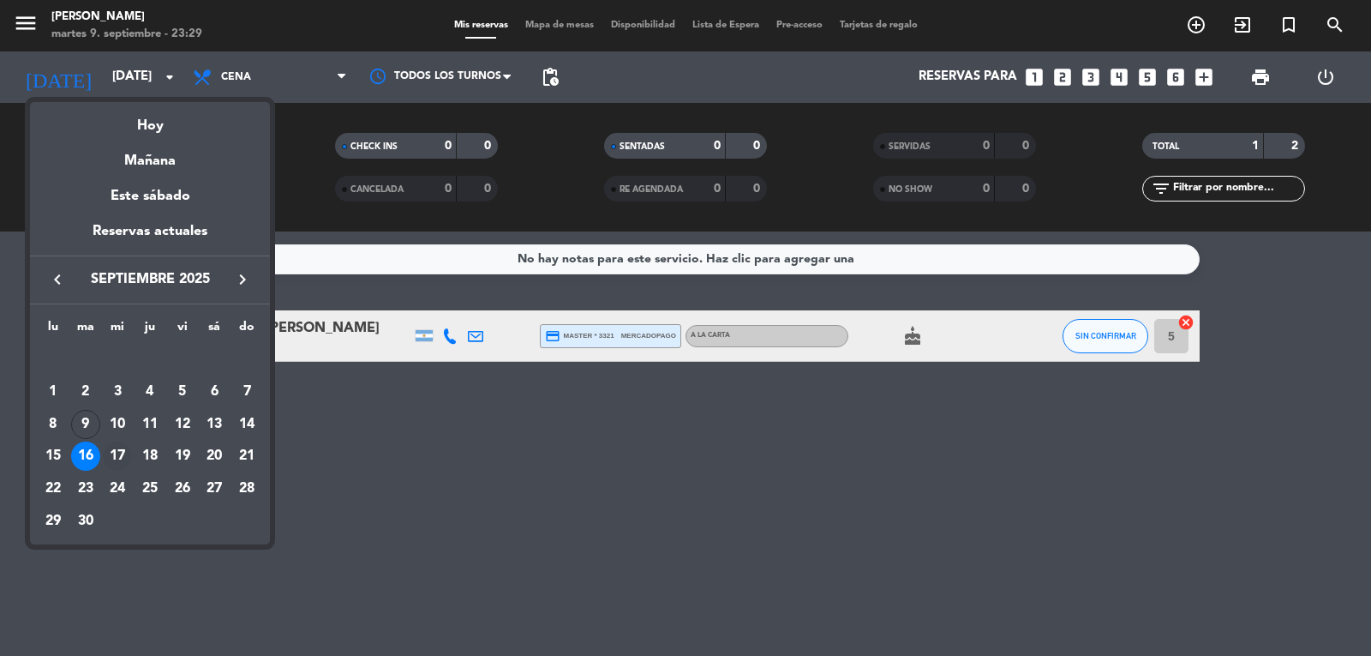
click at [118, 453] on div "17" at bounding box center [117, 455] width 29 height 29
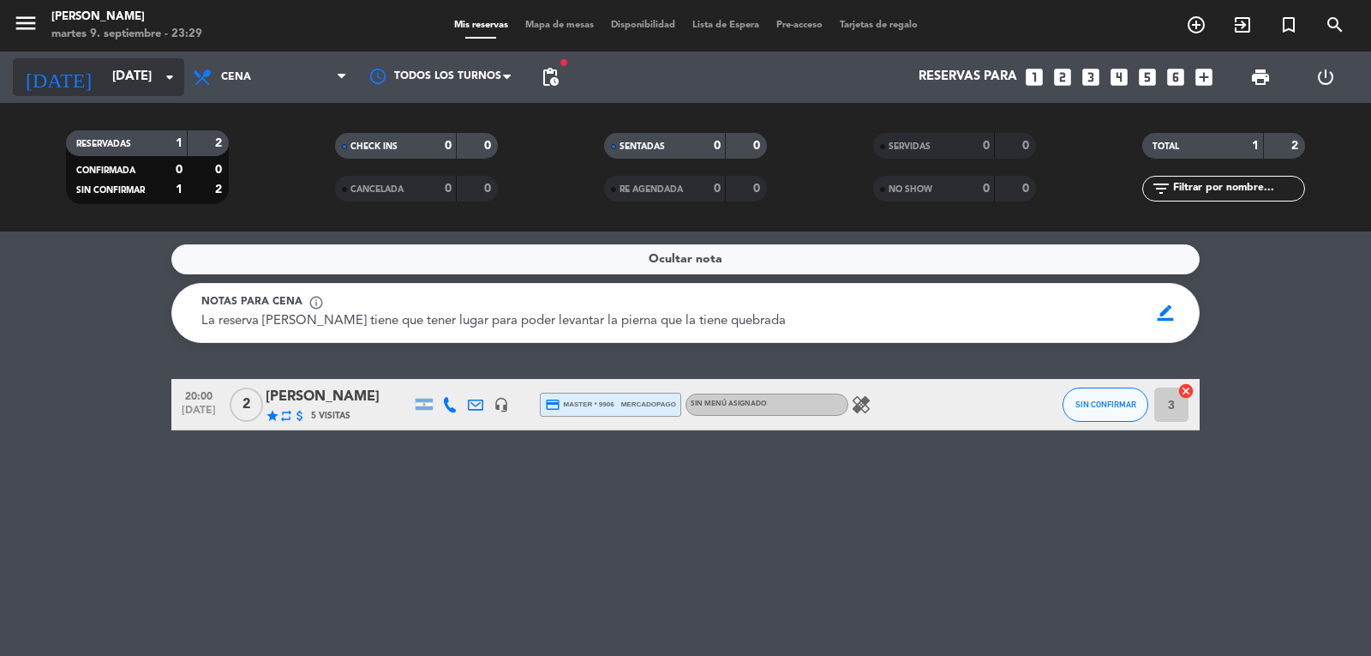
click at [119, 74] on input "[DATE]" at bounding box center [186, 77] width 165 height 33
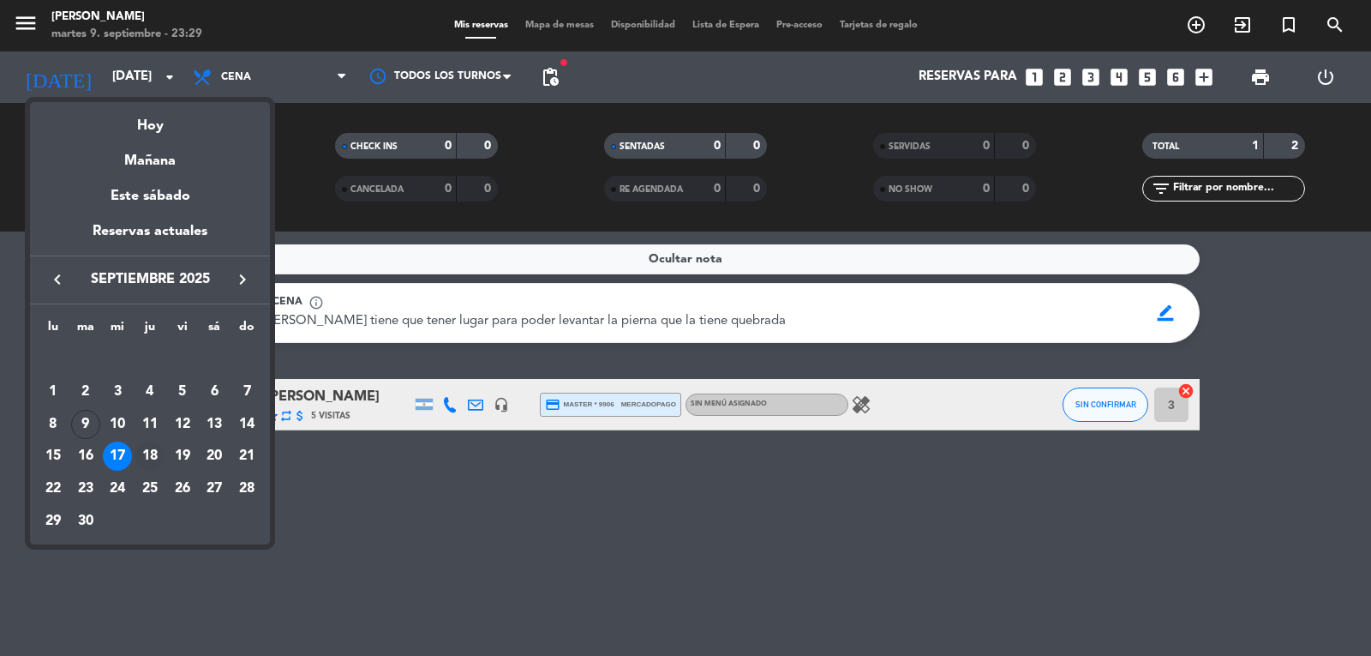
click at [148, 453] on div "18" at bounding box center [149, 455] width 29 height 29
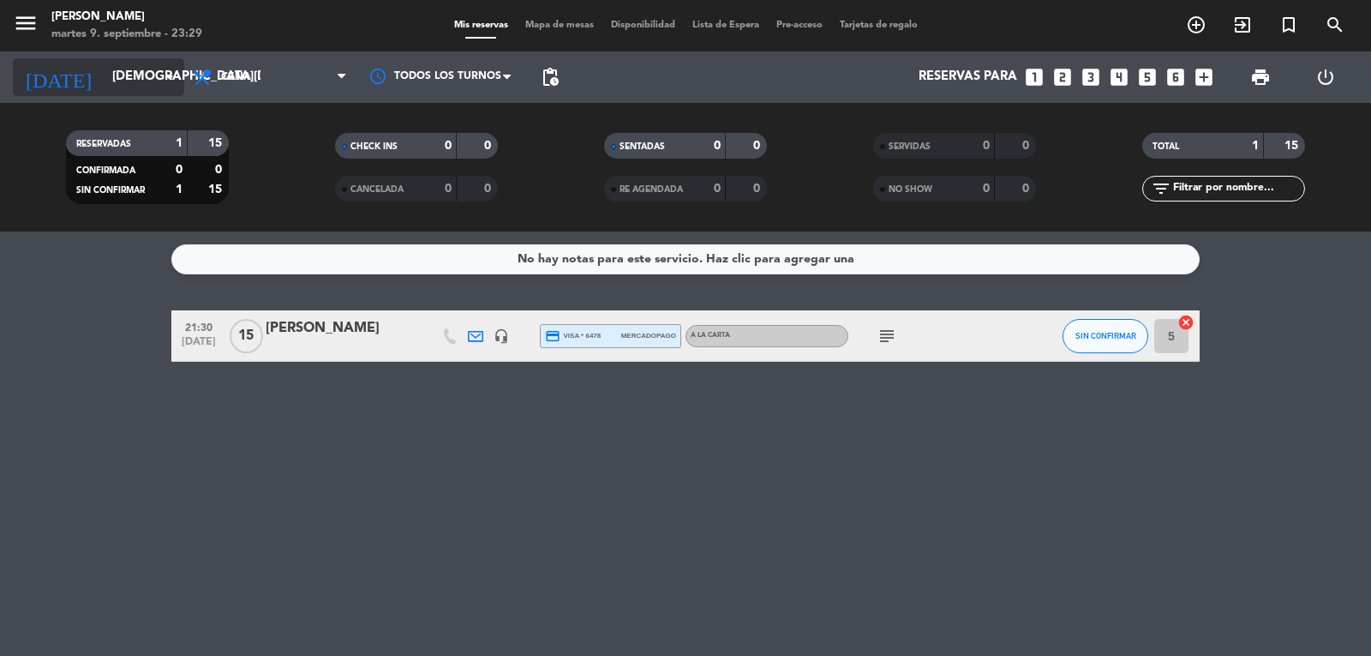
click at [116, 74] on input "[DEMOGRAPHIC_DATA][DATE]" at bounding box center [186, 77] width 165 height 33
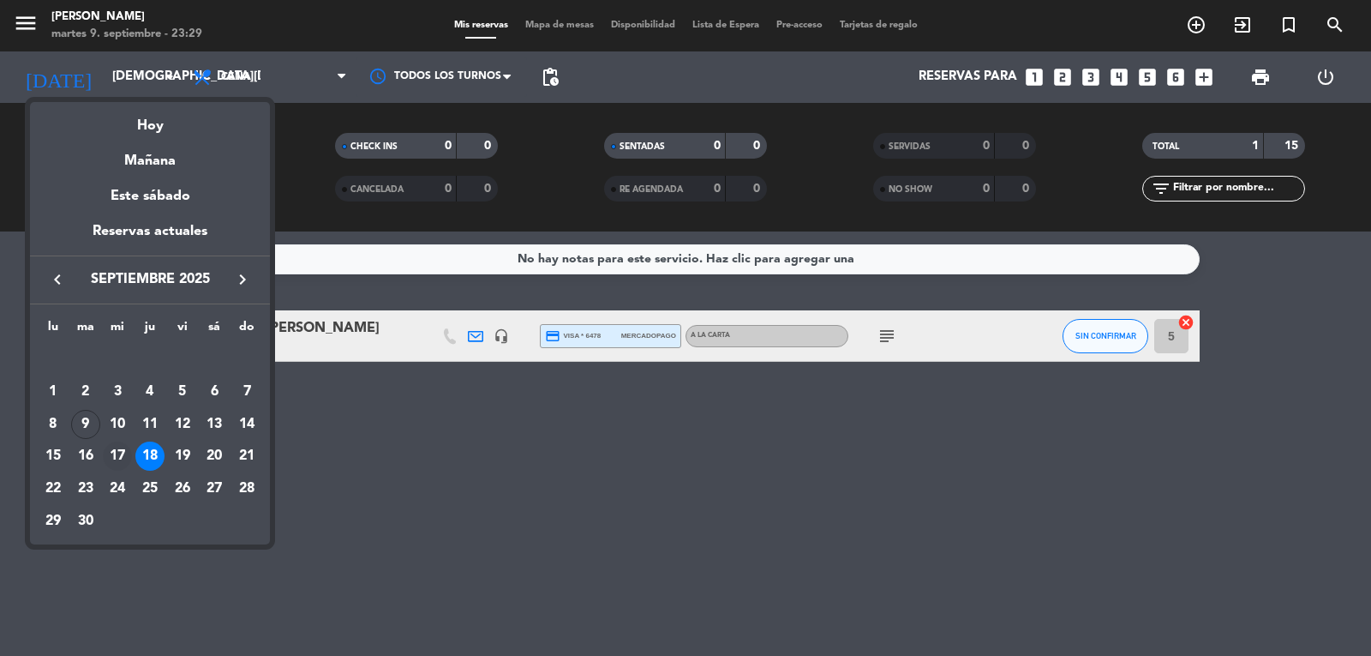
click at [111, 459] on div "17" at bounding box center [117, 455] width 29 height 29
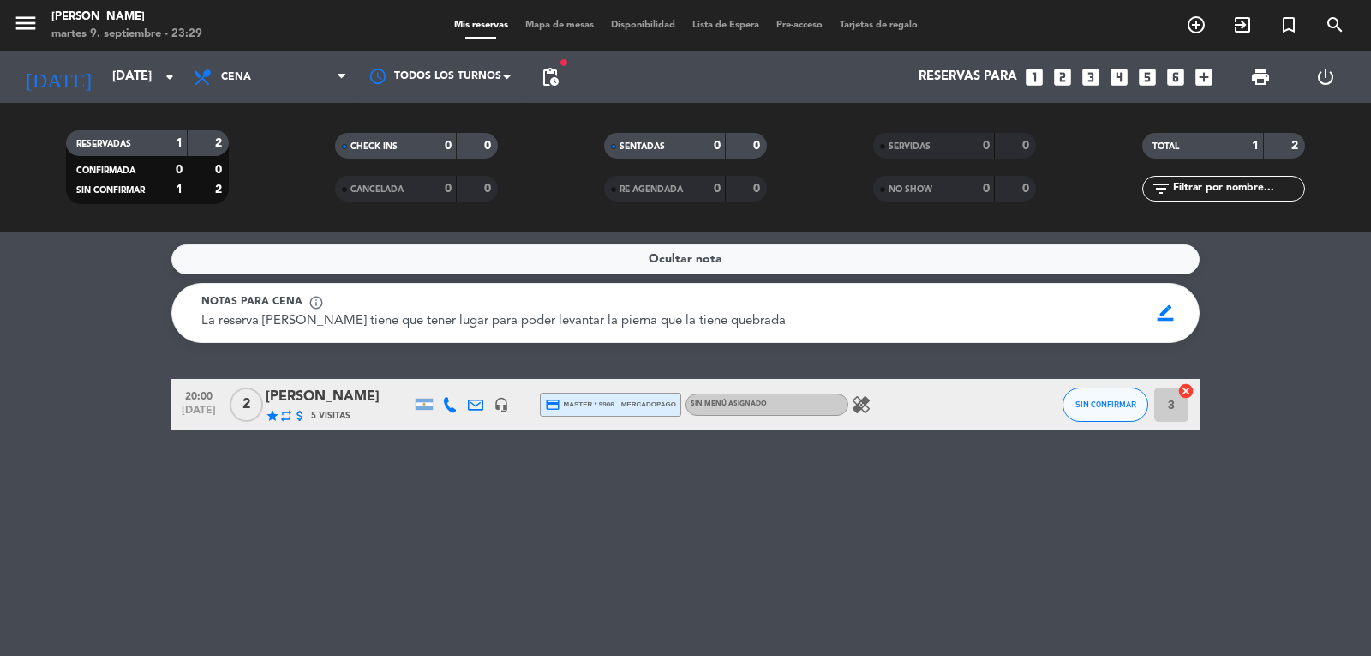
click at [457, 404] on icon at bounding box center [449, 404] width 15 height 15
click at [357, 530] on div "Ocultar nota Notas para cena info_outline La reserva [PERSON_NAME] tiene que te…" at bounding box center [685, 443] width 1371 height 424
click at [108, 92] on input "[DATE]" at bounding box center [186, 77] width 165 height 33
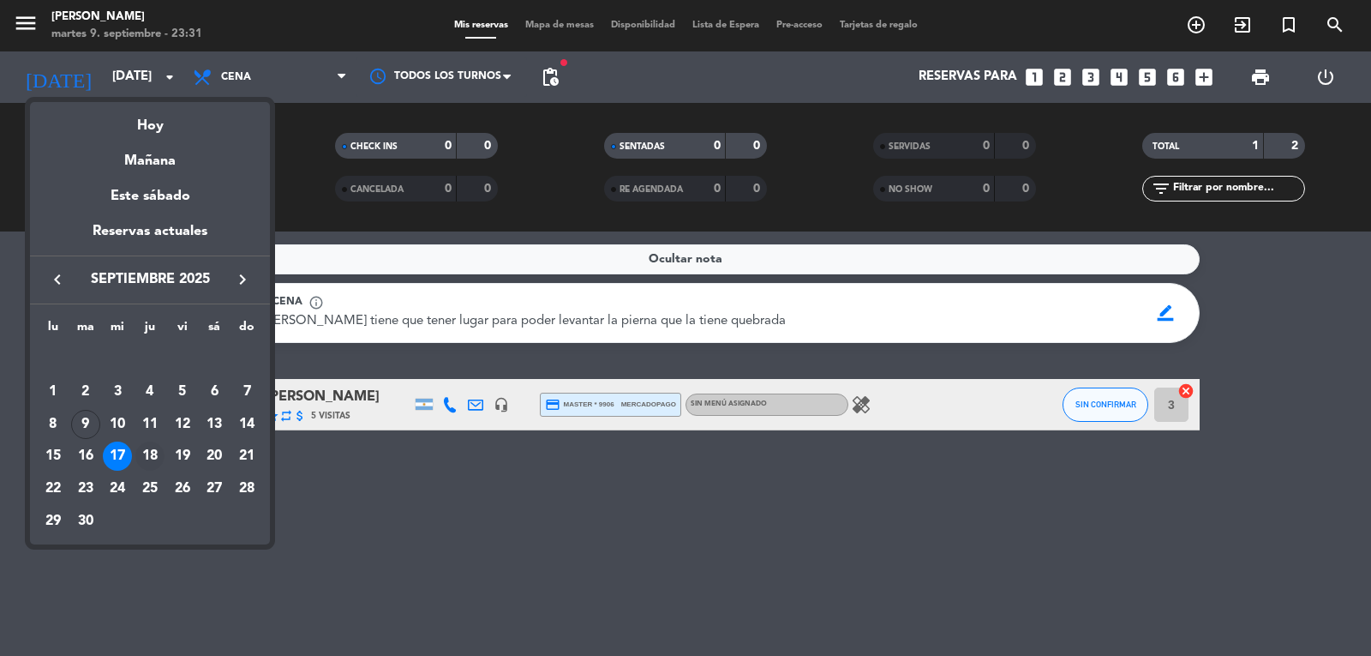
click at [150, 456] on div "18" at bounding box center [149, 455] width 29 height 29
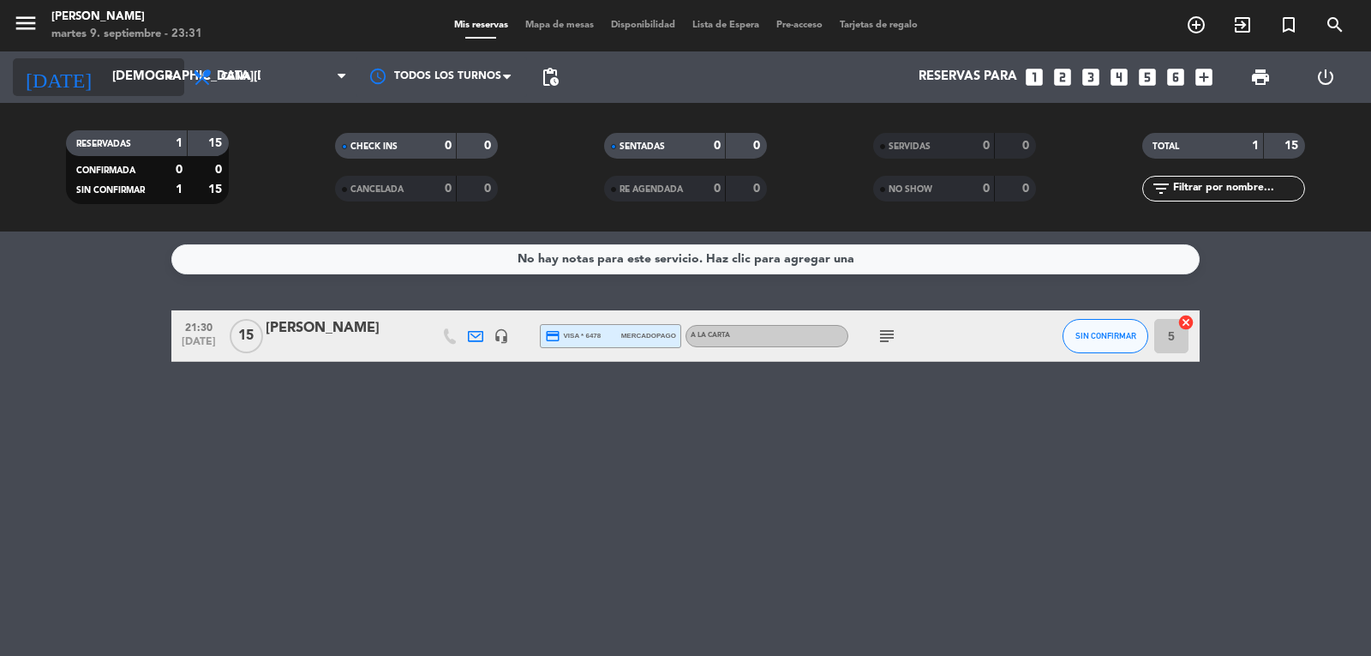
click at [112, 69] on input "[DEMOGRAPHIC_DATA][DATE]" at bounding box center [186, 77] width 165 height 33
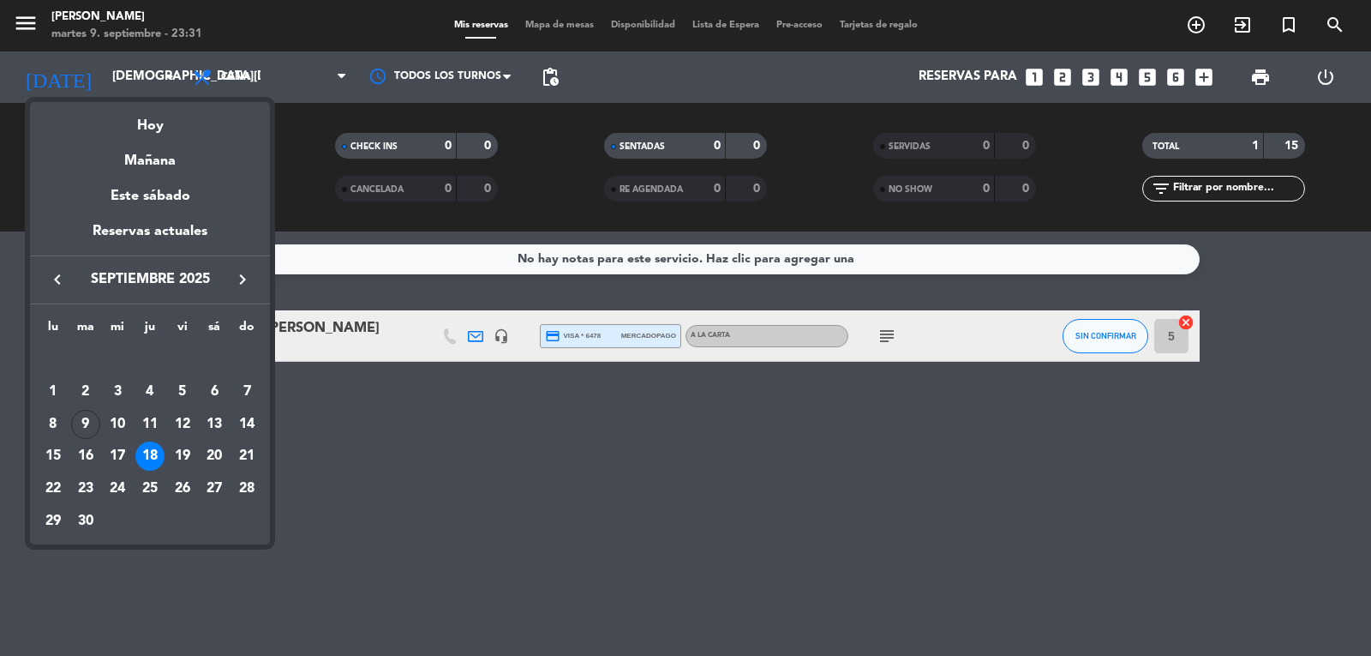
click at [392, 466] on div at bounding box center [685, 328] width 1371 height 656
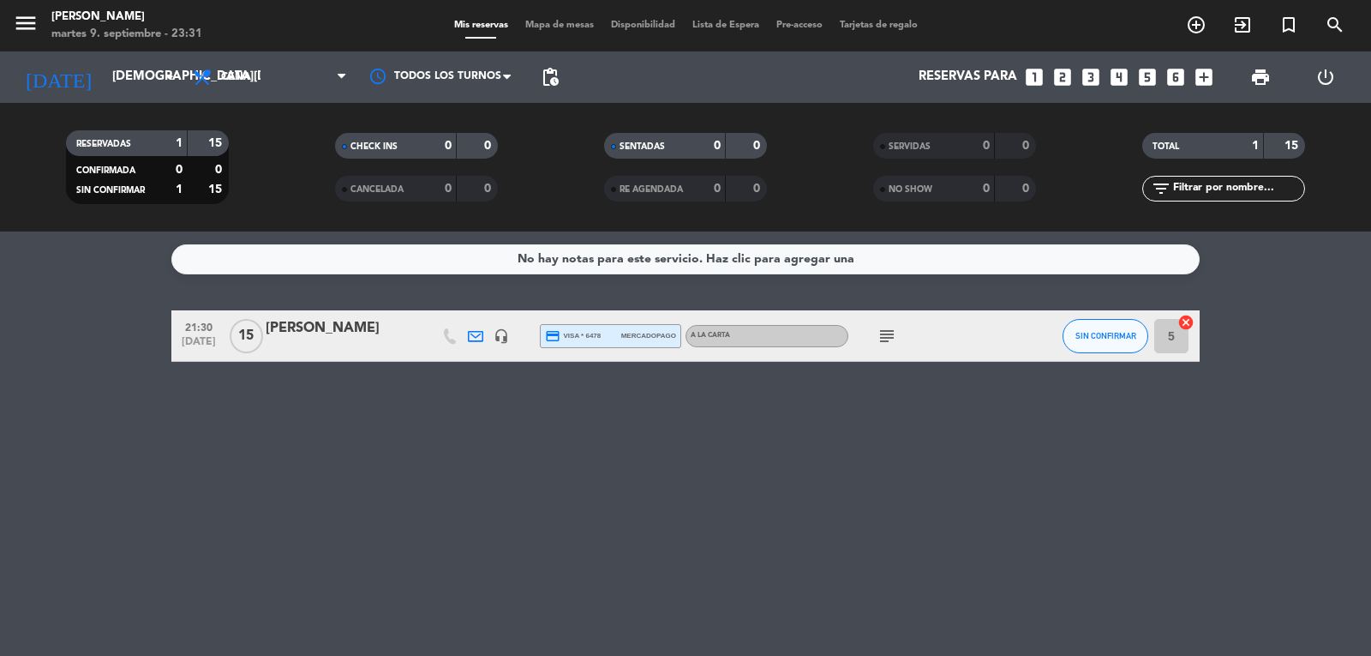
click at [142, 345] on bookings-row "21:30 [DATE] [PERSON_NAME] headset_mic credit_card visa * 6478 mercadopago A la…" at bounding box center [685, 335] width 1371 height 51
click at [118, 85] on input "[DEMOGRAPHIC_DATA][DATE]" at bounding box center [186, 77] width 165 height 33
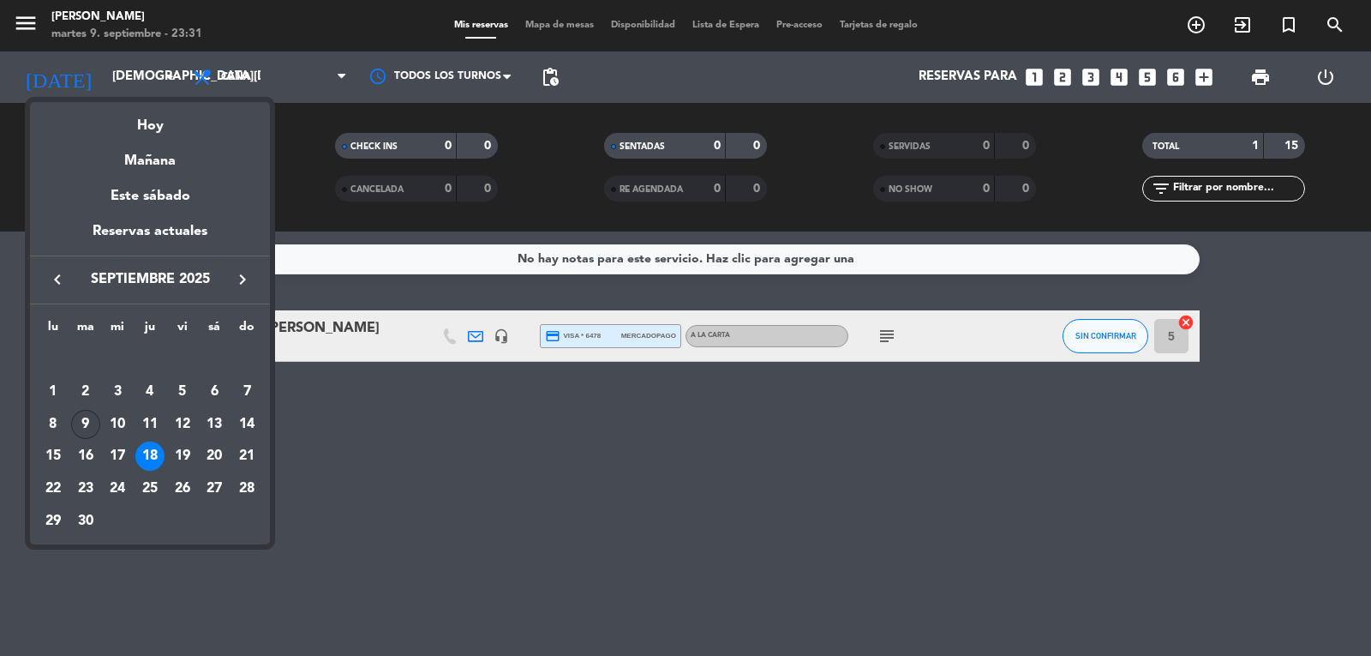
click at [83, 422] on div "9" at bounding box center [85, 424] width 29 height 29
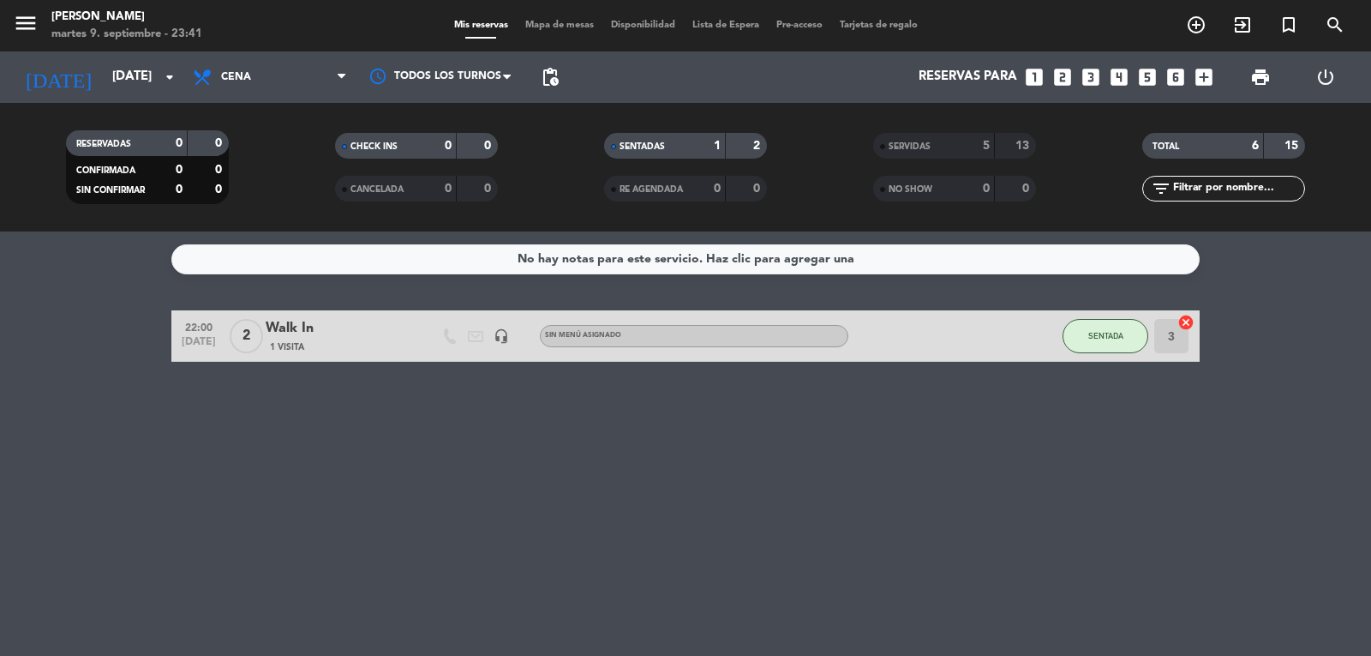
click at [987, 513] on div "No hay notas para este servicio. Haz clic para agregar una 22:00 [DATE] 2 Walk …" at bounding box center [685, 443] width 1371 height 424
click at [1073, 493] on div "No hay notas para este servicio. Haz clic para agregar una 22:00 [DATE] 2 Walk …" at bounding box center [685, 443] width 1371 height 424
click at [828, 478] on div "No hay notas para este servicio. Haz clic para agregar una 22:00 [DATE] 2 Walk …" at bounding box center [685, 443] width 1371 height 424
click at [1120, 341] on button "SENTADA" at bounding box center [1106, 336] width 86 height 34
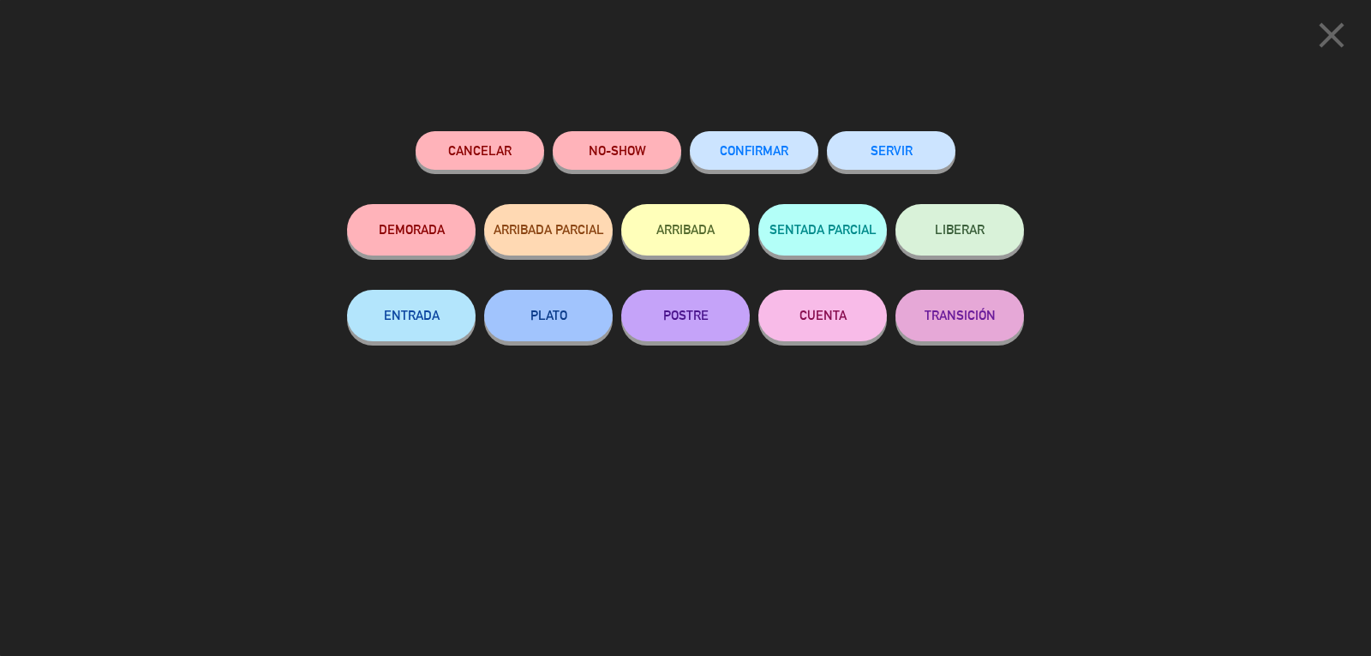
click at [915, 161] on button "SERVIR" at bounding box center [891, 150] width 129 height 39
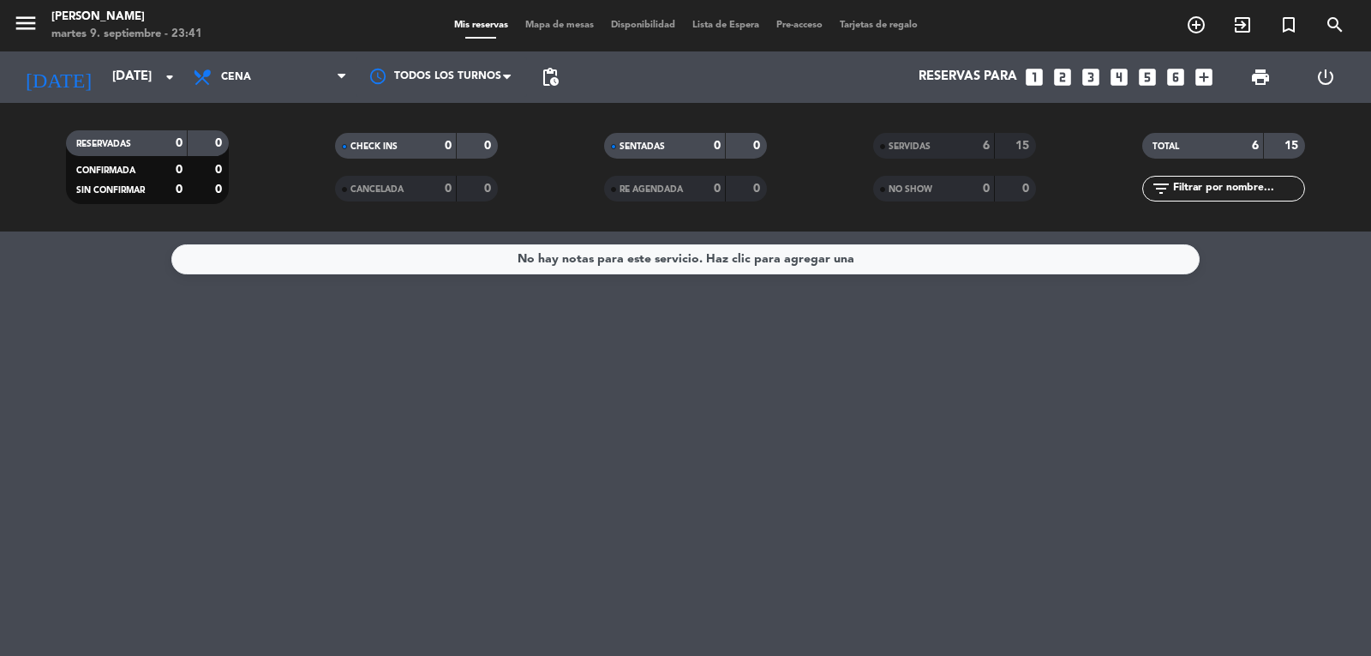
click at [892, 456] on div "No hay notas para este servicio. Haz clic para agregar una" at bounding box center [685, 443] width 1371 height 424
click at [1240, 414] on div "No hay notas para este servicio. Haz clic para agregar una" at bounding box center [685, 443] width 1371 height 424
click at [419, 386] on div "No hay notas para este servicio. Haz clic para agregar una" at bounding box center [685, 443] width 1371 height 424
click at [1288, 143] on strong "15" at bounding box center [1293, 146] width 17 height 12
click at [72, 329] on div "No hay notas para este servicio. Haz clic para agregar una" at bounding box center [685, 443] width 1371 height 424
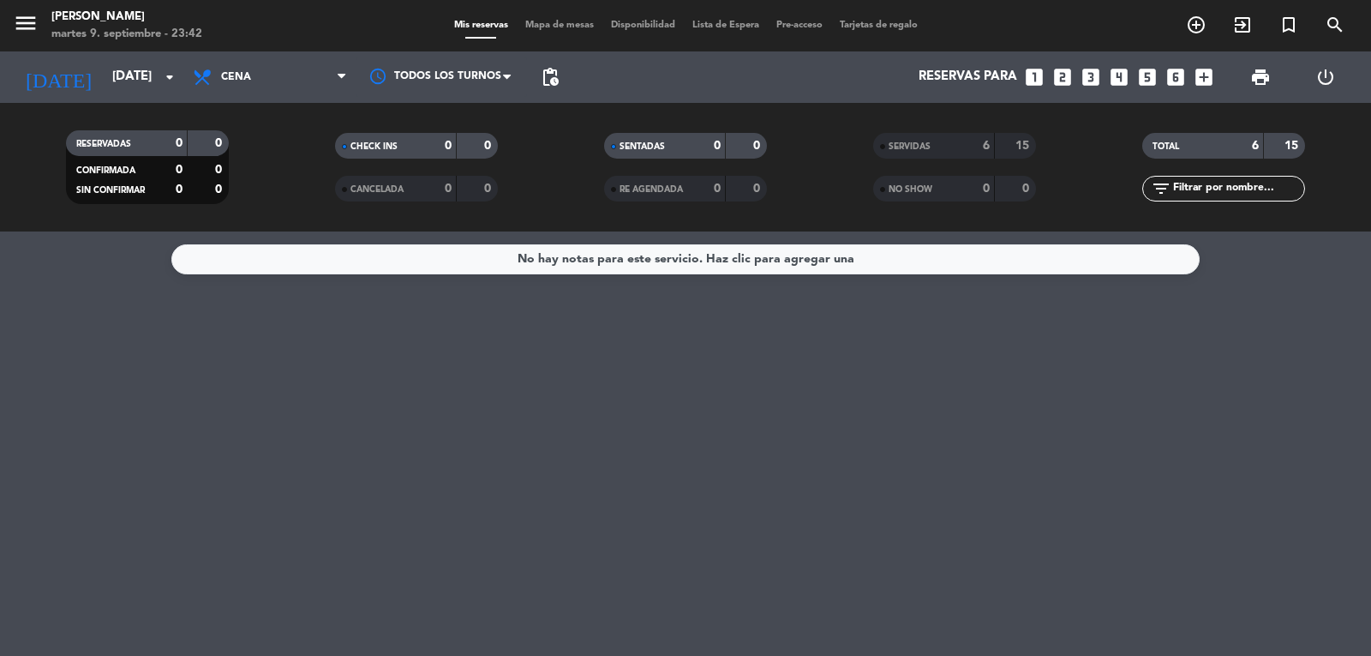
click at [115, 393] on div "No hay notas para este servicio. Haz clic para agregar una" at bounding box center [685, 443] width 1371 height 424
click at [171, 76] on icon "arrow_drop_down" at bounding box center [169, 77] width 21 height 21
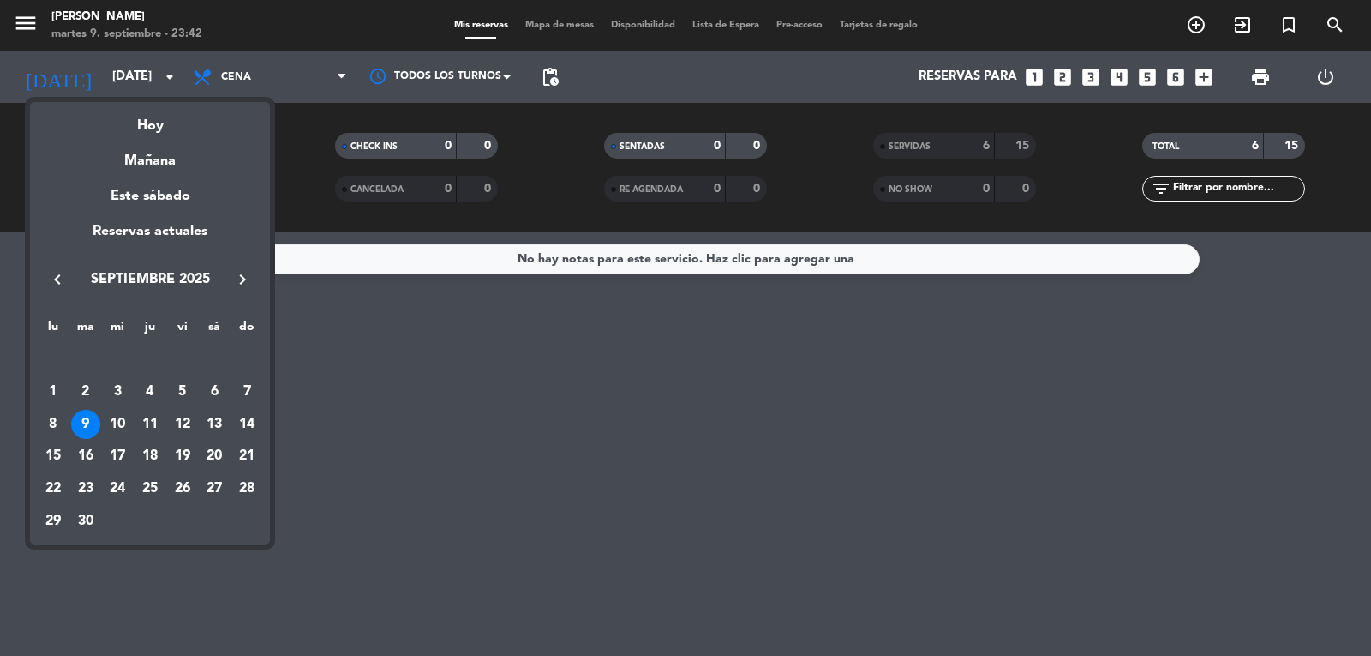
click at [358, 412] on div at bounding box center [685, 328] width 1371 height 656
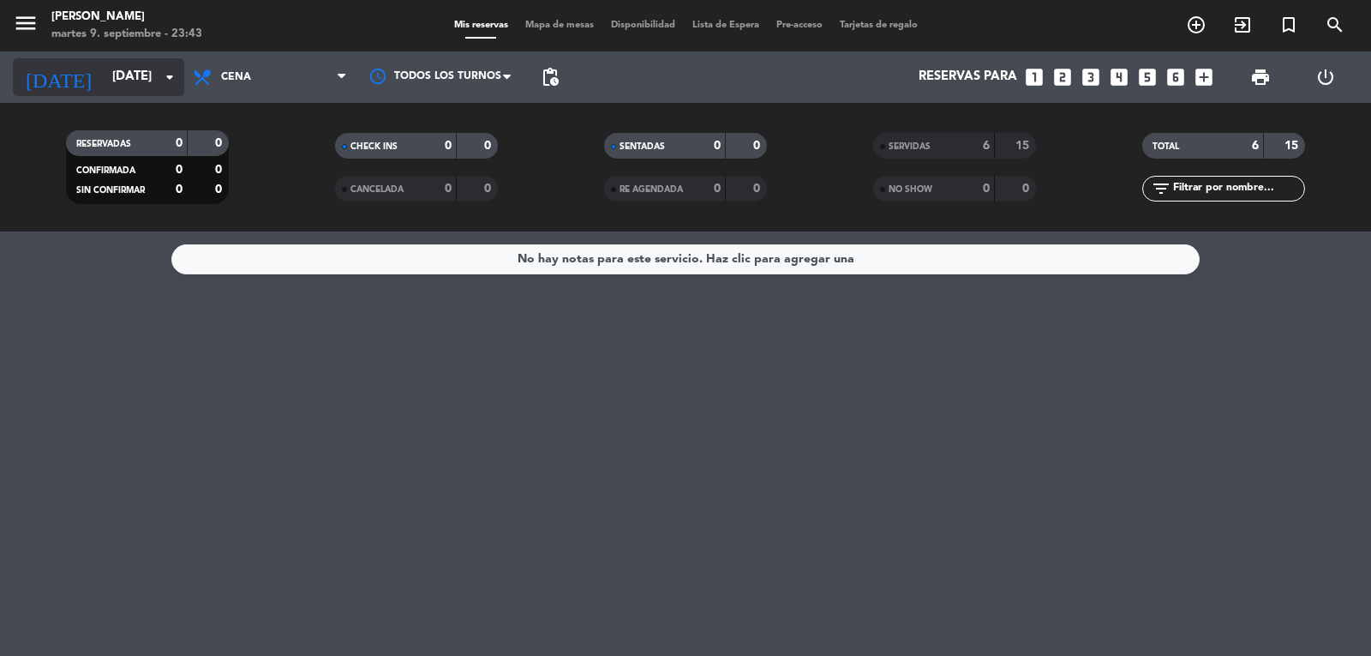
click at [133, 67] on input "[DATE]" at bounding box center [186, 77] width 165 height 33
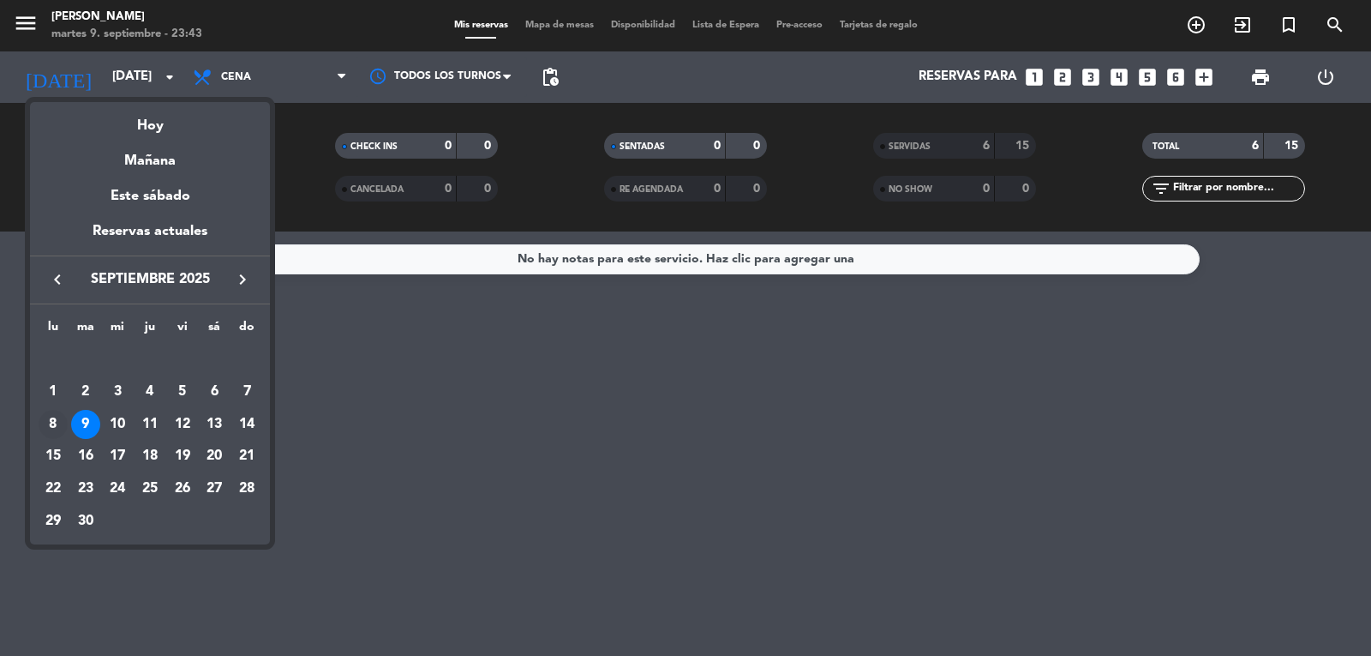
click at [57, 424] on div "8" at bounding box center [53, 424] width 29 height 29
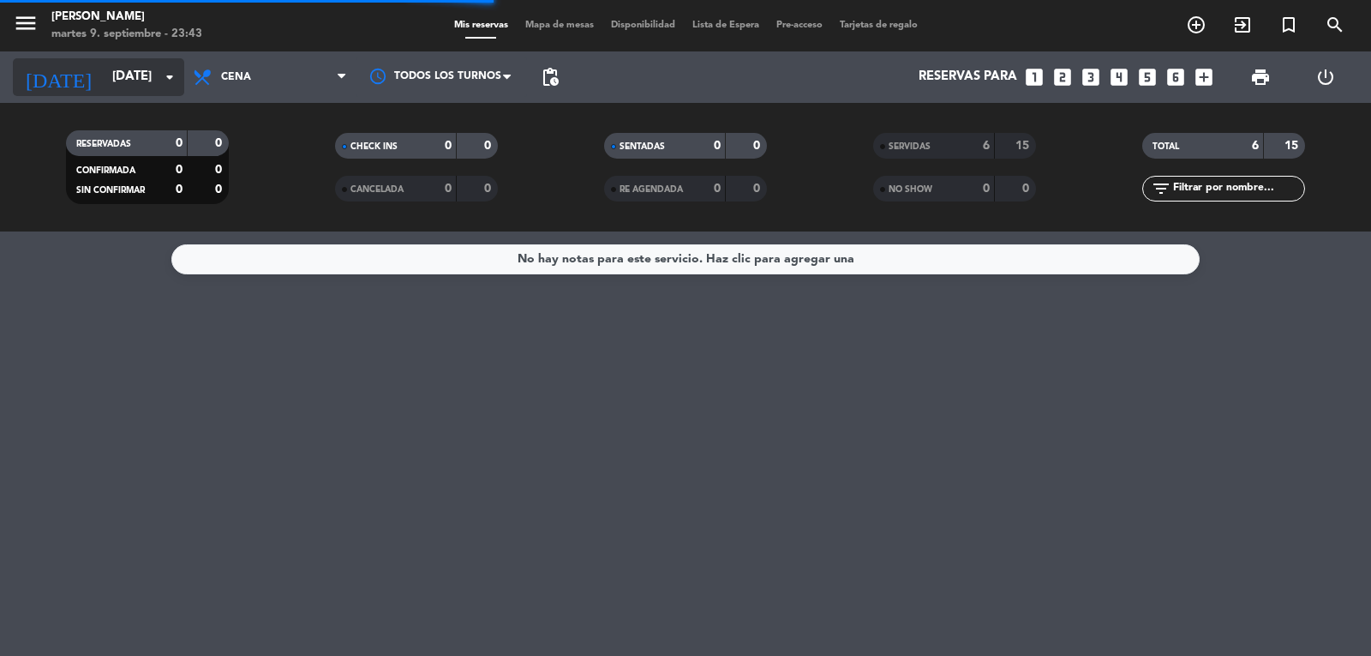
click at [116, 75] on input "[DATE]" at bounding box center [186, 77] width 165 height 33
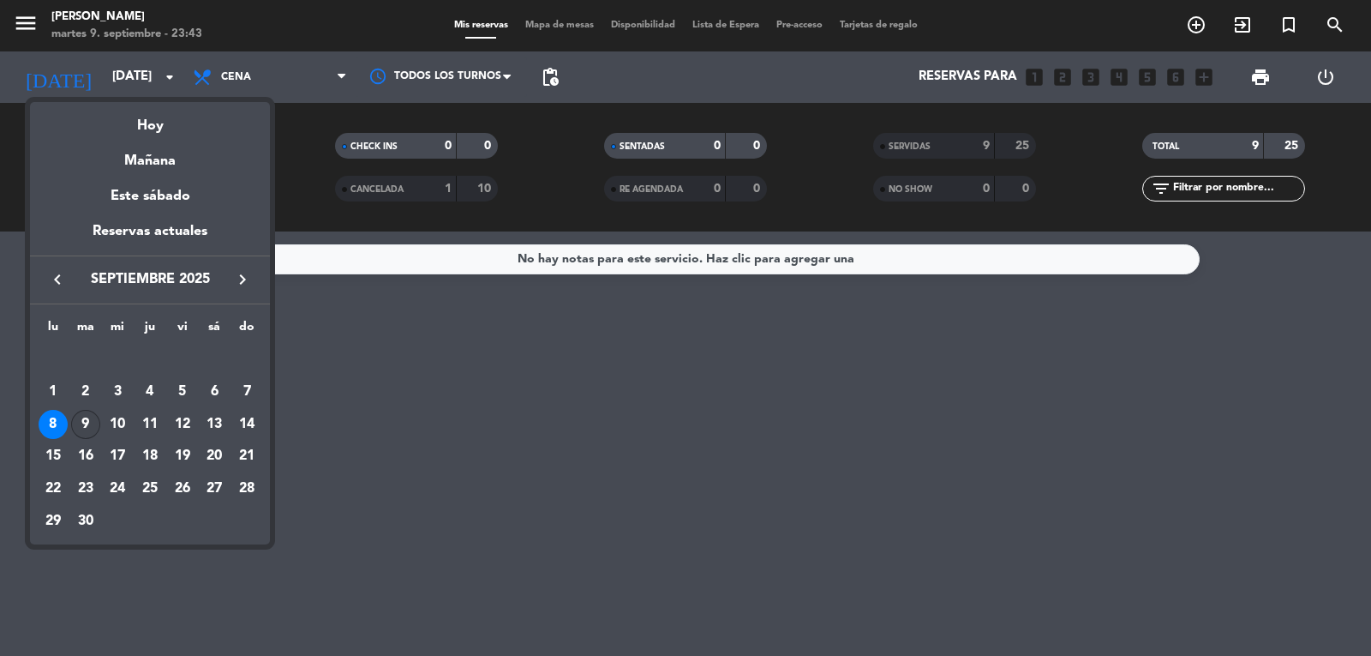
click at [75, 423] on div "9" at bounding box center [85, 424] width 29 height 29
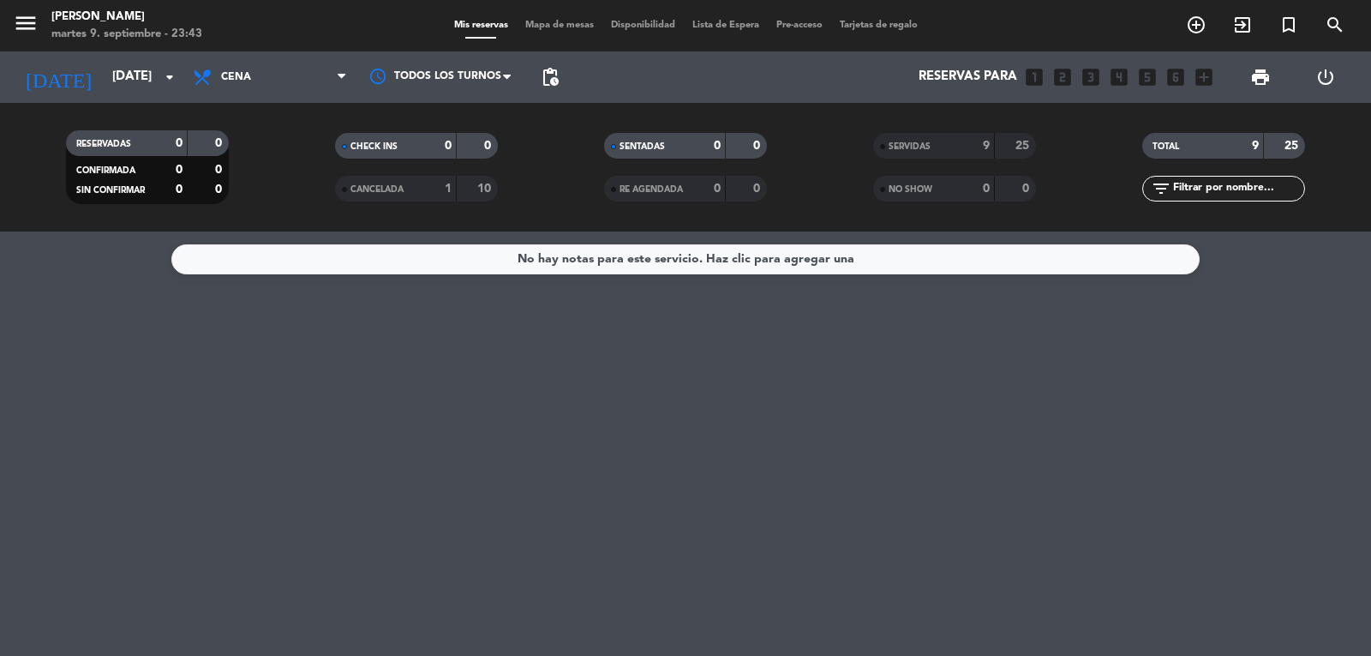
type input "[DATE]"
click at [983, 147] on strong "6" at bounding box center [986, 146] width 7 height 12
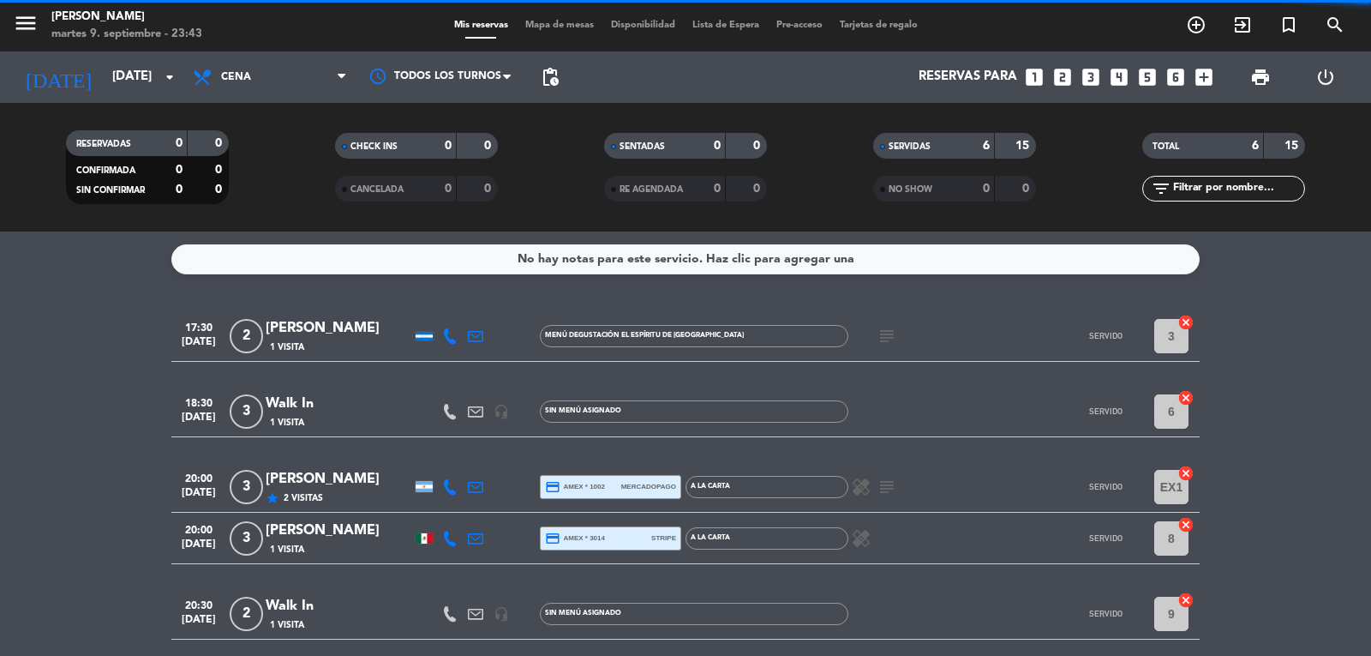
click at [1020, 140] on strong "15" at bounding box center [1024, 146] width 17 height 12
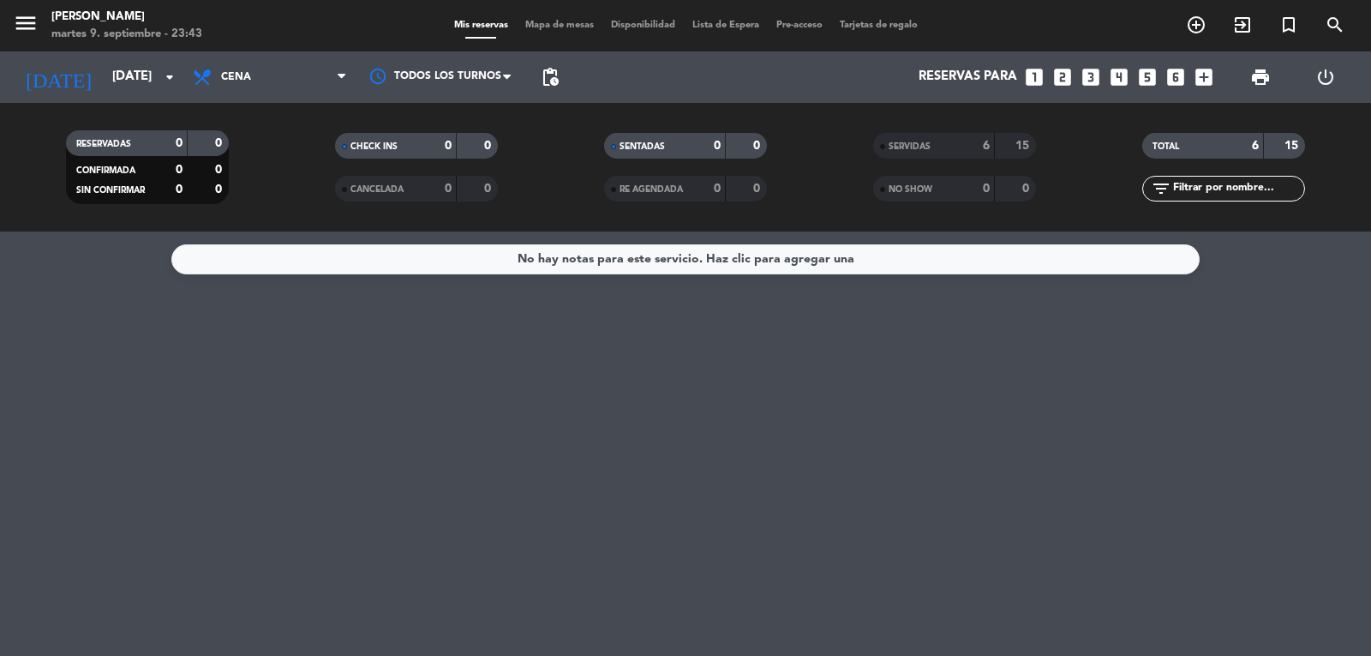
click at [979, 141] on div "6" at bounding box center [974, 146] width 34 height 20
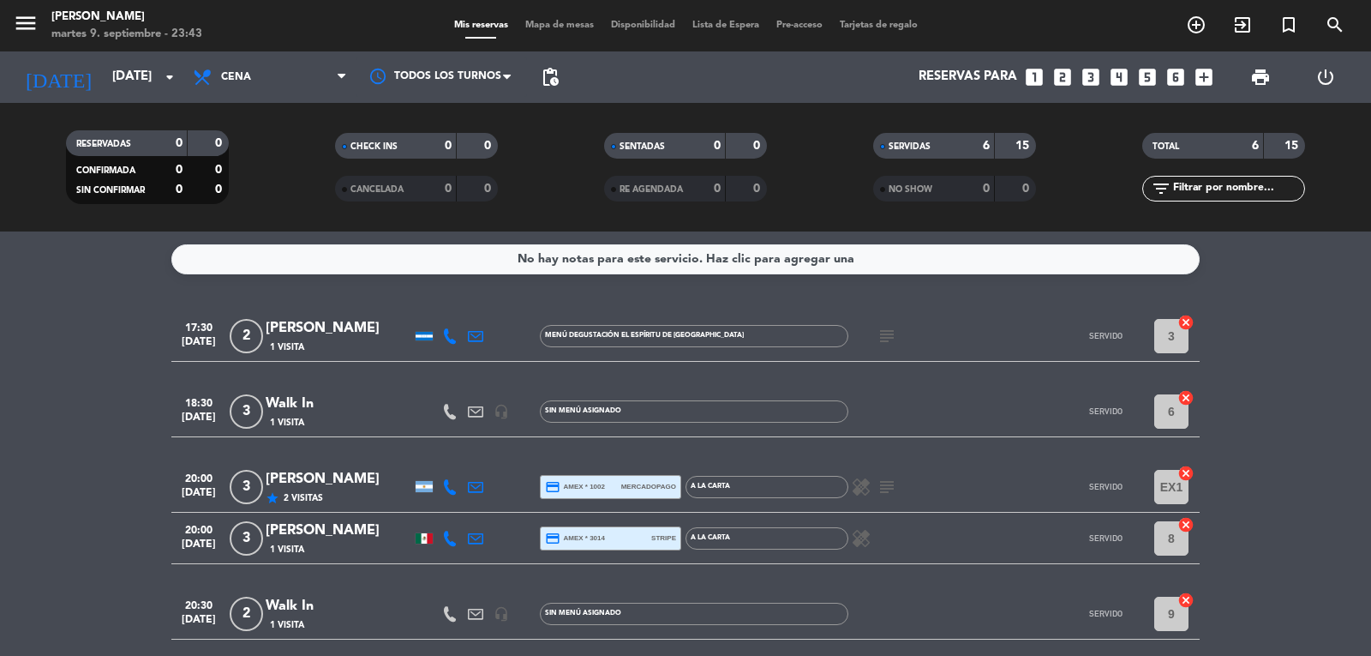
click at [114, 380] on bookings-row "17:30 [DATE] 2 [PERSON_NAME] 1 Visita Menú degustación El espíritu de [GEOGRAPH…" at bounding box center [685, 512] width 1371 height 405
